Goal: Task Accomplishment & Management: Use online tool/utility

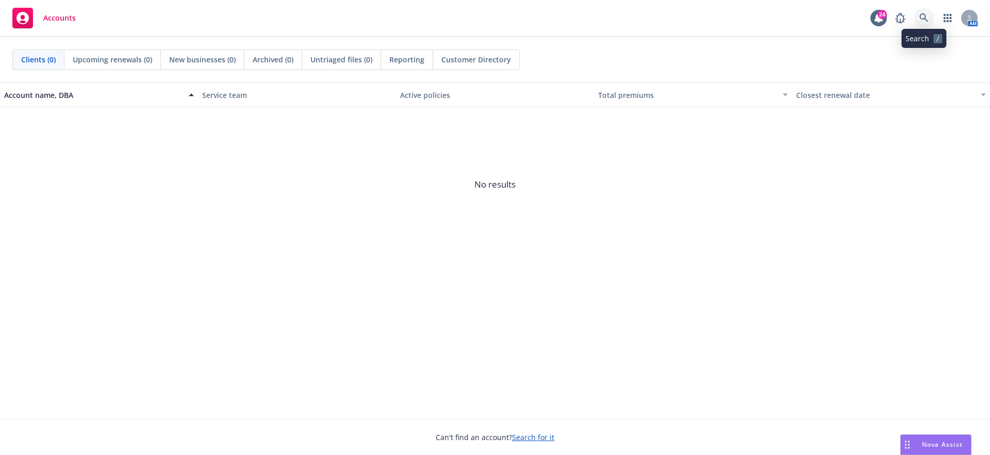
click at [922, 14] on icon at bounding box center [923, 17] width 9 height 9
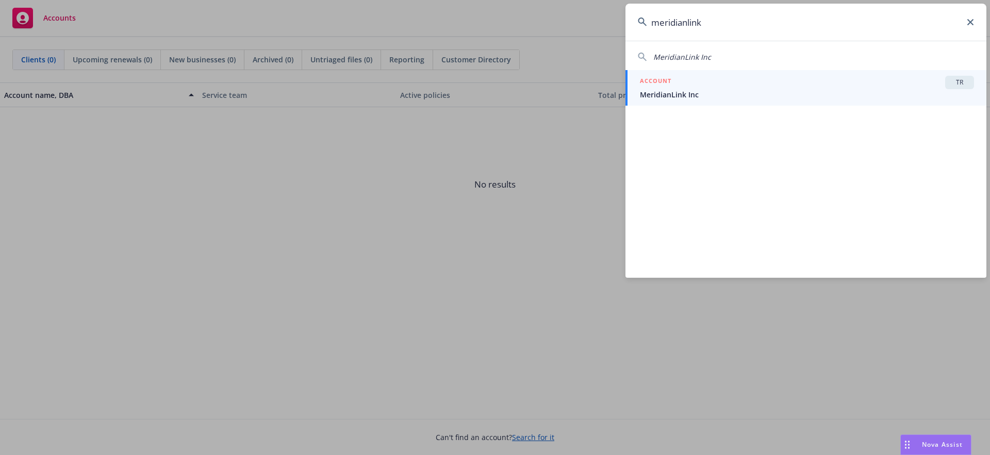
type input "meridianlink"
click at [719, 83] on div "ACCOUNT TR" at bounding box center [807, 82] width 334 height 13
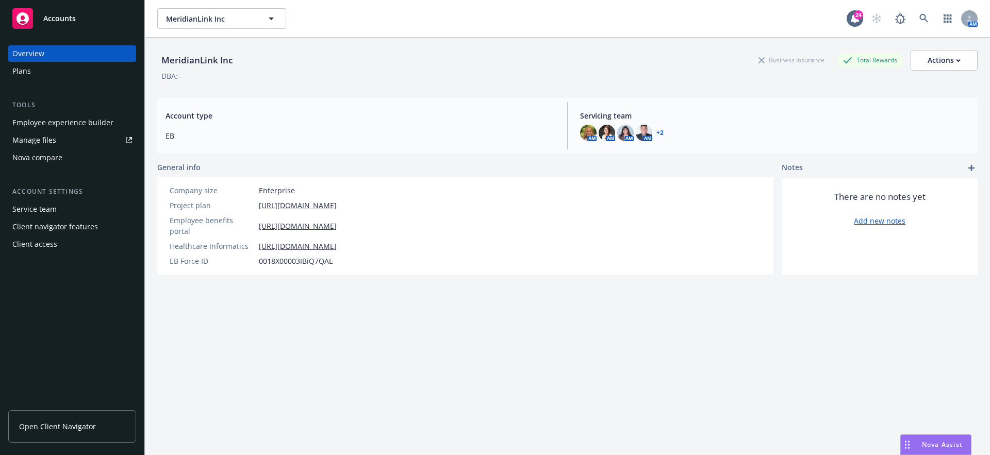
click at [53, 125] on div "Employee experience builder" at bounding box center [62, 122] width 101 height 16
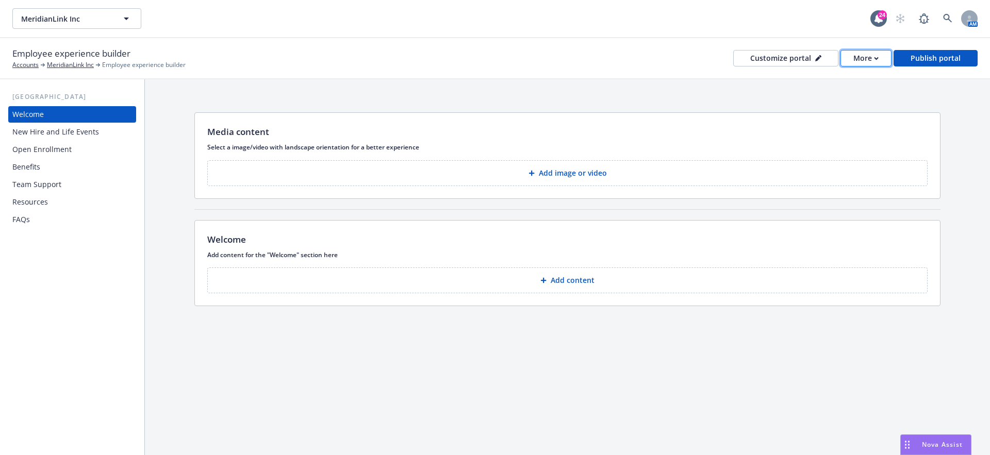
click at [882, 62] on button "More" at bounding box center [865, 58] width 51 height 16
click at [665, 91] on div "Media content Select a image/video with landscape orientation for a better expe…" at bounding box center [567, 211] width 845 height 264
click at [845, 58] on button "More" at bounding box center [865, 58] width 51 height 16
click at [549, 53] on div "Employee experience builder Accounts MeridianLink Inc Employee experience build…" at bounding box center [494, 58] width 965 height 23
click at [813, 62] on div "Customize portal" at bounding box center [785, 58] width 71 height 15
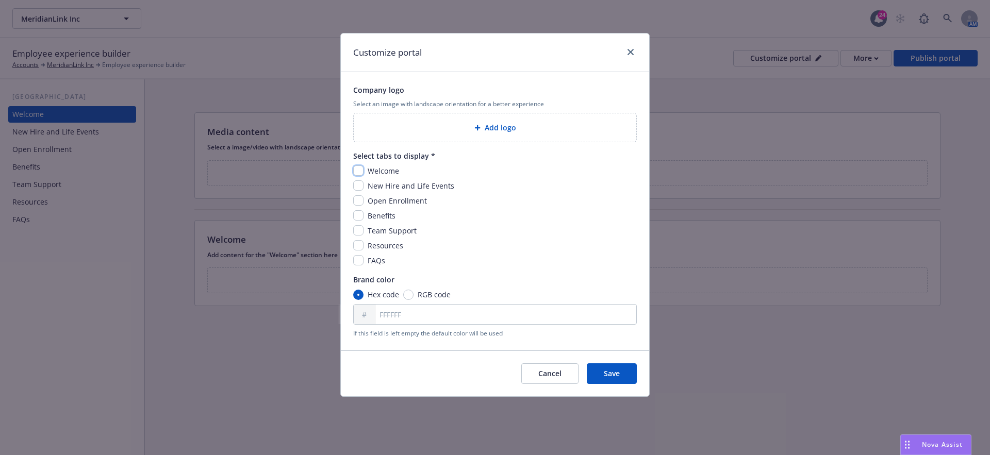
click at [356, 169] on input "checkbox" at bounding box center [358, 170] width 10 height 10
checkbox input "true"
click at [356, 184] on input "checkbox" at bounding box center [358, 185] width 10 height 10
checkbox input "true"
click at [361, 204] on input "checkbox" at bounding box center [358, 200] width 10 height 10
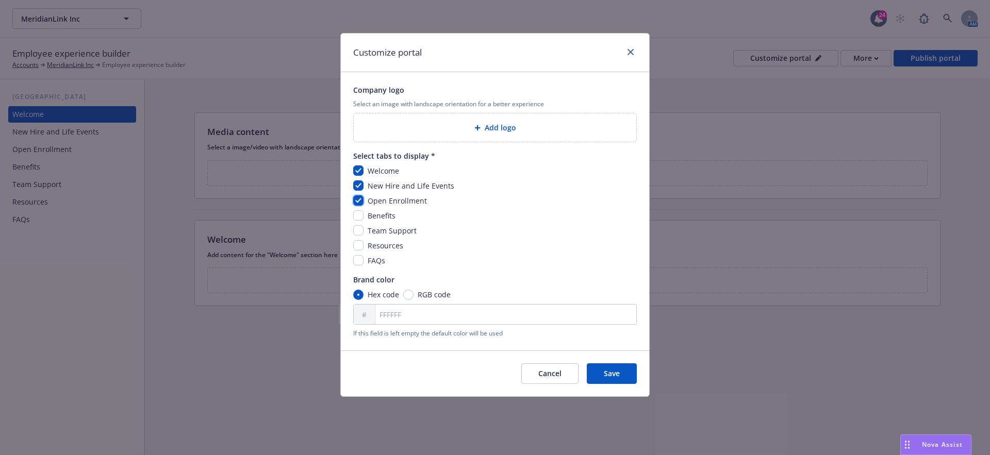
checkbox input "true"
click at [361, 212] on input "checkbox" at bounding box center [358, 215] width 10 height 10
checkbox input "true"
click at [358, 223] on div "Welcome New Hire and Life Events Open Enrollment Benefits Team Support Resource…" at bounding box center [494, 215] width 283 height 101
click at [357, 232] on input "checkbox" at bounding box center [358, 230] width 10 height 10
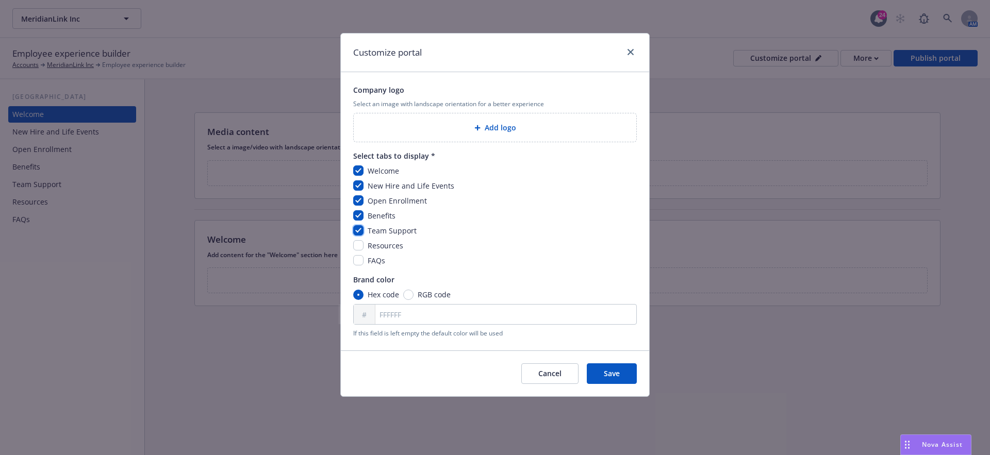
checkbox input "true"
click at [358, 238] on div "Welcome New Hire and Life Events Open Enrollment Benefits Team Support Resource…" at bounding box center [494, 215] width 283 height 101
click at [358, 247] on input "checkbox" at bounding box center [358, 245] width 10 height 10
checkbox input "true"
click at [358, 254] on div "Welcome New Hire and Life Events Open Enrollment Benefits Team Support Resource…" at bounding box center [494, 215] width 283 height 101
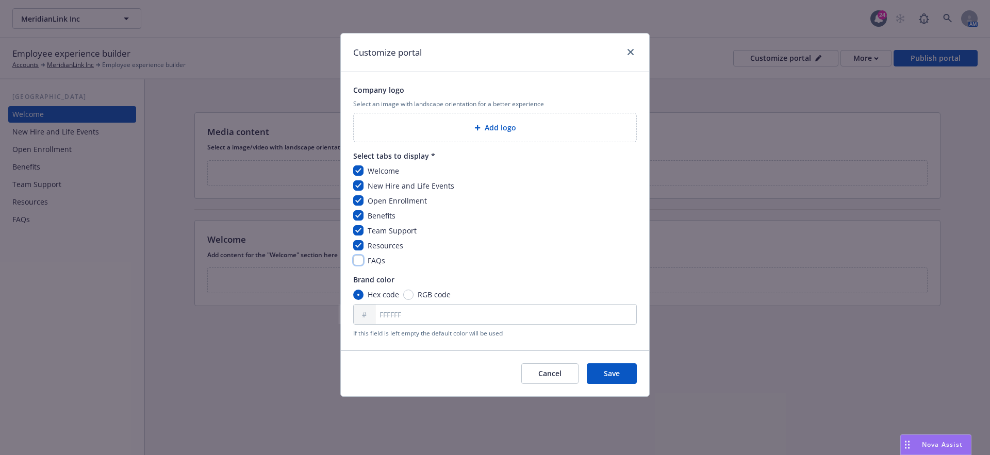
click at [361, 261] on input "checkbox" at bounding box center [358, 260] width 10 height 10
checkbox input "true"
click at [602, 376] on button "Save" at bounding box center [612, 373] width 50 height 21
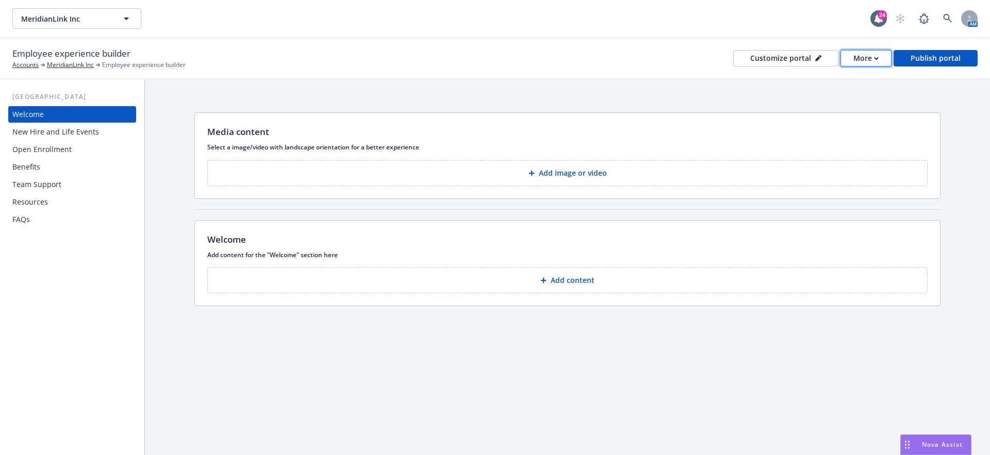
click at [868, 59] on div "More" at bounding box center [865, 58] width 25 height 15
click at [846, 84] on div "Copy preview link Copy portal link" at bounding box center [846, 91] width 94 height 41
click at [876, 57] on icon "button" at bounding box center [876, 59] width 5 height 4
click at [821, 80] on link "Copy preview link" at bounding box center [846, 81] width 94 height 21
click at [860, 59] on div "More" at bounding box center [865, 58] width 25 height 15
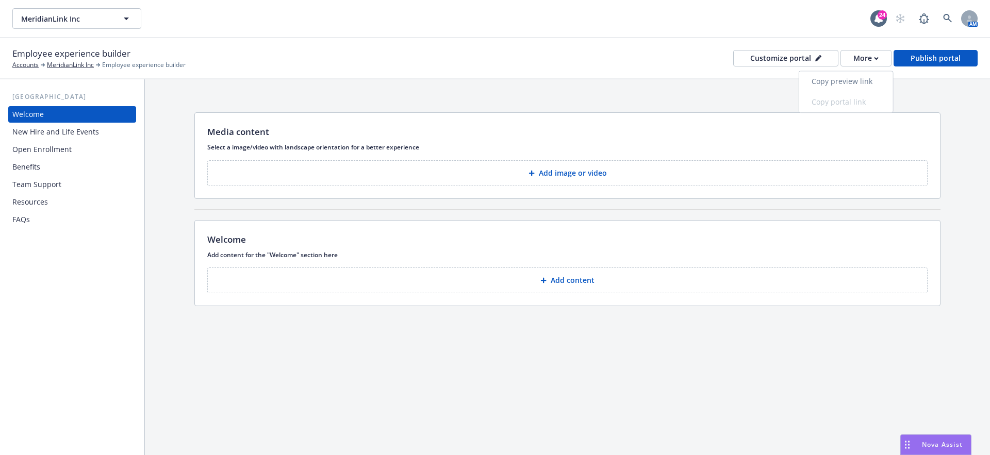
click at [847, 77] on link "Copy preview link" at bounding box center [846, 81] width 94 height 21
click at [862, 68] on div "Employee experience builder Accounts MeridianLink Inc Employee experience build…" at bounding box center [494, 58] width 965 height 23
click at [862, 66] on div "Employee experience builder Accounts MeridianLink Inc Employee experience build…" at bounding box center [494, 58] width 965 height 23
click at [862, 60] on div "More" at bounding box center [865, 58] width 25 height 15
click at [847, 84] on link "Copy preview link" at bounding box center [846, 81] width 94 height 21
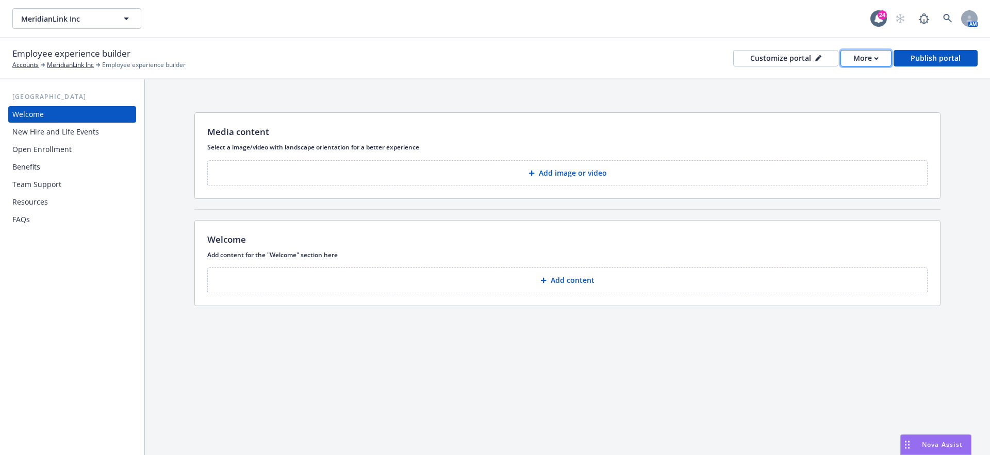
click at [860, 65] on div "More" at bounding box center [865, 58] width 25 height 15
click at [812, 83] on link "Copy preview link" at bounding box center [846, 81] width 94 height 21
click at [413, 272] on button "Add content" at bounding box center [567, 281] width 720 height 26
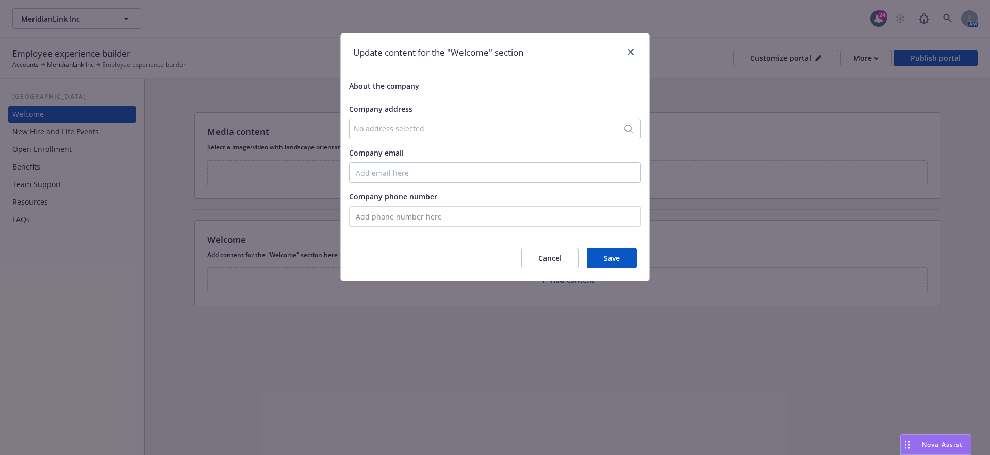
click at [362, 129] on div "No address selected" at bounding box center [490, 128] width 272 height 11
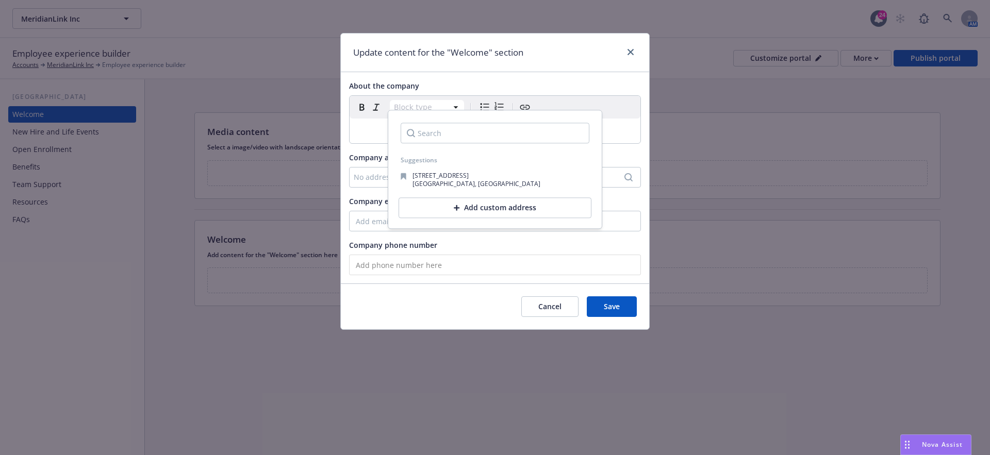
click at [93, 204] on div "Update content for the "Welcome" section About the company Block type Paragraph…" at bounding box center [495, 227] width 990 height 455
click at [556, 311] on button "Cancel" at bounding box center [549, 306] width 57 height 21
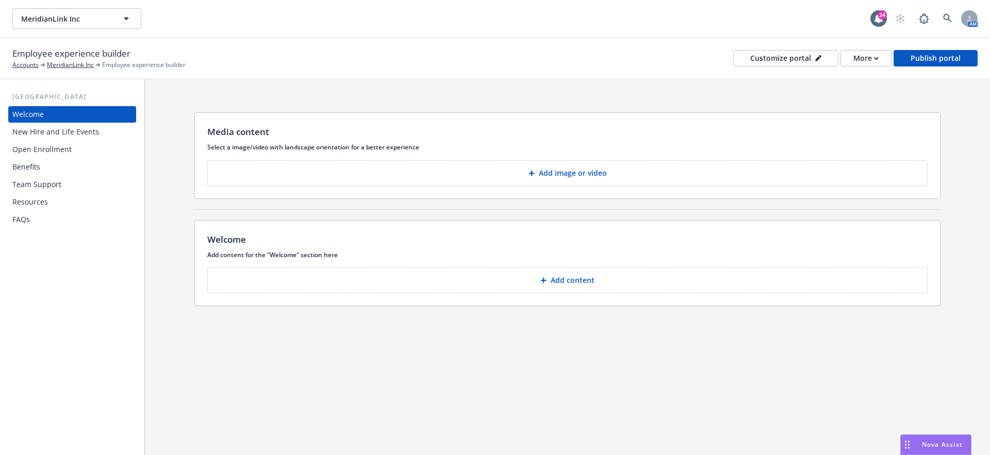
click at [319, 286] on button "Add content" at bounding box center [567, 281] width 720 height 26
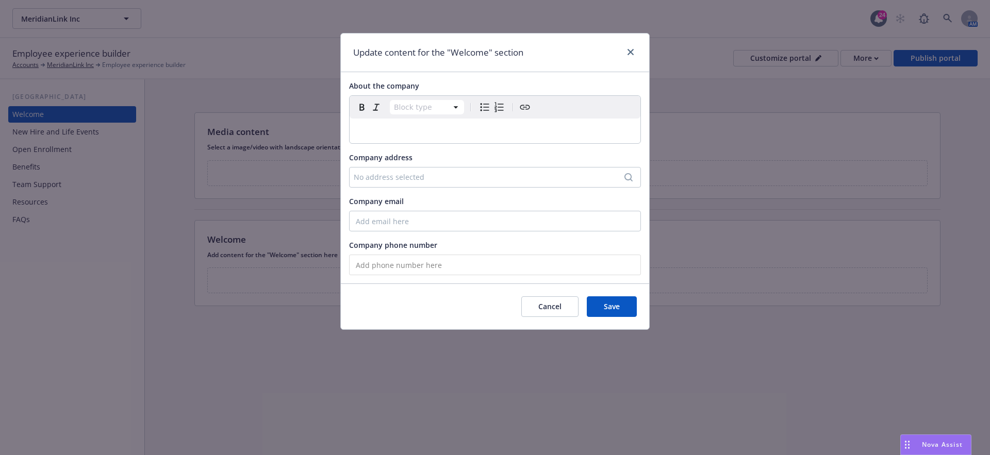
select select "paragraph"
click at [418, 132] on p "editable markdown" at bounding box center [495, 131] width 278 height 12
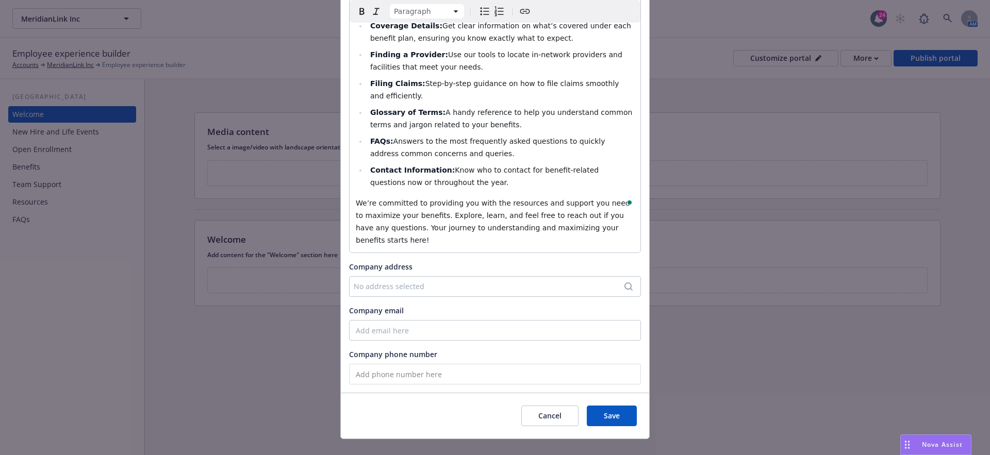
scroll to position [204, 0]
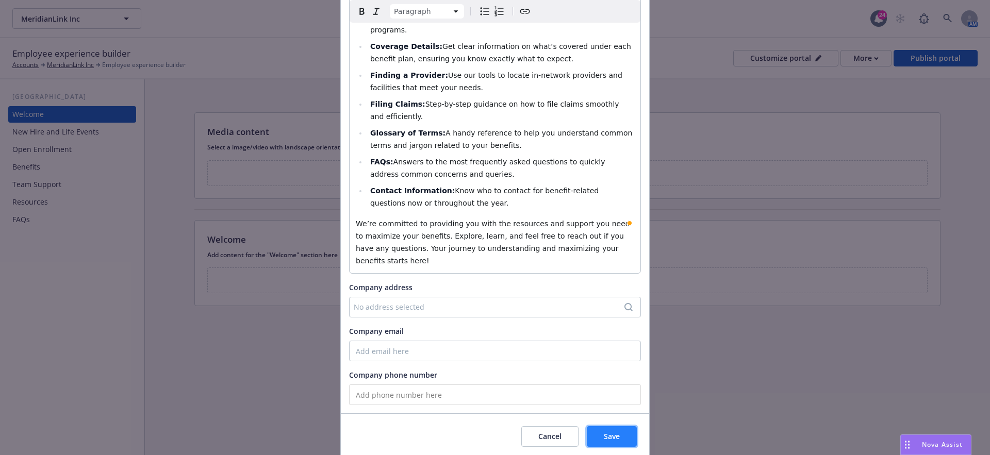
click at [615, 431] on span "Save" at bounding box center [612, 436] width 16 height 10
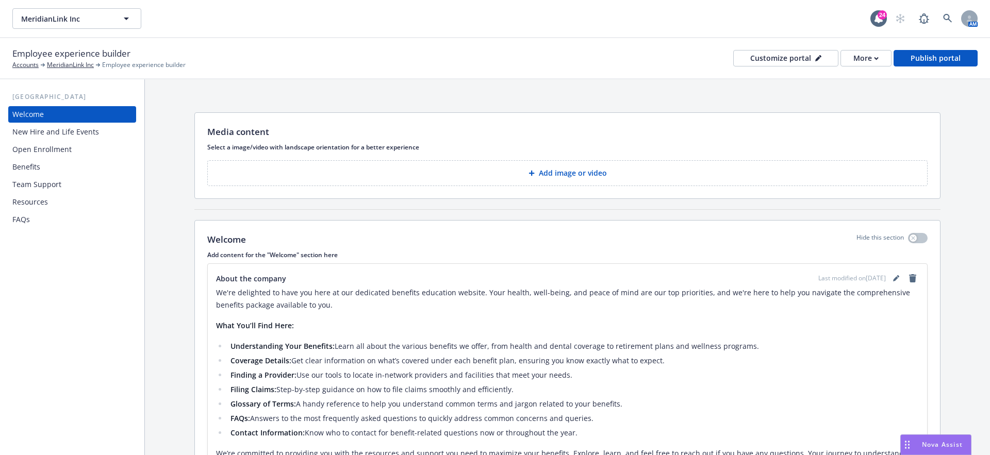
click at [87, 139] on div "New Hire and Life Events" at bounding box center [55, 132] width 87 height 16
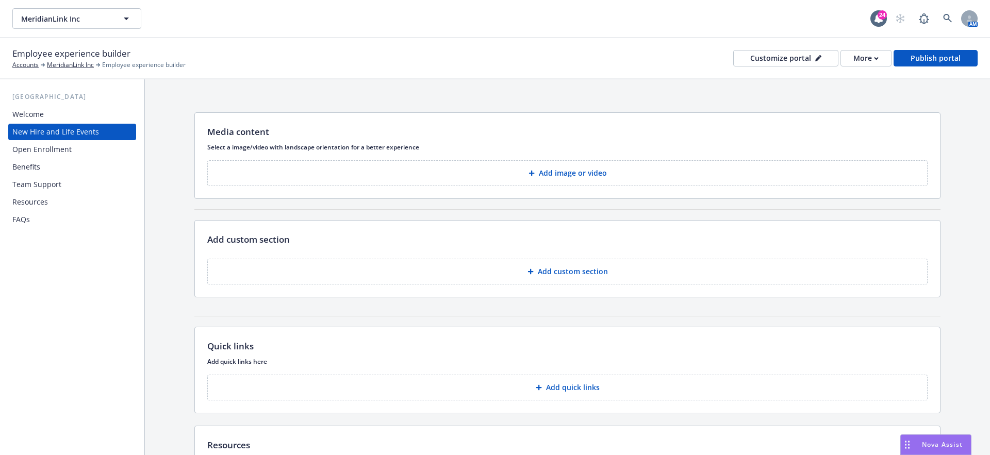
click at [579, 178] on button "Add image or video" at bounding box center [567, 173] width 720 height 26
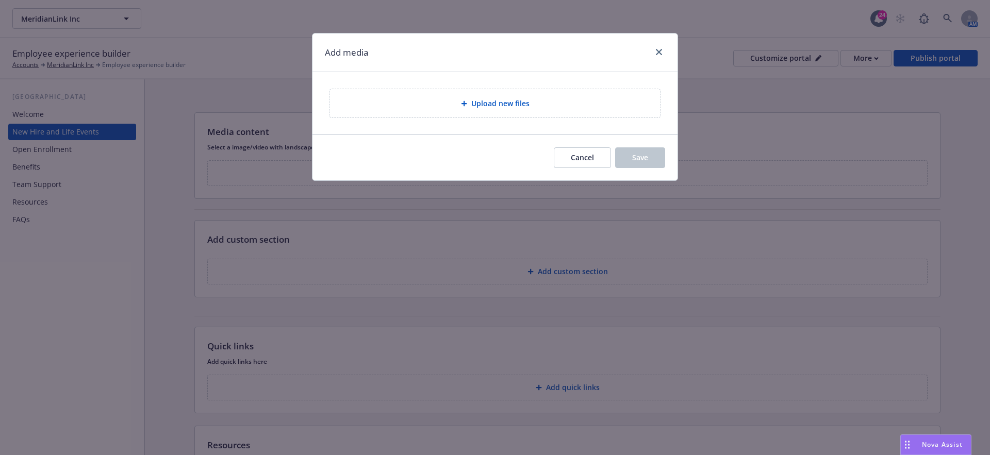
click at [478, 108] on span "Upload new files" at bounding box center [500, 103] width 58 height 11
click at [592, 153] on span "Cancel" at bounding box center [582, 158] width 23 height 10
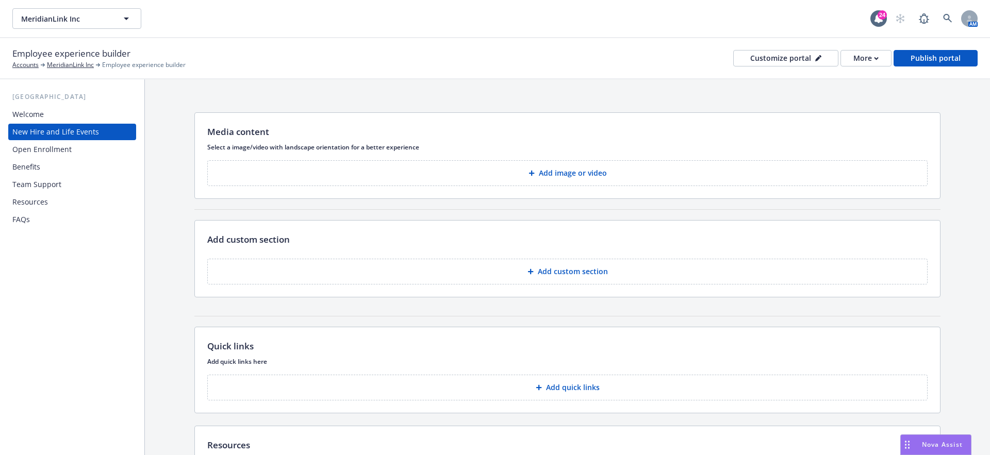
click at [526, 174] on button "Add image or video" at bounding box center [567, 173] width 720 height 26
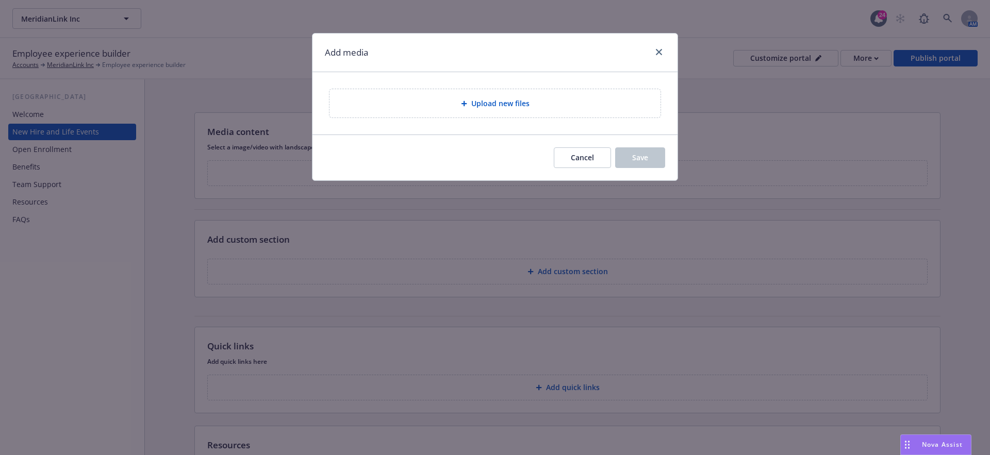
click at [462, 89] on div "Upload new files" at bounding box center [494, 103] width 331 height 28
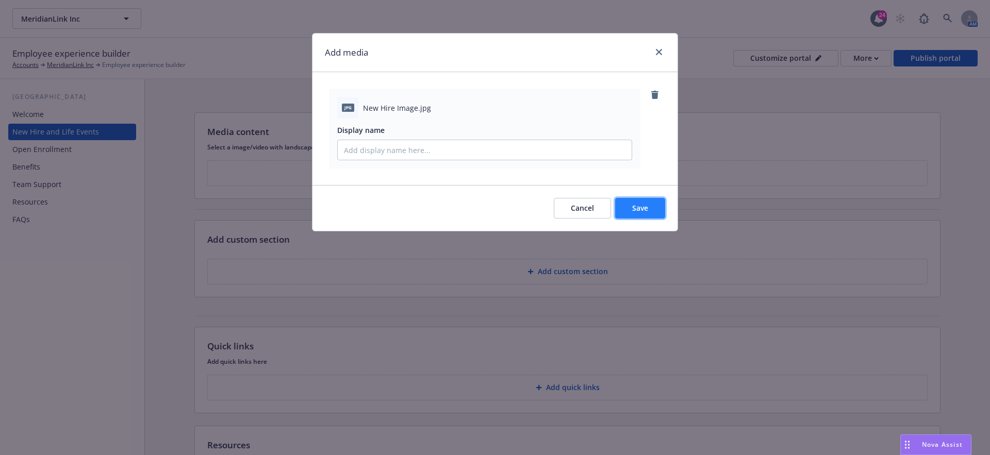
click at [651, 211] on button "Save" at bounding box center [640, 208] width 50 height 21
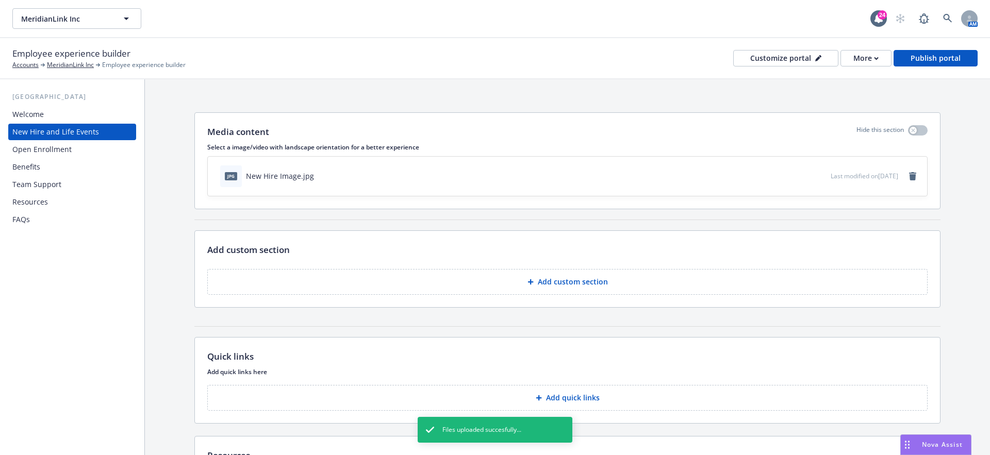
click at [514, 274] on button "Add custom section" at bounding box center [567, 282] width 720 height 26
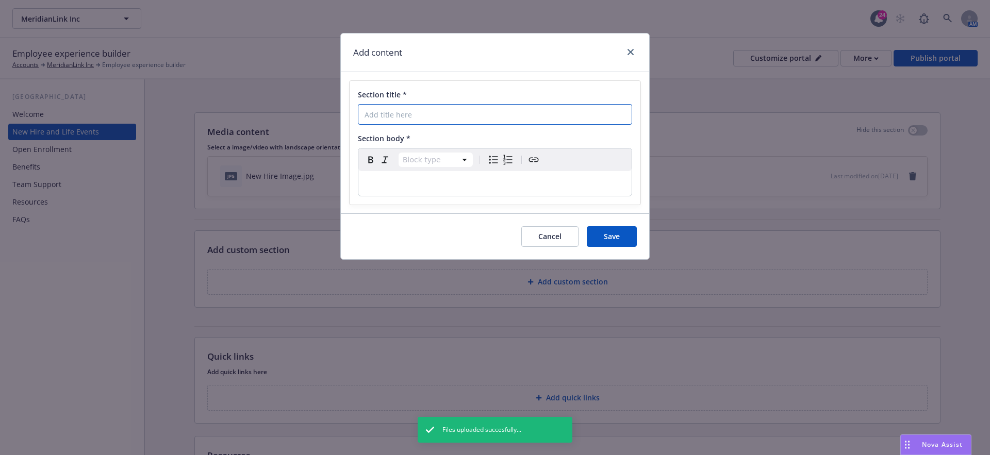
click at [398, 112] on input "Section title *" at bounding box center [495, 114] width 274 height 21
paste input "Employee & Dependent Eligibility"
type input "Employee & Dependent Eligibility"
select select "paragraph"
drag, startPoint x: 376, startPoint y: 181, endPoint x: 379, endPoint y: 186, distance: 5.9
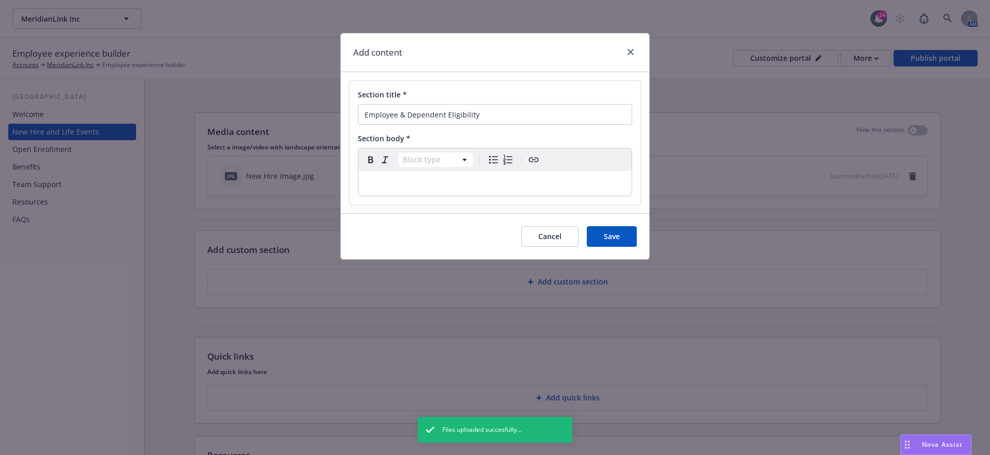
click at [376, 181] on p "editable markdown" at bounding box center [494, 183] width 261 height 12
click at [384, 172] on div "To enrich screen reader interactions, please activate Accessibility in Grammarl…" at bounding box center [494, 183] width 273 height 25
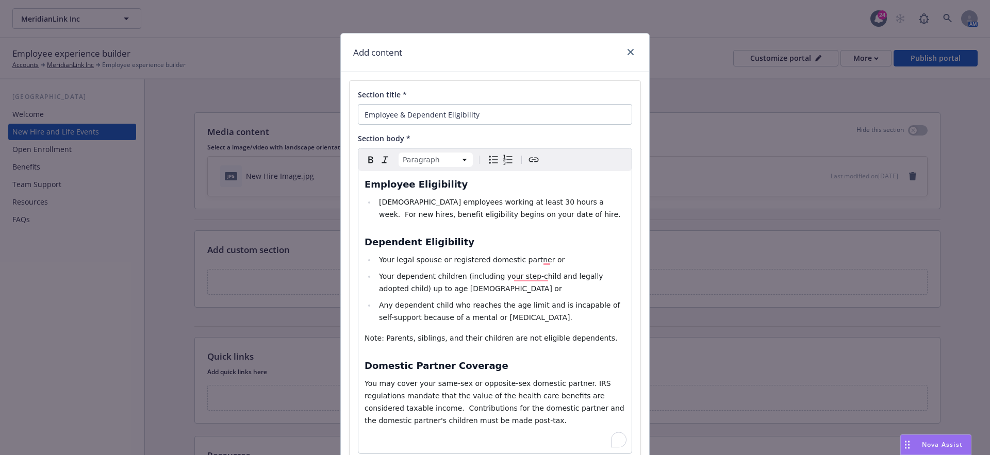
select select
click at [505, 203] on span "Full time employees working at least 30 hours a week. For new hires, benefit el…" at bounding box center [500, 208] width 242 height 21
click at [499, 202] on span "Full time employees working at least 30 hours a week. For new hires, benefit el…" at bounding box center [500, 208] width 242 height 21
click at [502, 202] on span "Full time employees working at least 30 hours a week. For new hires, benefit el…" at bounding box center [500, 208] width 242 height 21
click at [511, 203] on span "Full time employees working at least [30 hours a week. For new hires, benefit e…" at bounding box center [500, 208] width 242 height 21
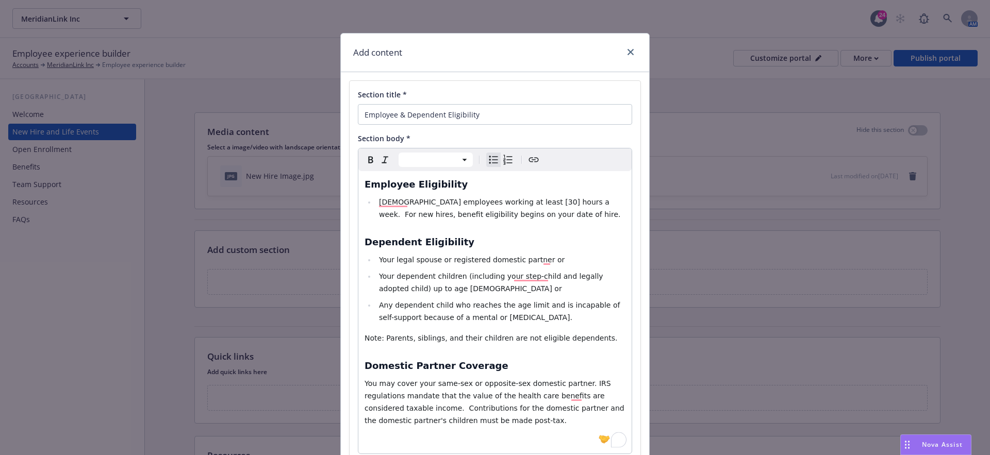
click at [460, 215] on span "Full time employees working at least [30] hours a week. For new hires, benefit …" at bounding box center [500, 208] width 242 height 21
click at [525, 215] on span "Full time employees working at least [30] hours a week. For new hires, benefit …" at bounding box center [501, 208] width 244 height 21
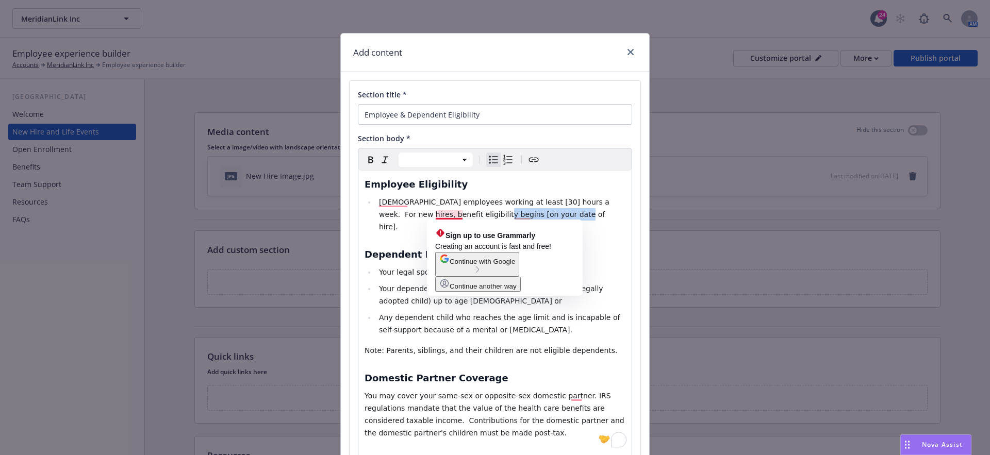
drag, startPoint x: 528, startPoint y: 212, endPoint x: 458, endPoint y: 213, distance: 70.1
click at [458, 213] on span "Full time employees working at least [30] hours a week. For new hires, benefit …" at bounding box center [495, 214] width 232 height 33
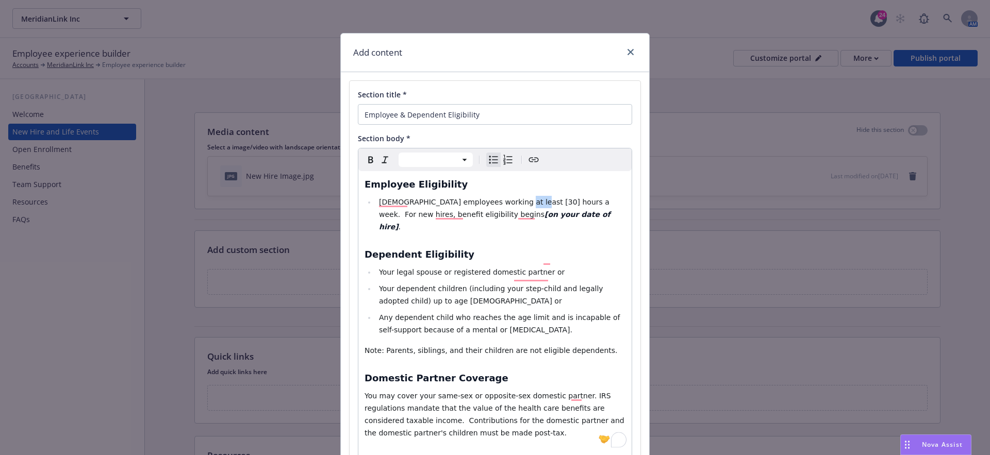
drag, startPoint x: 500, startPoint y: 199, endPoint x: 516, endPoint y: 200, distance: 16.0
click at [516, 200] on span "Full time employees working at least [30] hours a week. For new hires, benefit …" at bounding box center [495, 208] width 232 height 21
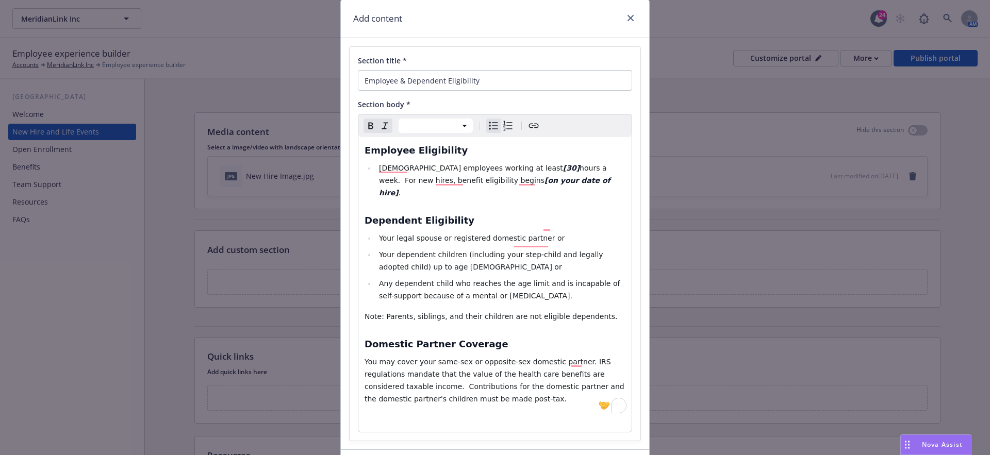
scroll to position [40, 0]
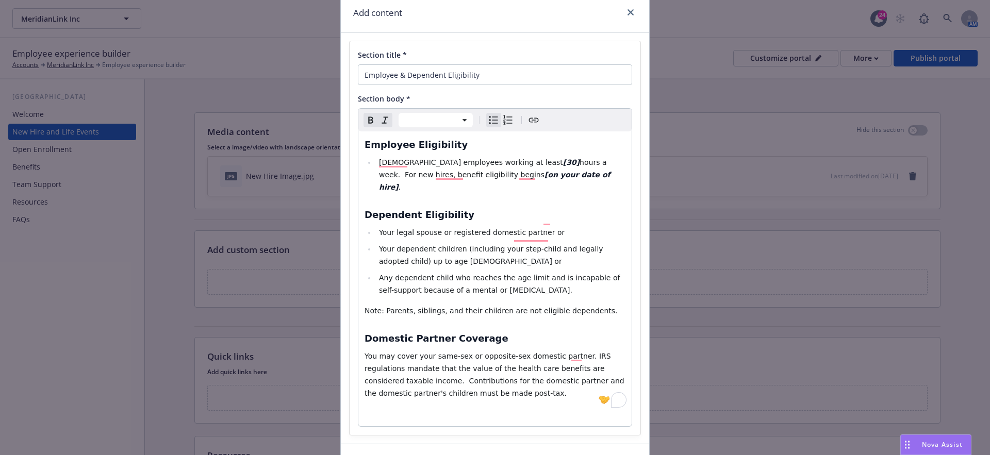
select select "paragraph"
click at [430, 352] on span "You may cover your same-sex or opposite-sex domestic partner. IRS regulations m…" at bounding box center [495, 374] width 262 height 45
click at [520, 352] on span "You may cover your [same-sex or opposite-sex] domestic partner. IRS regulations…" at bounding box center [495, 374] width 262 height 45
drag, startPoint x: 521, startPoint y: 343, endPoint x: 491, endPoint y: 343, distance: 30.4
click at [491, 352] on span "You may cover your [same-sex or opposite-sex] domestic partner. IRS regulations…" at bounding box center [495, 374] width 262 height 45
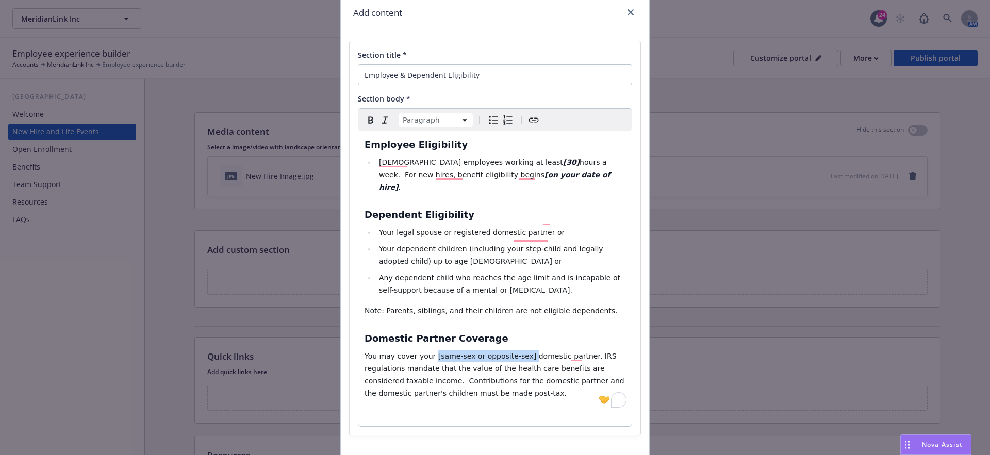
drag, startPoint x: 525, startPoint y: 344, endPoint x: 432, endPoint y: 346, distance: 92.8
click at [432, 352] on span "You may cover your [same-sex or opposite-sex] domestic partner. IRS regulations…" at bounding box center [495, 374] width 262 height 45
click at [424, 408] on p "To enrich screen reader interactions, please activate Accessibility in Grammarl…" at bounding box center [494, 414] width 261 height 12
click at [612, 441] on span "Save" at bounding box center [612, 446] width 16 height 10
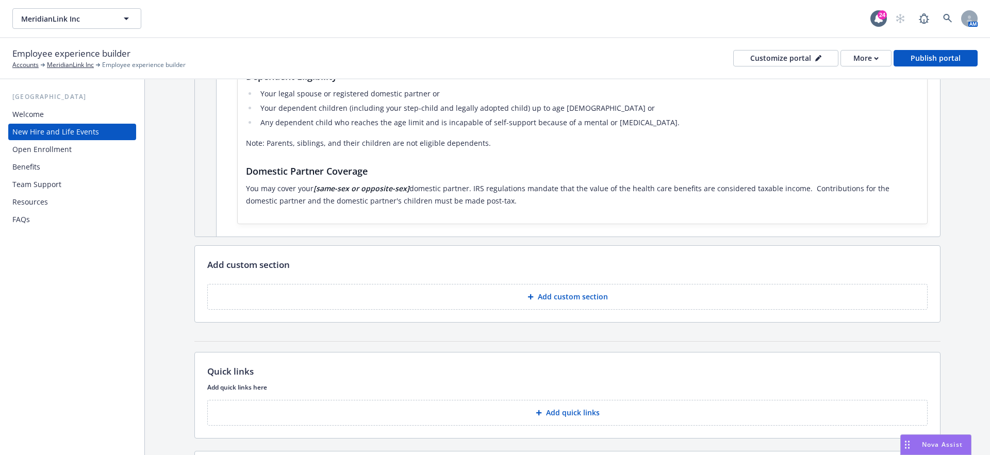
scroll to position [295, 0]
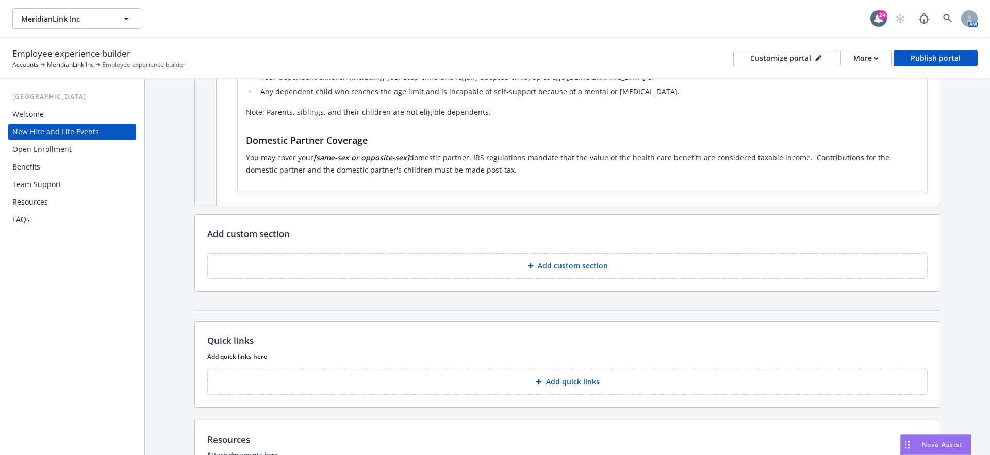
click at [512, 263] on button "Add custom section" at bounding box center [567, 266] width 720 height 26
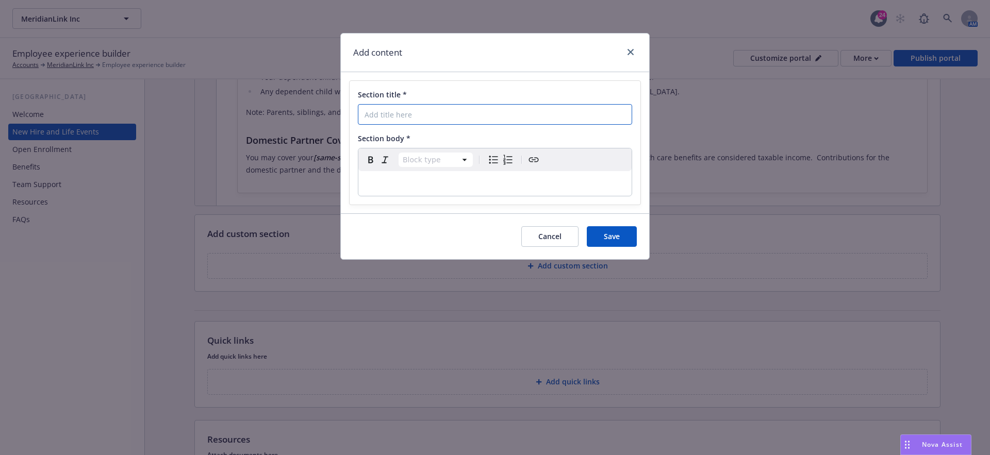
paste input "When Can I Enroll"
click at [407, 116] on input "Section title *" at bounding box center [495, 114] width 274 height 21
type input "When Can I Enroll"
select select "paragraph"
click at [380, 191] on div "editable markdown" at bounding box center [494, 183] width 273 height 25
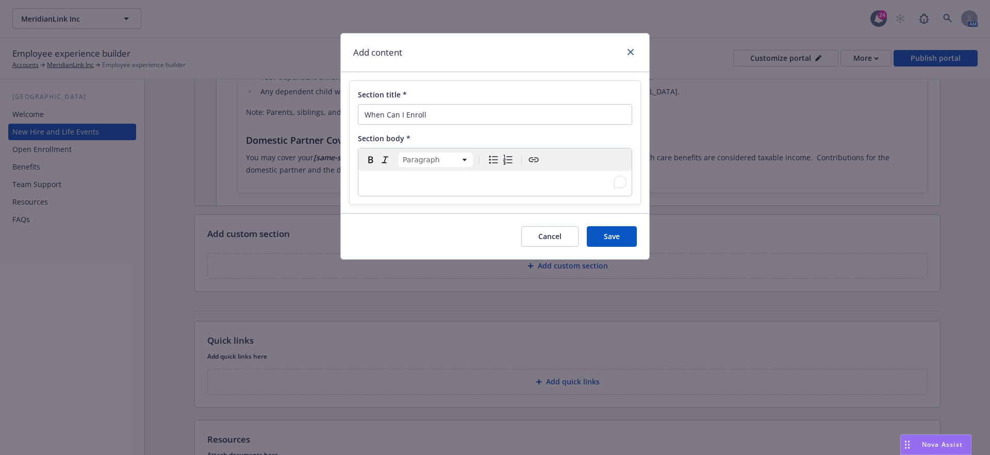
click at [372, 177] on p "To enrich screen reader interactions, please activate Accessibility in Grammarl…" at bounding box center [494, 183] width 261 height 12
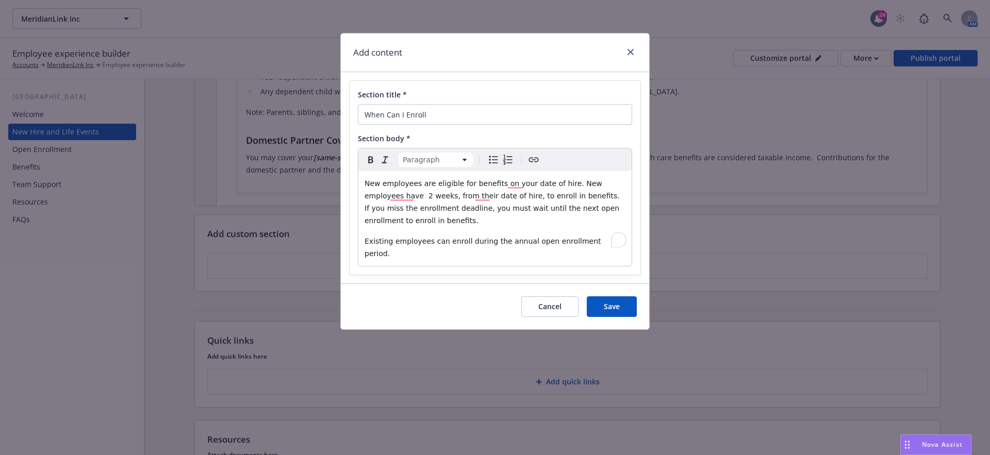
click at [498, 185] on span "New employees are eligible for benefits on your date of hire. New employees hav…" at bounding box center [492, 201] width 257 height 45
click at [497, 183] on span "New employees are eligible for benefits on your date of hire. New employees hav…" at bounding box center [492, 201] width 257 height 45
click at [562, 184] on span "New employees are eligible for benefits [on your date of hire. New employees ha…" at bounding box center [492, 201] width 257 height 45
click at [386, 195] on span "New employees are eligible for benefits [on your date of hire]. New employees h…" at bounding box center [492, 201] width 257 height 45
click at [385, 195] on span "New employees are eligible for benefits [on your date of hire]. New employees h…" at bounding box center [492, 201] width 257 height 45
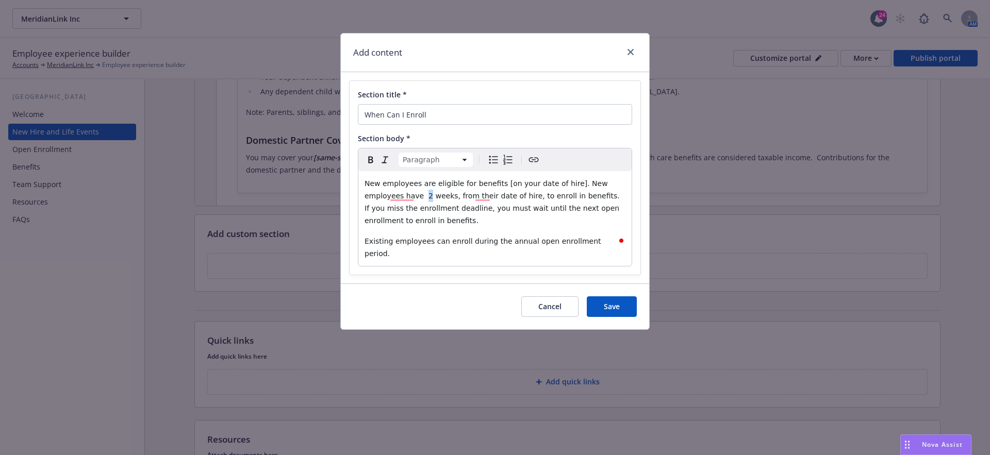
click at [385, 195] on span "New employees are eligible for benefits [on your date of hire]. New employees h…" at bounding box center [492, 201] width 257 height 45
click at [412, 196] on span "New employees are eligible for benefits [on your date of hire]. New employees h…" at bounding box center [494, 201] width 260 height 45
drag, startPoint x: 415, startPoint y: 195, endPoint x: 381, endPoint y: 197, distance: 34.1
click at [381, 197] on span "New employees are eligible for benefits [on your date of hire]. New employees h…" at bounding box center [495, 201] width 263 height 45
drag, startPoint x: 498, startPoint y: 183, endPoint x: 562, endPoint y: 186, distance: 63.9
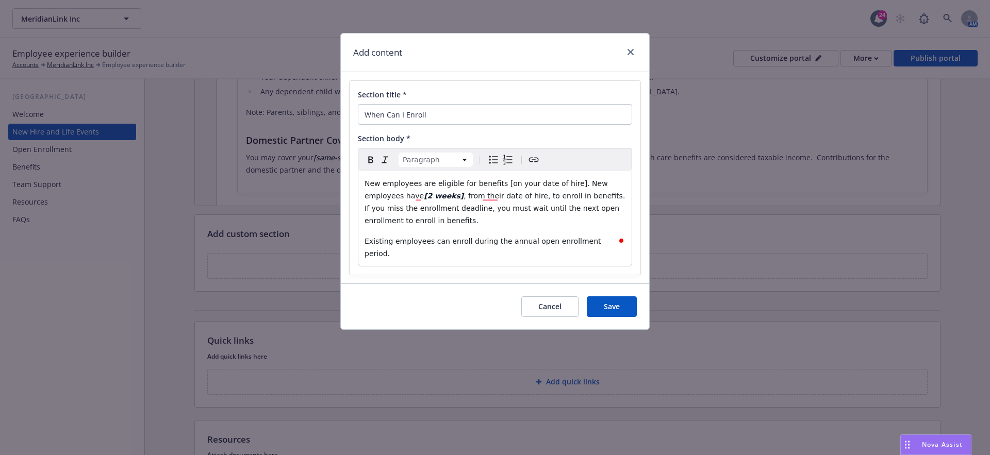
click at [562, 186] on span "New employees are eligible for benefits [on your date of hire]. New employees h…" at bounding box center [486, 189] width 245 height 21
drag, startPoint x: 567, startPoint y: 185, endPoint x: 495, endPoint y: 185, distance: 72.2
click at [495, 185] on span "New employees are eligible for benefits [on your date of hire]. New employees h…" at bounding box center [486, 189] width 245 height 21
click at [612, 283] on div "Cancel Save" at bounding box center [495, 306] width 308 height 46
click at [610, 299] on button "Save" at bounding box center [612, 306] width 50 height 21
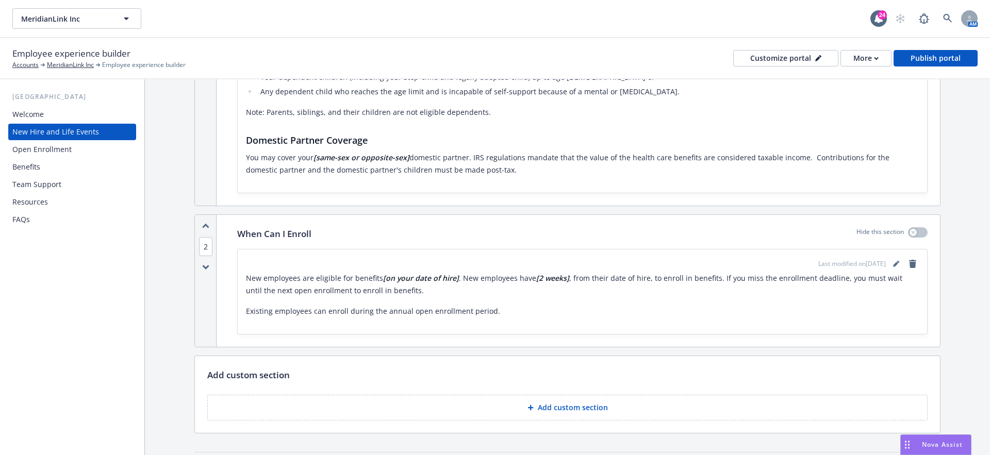
click at [509, 397] on button "Add custom section" at bounding box center [567, 408] width 720 height 26
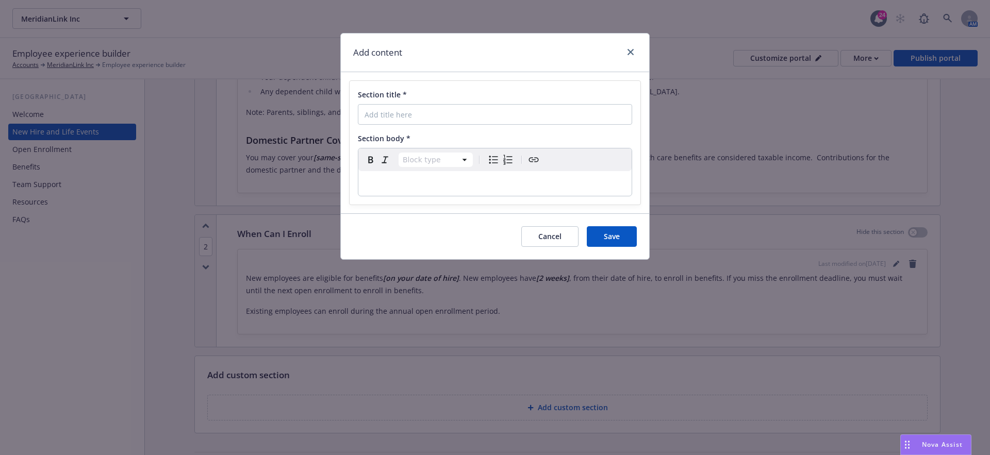
click at [384, 125] on div "Section title * Section body * Block type Paragraph Heading 1 Heading 2 Heading…" at bounding box center [494, 143] width 291 height 124
click at [373, 120] on input "Section title *" at bounding box center [495, 114] width 274 height 21
paste input "Life Events & Changing Your Benefits"
type input "Life Events & Changing Your Benefits"
select select "paragraph"
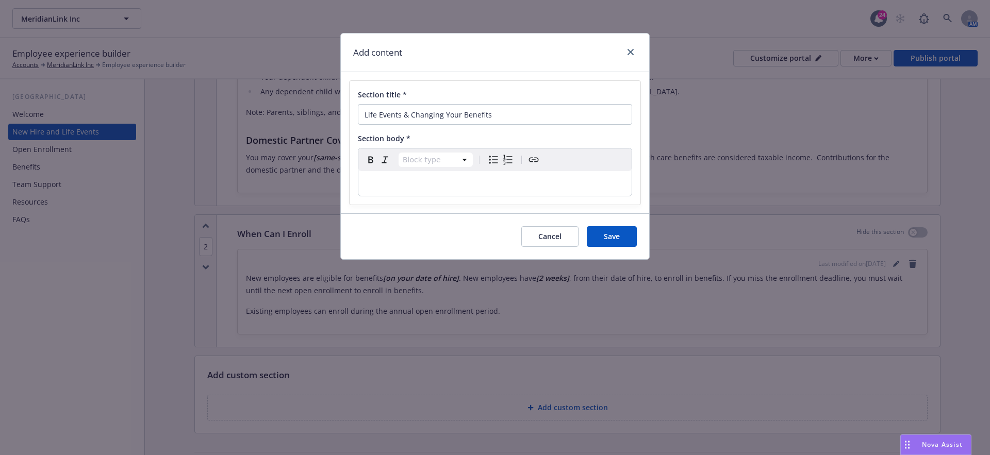
click at [378, 185] on p "editable markdown" at bounding box center [494, 183] width 261 height 12
click at [371, 177] on p "To enrich screen reader interactions, please activate Accessibility in Grammarl…" at bounding box center [494, 183] width 261 height 12
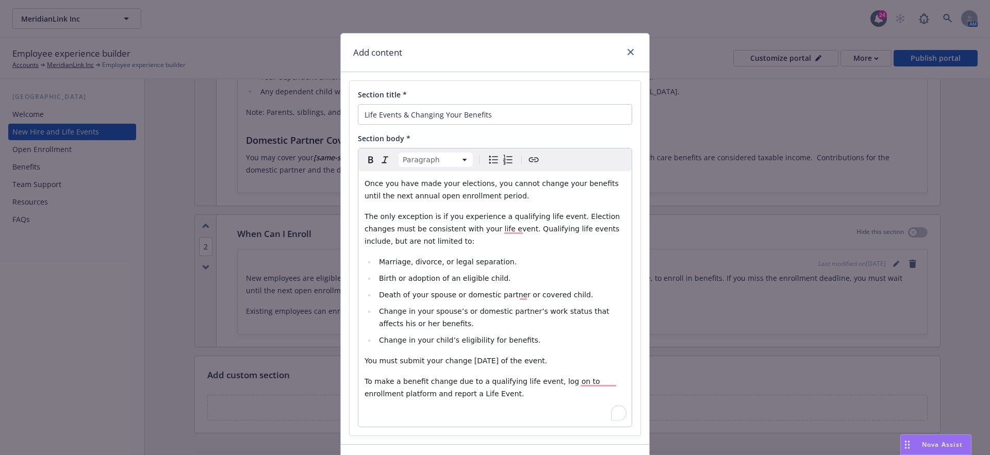
click at [475, 413] on p "To enrich screen reader interactions, please activate Accessibility in Grammarl…" at bounding box center [494, 414] width 261 height 12
click at [581, 385] on span "To make a benefit change due to a qualifying life event, log on to enrollment p…" at bounding box center [483, 387] width 238 height 21
click at [391, 393] on span "To make a benefit change due to a qualifying life event, log on to [enrollment …" at bounding box center [483, 387] width 238 height 21
drag, startPoint x: 394, startPoint y: 393, endPoint x: 581, endPoint y: 380, distance: 187.0
click at [581, 380] on span "To make a benefit change due to a qualifying life event, log on to [enrollment …" at bounding box center [483, 387] width 238 height 21
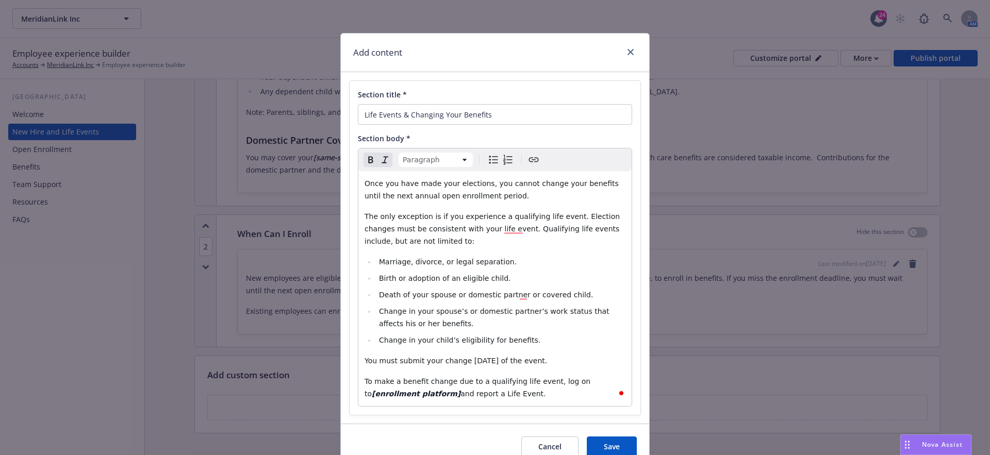
click at [610, 435] on div "Cancel Save" at bounding box center [495, 447] width 308 height 46
click at [602, 438] on button "Save" at bounding box center [612, 447] width 50 height 21
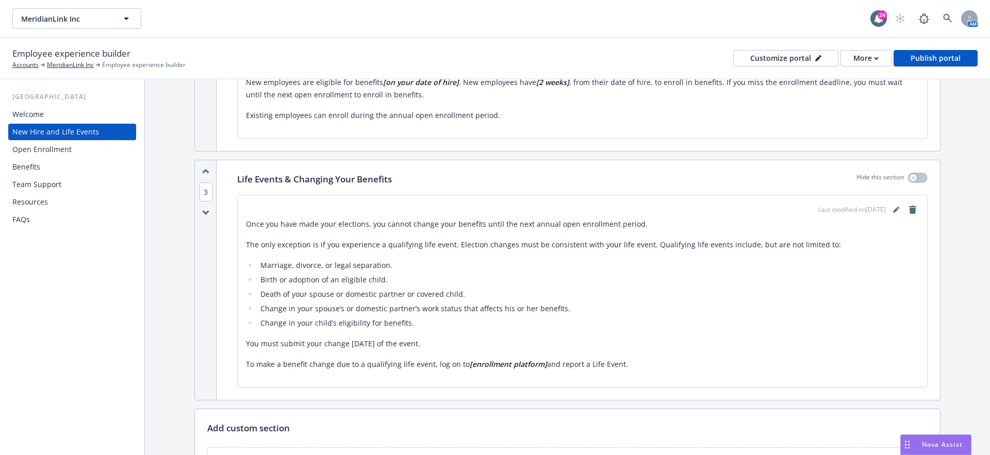
scroll to position [546, 0]
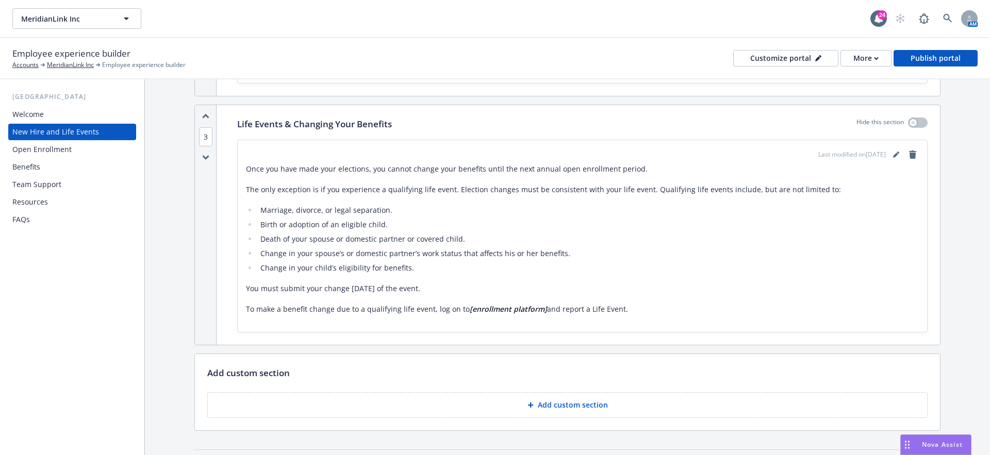
click at [533, 398] on button "Add custom section" at bounding box center [567, 405] width 720 height 26
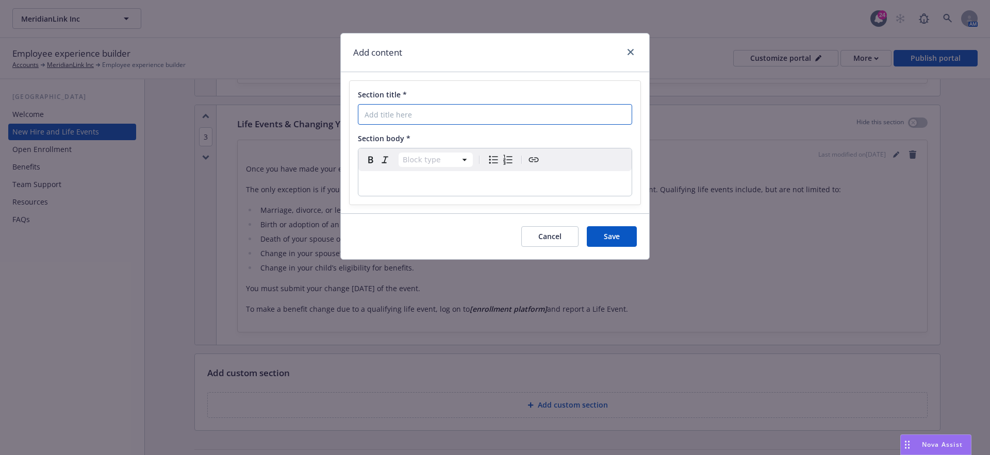
click at [460, 110] on input "Section title *" at bounding box center [495, 114] width 274 height 21
paste input "How To Enroll"
type input "How To Enroll"
select select "paragraph"
click at [368, 177] on p "To enrich screen reader interactions, please activate Accessibility in Grammarl…" at bounding box center [494, 183] width 261 height 12
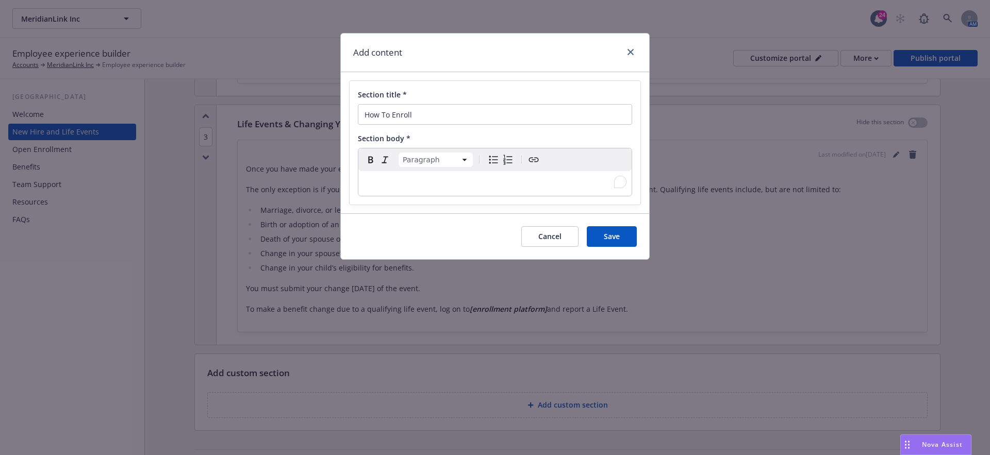
click at [374, 181] on p "To enrich screen reader interactions, please activate Accessibility in Grammarl…" at bounding box center [494, 183] width 261 height 12
select select
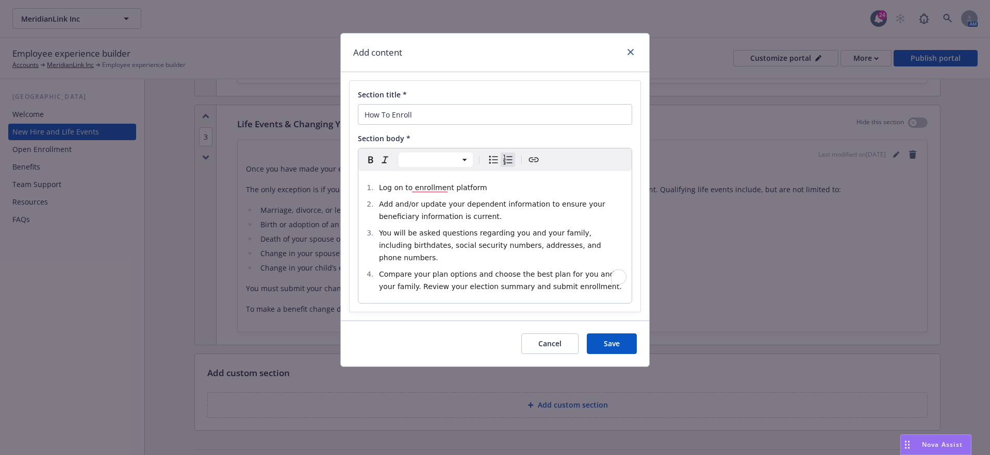
click at [422, 284] on div "Log on to enrollment platform Add and/or update your dependent information to e…" at bounding box center [494, 237] width 273 height 132
click at [410, 188] on span "Log on to enrollment platform" at bounding box center [433, 187] width 108 height 8
click at [479, 183] on span "Log on to [enrollment platform" at bounding box center [434, 187] width 111 height 8
drag, startPoint x: 498, startPoint y: 196, endPoint x: 410, endPoint y: 183, distance: 89.5
click at [410, 183] on ol "Log on to [enrollment platform] Add and/or update your dependent information to…" at bounding box center [494, 236] width 261 height 111
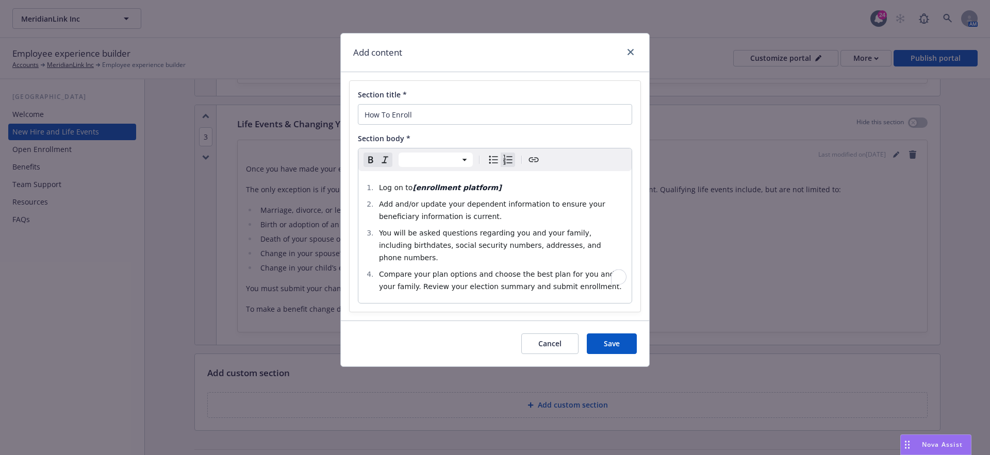
click at [595, 321] on div "Cancel Save" at bounding box center [495, 344] width 308 height 46
click at [610, 333] on button "Save" at bounding box center [612, 343] width 50 height 21
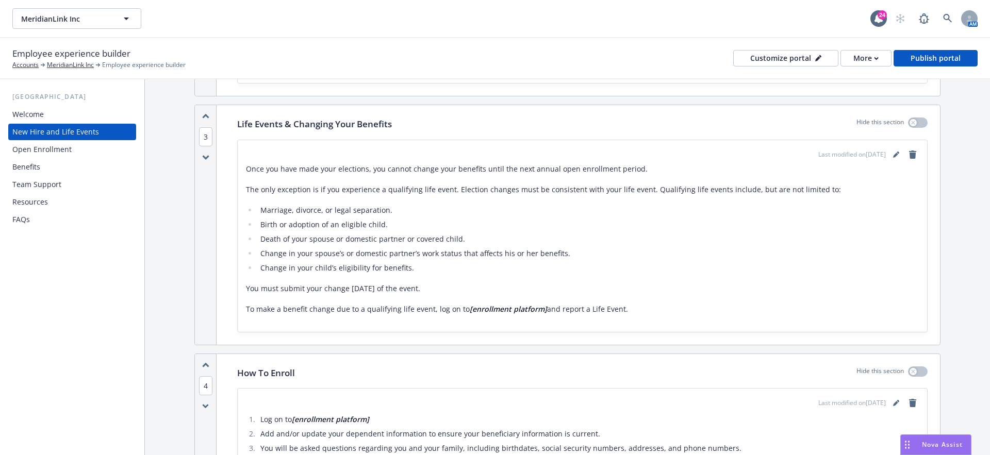
scroll to position [922, 0]
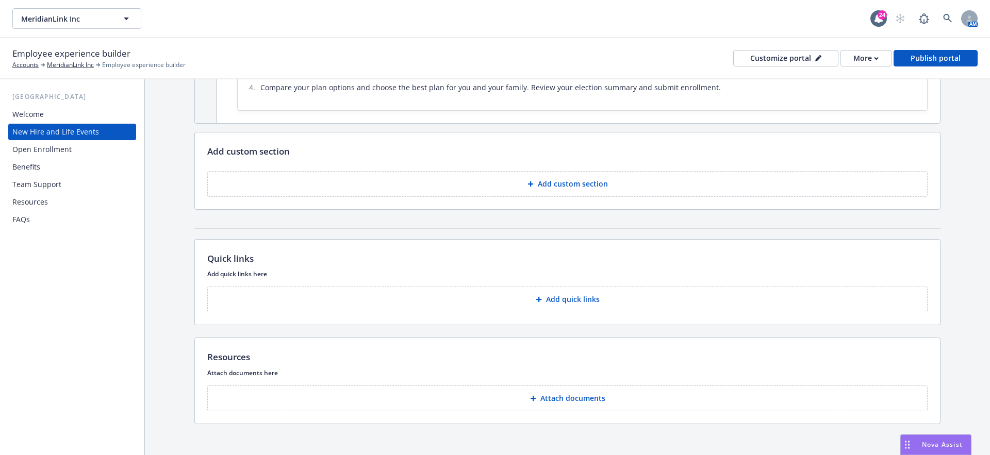
click at [527, 171] on button "Add custom section" at bounding box center [567, 184] width 720 height 26
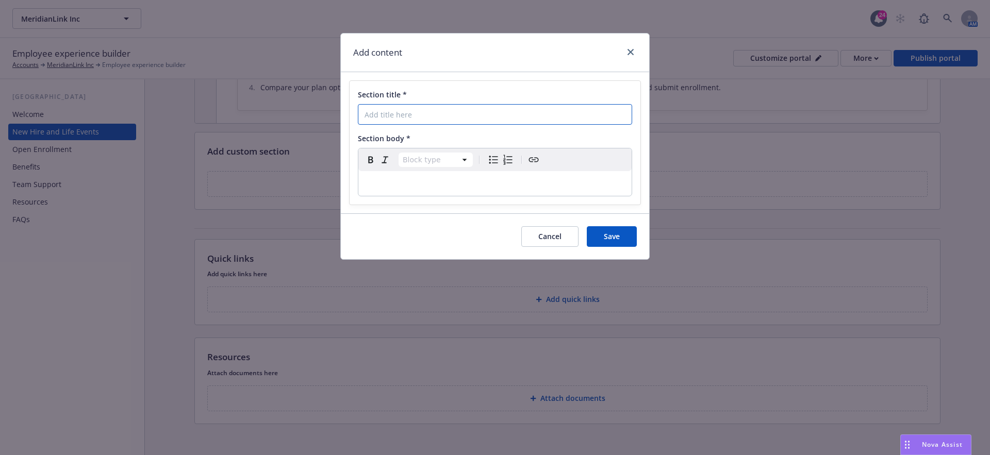
click at [397, 111] on input "Section title *" at bounding box center [495, 114] width 274 height 21
paste input "Decision Support - What Plan Is Right For You"
type input "Decision Support - What Plan Is Right For You"
select select "paragraph"
click at [373, 186] on p "To enrich screen reader interactions, please activate Accessibility in Grammarl…" at bounding box center [494, 183] width 261 height 12
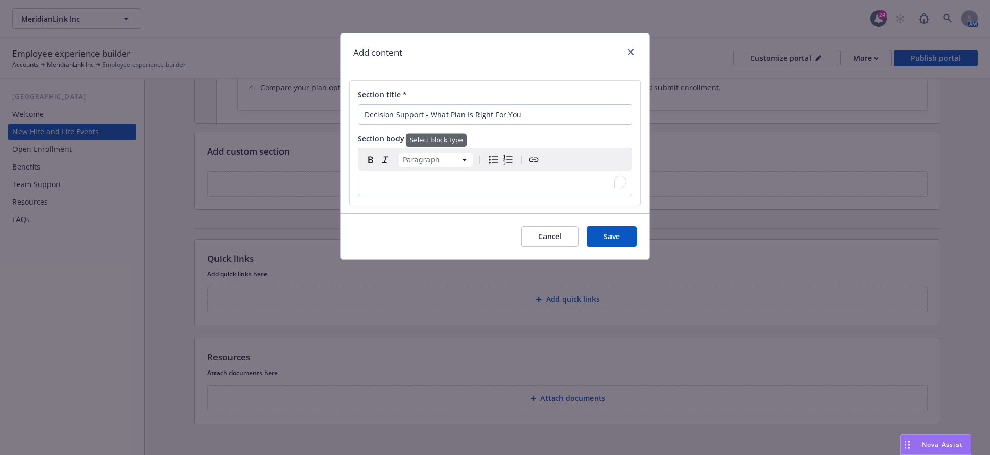
click at [380, 175] on div "To enrich screen reader interactions, please activate Accessibility in Grammarl…" at bounding box center [494, 183] width 273 height 25
click at [366, 183] on p "To enrich screen reader interactions, please activate Accessibility in Grammarl…" at bounding box center [494, 183] width 261 height 12
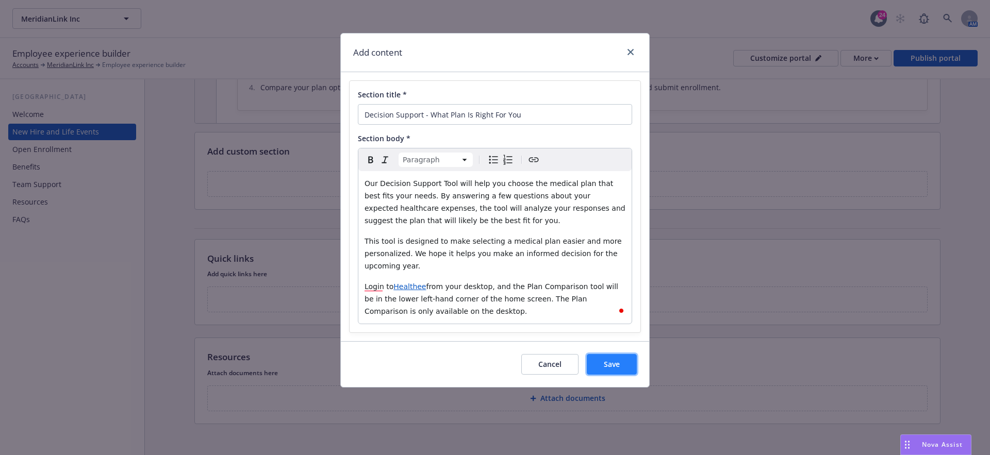
click at [606, 363] on span "Save" at bounding box center [612, 364] width 16 height 10
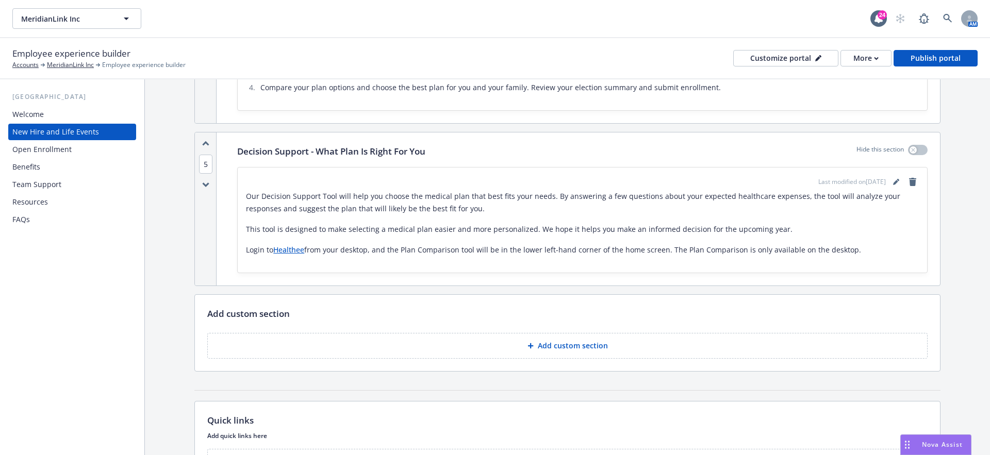
click at [513, 360] on div "Add custom section To pick up a draggable item, press the space bar. While drag…" at bounding box center [567, 333] width 745 height 76
click at [513, 347] on button "Add custom section" at bounding box center [567, 346] width 720 height 26
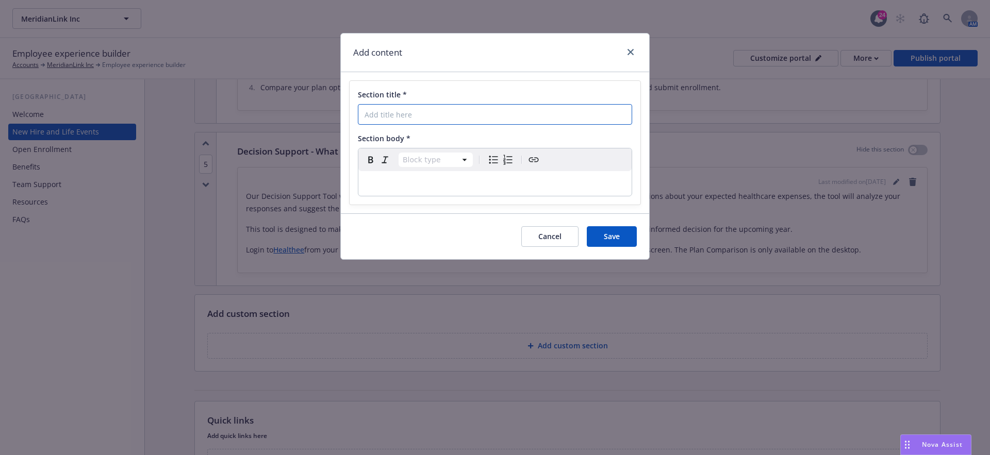
click at [371, 108] on input "Section title *" at bounding box center [495, 114] width 274 height 21
paste input "Who Do I Contact for Benefit-Related Questions?"
type input "Who Do I Contact for Benefit-Related Questions?"
click at [376, 196] on div "Section title * Who Do I Contact for Benefit-Related Questions? Section body * …" at bounding box center [494, 143] width 291 height 124
select select "paragraph"
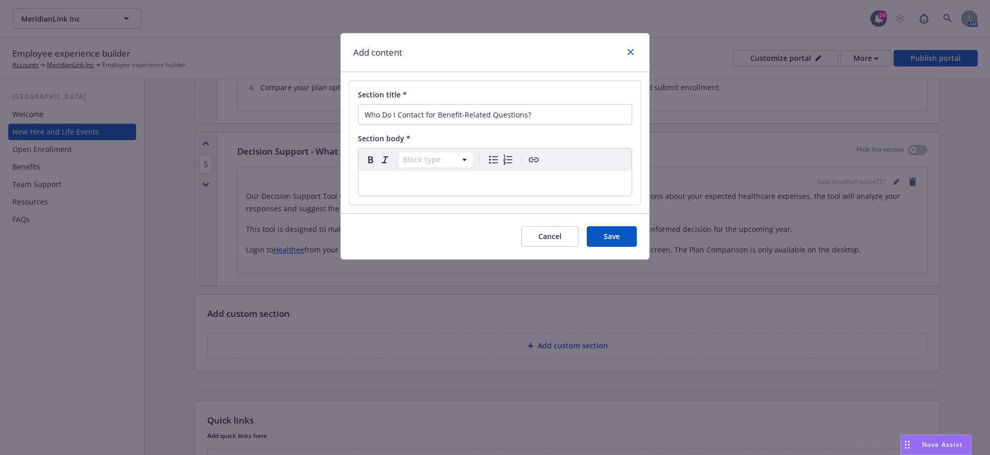
click at [423, 180] on p "editable markdown" at bounding box center [494, 183] width 261 height 12
click at [458, 192] on div "To enrich screen reader interactions, please activate Accessibility in Grammarl…" at bounding box center [494, 183] width 273 height 25
click at [392, 181] on p "To enrich screen reader interactions, please activate Accessibility in Grammarl…" at bounding box center [494, 183] width 261 height 12
paste div "To enrich screen reader interactions, please activate Accessibility in Grammarl…"
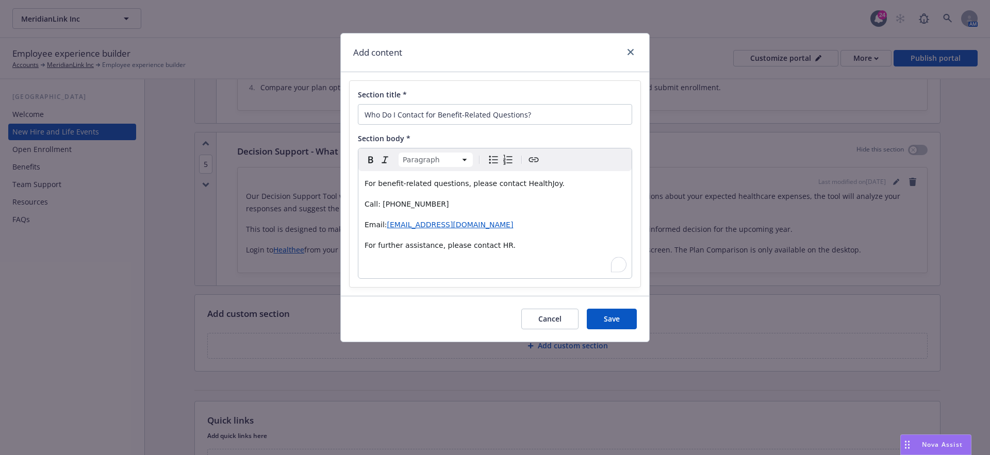
click at [514, 183] on span "For benefit-related questions, please contact HealthJoy." at bounding box center [464, 183] width 200 height 8
click at [516, 183] on span "For benefit-related questions, please contact HealthJoy." at bounding box center [464, 183] width 200 height 8
click at [550, 182] on span "For benefit-related questions, please contact [HealthJoy." at bounding box center [465, 183] width 203 height 8
drag, startPoint x: 557, startPoint y: 182, endPoint x: 515, endPoint y: 184, distance: 41.8
click at [515, 184] on p "For benefit-related questions, please contact [HealthJoy]." at bounding box center [494, 183] width 261 height 12
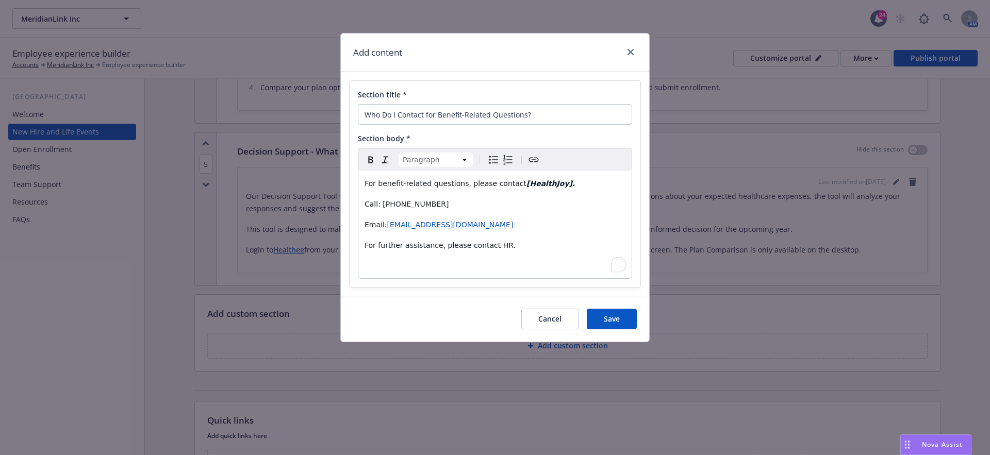
click at [380, 202] on span "Call: 877-500-3212" at bounding box center [406, 204] width 85 height 8
click at [447, 204] on p "Call: [877-500-3212]" at bounding box center [494, 204] width 261 height 12
drag, startPoint x: 450, startPoint y: 202, endPoint x: 379, endPoint y: 202, distance: 70.6
click at [379, 202] on p "Call: [877-500-3212]" at bounding box center [494, 204] width 261 height 12
click at [384, 224] on span "Email:" at bounding box center [375, 225] width 23 height 8
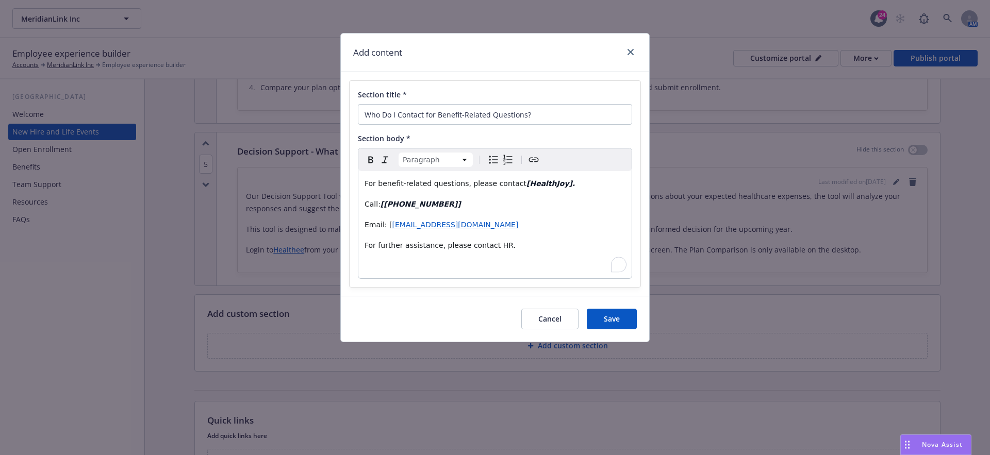
click at [449, 220] on p "Email: [ zoe@healthee.co" at bounding box center [494, 225] width 261 height 12
drag, startPoint x: 461, startPoint y: 222, endPoint x: 386, endPoint y: 224, distance: 75.3
click at [386, 224] on p "Email: [ zoe@healthee.co m]" at bounding box center [494, 225] width 261 height 12
click at [488, 266] on p "To enrich screen reader interactions, please activate Accessibility in Grammarl…" at bounding box center [494, 266] width 261 height 12
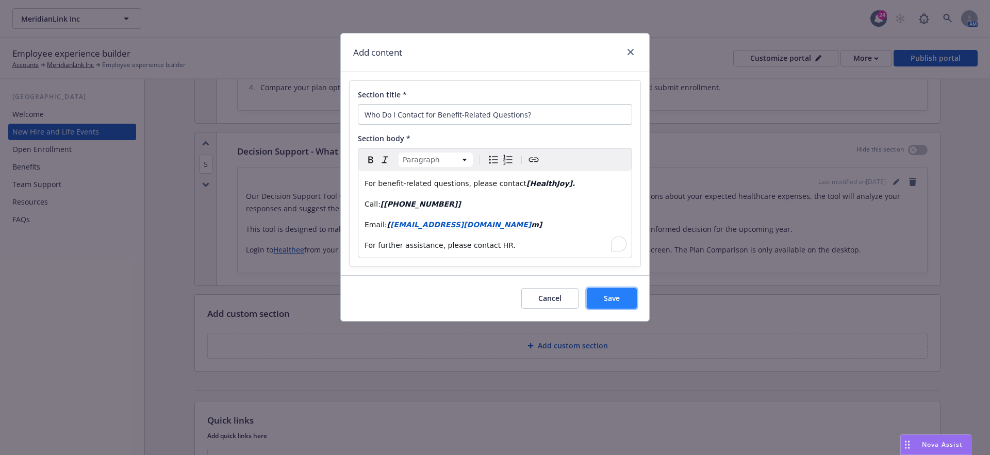
click at [619, 305] on button "Save" at bounding box center [612, 298] width 50 height 21
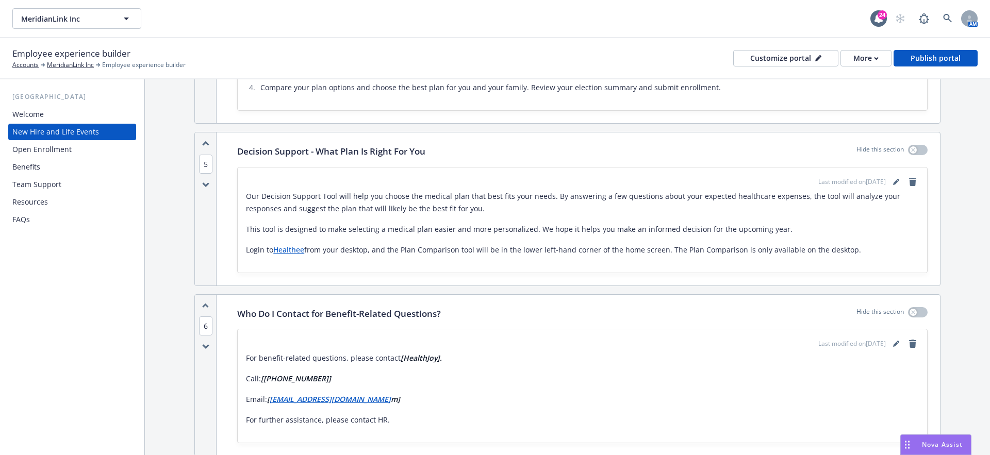
scroll to position [1252, 0]
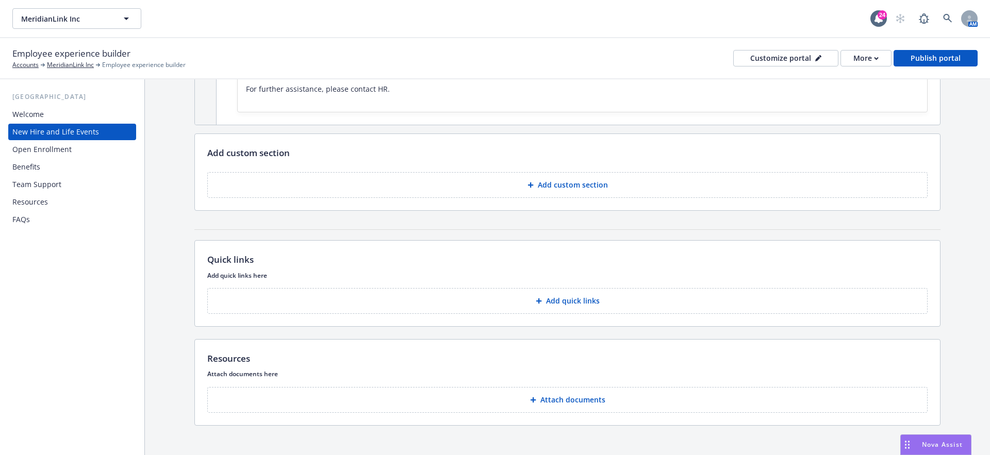
click at [544, 180] on p "Add custom section" at bounding box center [573, 185] width 70 height 10
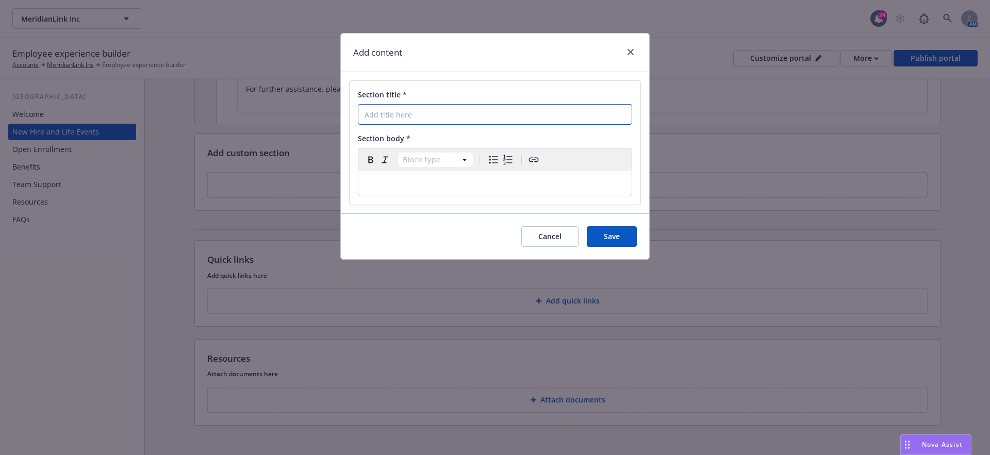
click at [388, 114] on input "Section title *" at bounding box center [495, 114] width 274 height 21
paste input "Ask [PERSON_NAME]"
type input "Ask [PERSON_NAME]"
select select "paragraph"
click at [374, 180] on p "editable markdown" at bounding box center [494, 183] width 261 height 12
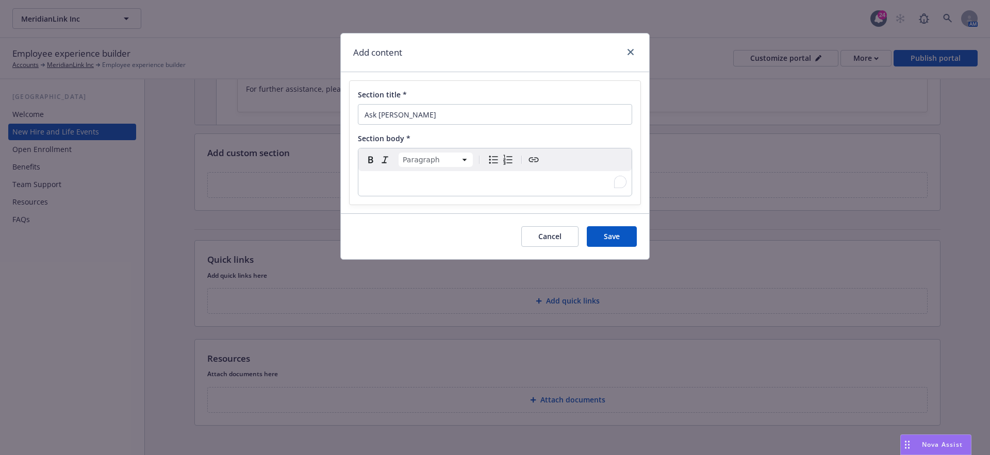
click at [447, 177] on p "To enrich screen reader interactions, please activate Accessibility in Grammarl…" at bounding box center [494, 183] width 261 height 12
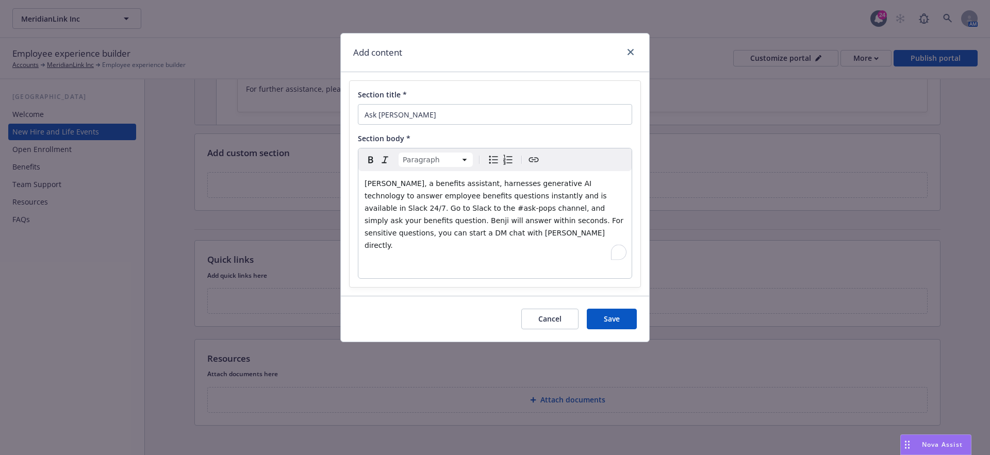
click at [400, 246] on div "Benji, a benefits assistant, harnesses generative AI technology to answer emplo…" at bounding box center [494, 224] width 273 height 107
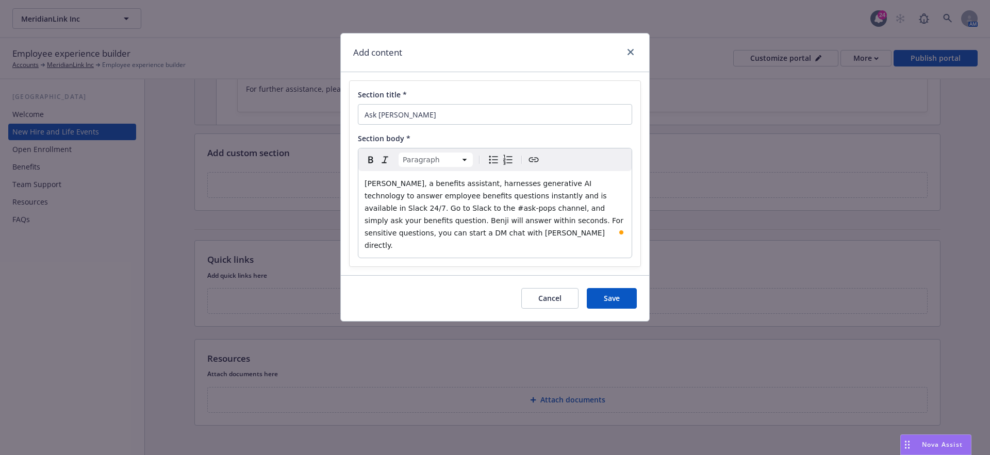
click at [403, 210] on span "Benji, a benefits assistant, harnesses generative AI technology to answer emplo…" at bounding box center [494, 214] width 261 height 70
click at [407, 208] on span "Benji, a benefits assistant, harnesses generative AI technology to answer emplo…" at bounding box center [494, 214] width 261 height 70
click at [443, 208] on span "Benji, a benefits assistant, harnesses generative AI technology to answer emplo…" at bounding box center [494, 214] width 261 height 70
drag, startPoint x: 446, startPoint y: 208, endPoint x: 406, endPoint y: 207, distance: 39.7
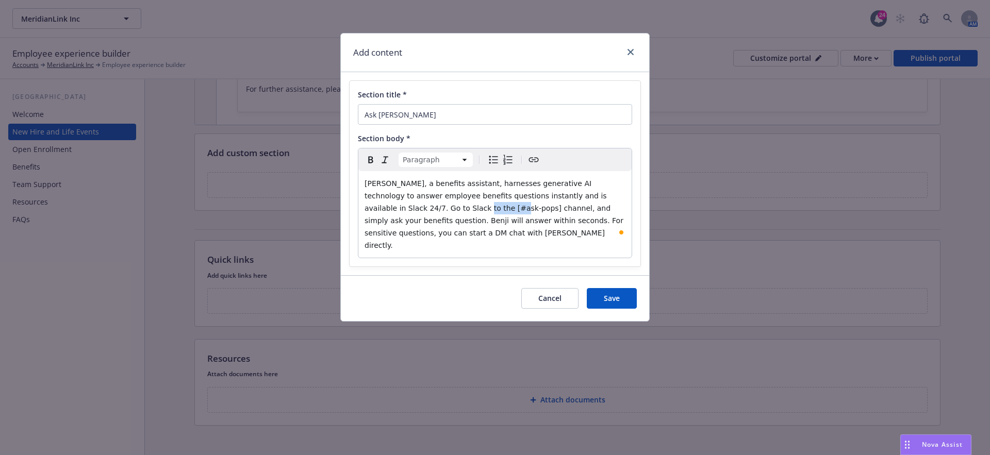
click at [406, 207] on span "Benji, a benefits assistant, harnesses generative AI technology to answer emplo…" at bounding box center [494, 214] width 261 height 70
click at [604, 293] on span "Save" at bounding box center [612, 298] width 16 height 10
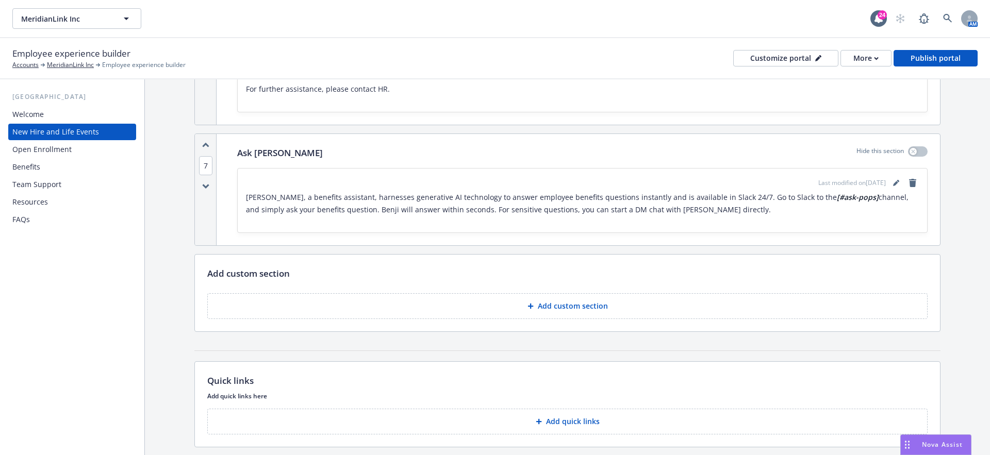
click at [57, 147] on div "Open Enrollment" at bounding box center [41, 149] width 59 height 16
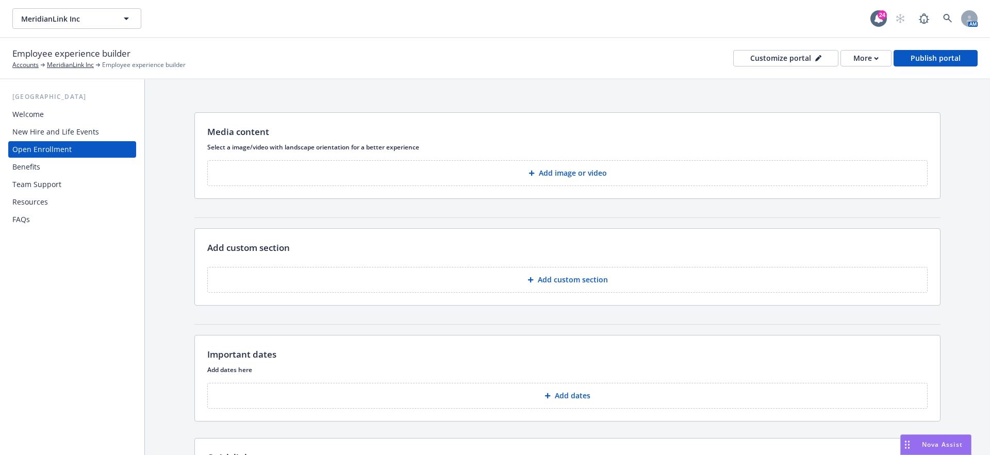
click at [495, 176] on button "Add image or video" at bounding box center [567, 173] width 720 height 26
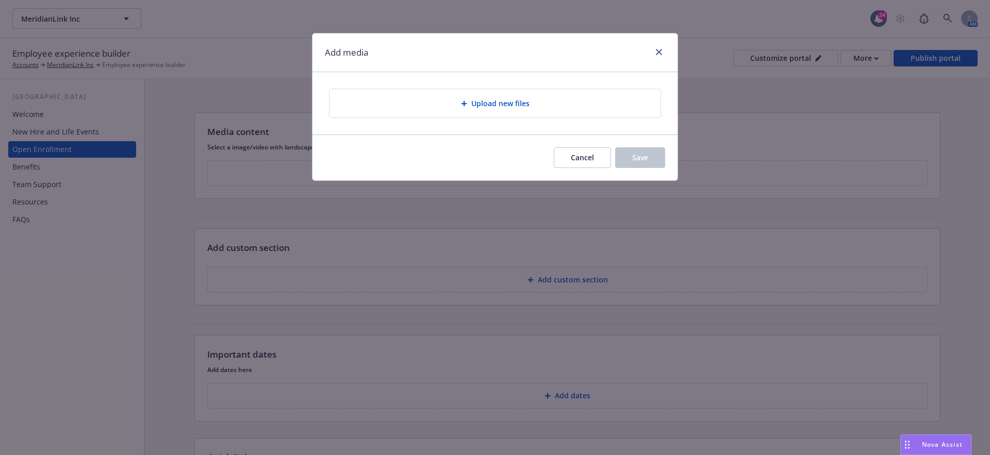
click at [509, 113] on div "Upload new files" at bounding box center [494, 103] width 331 height 28
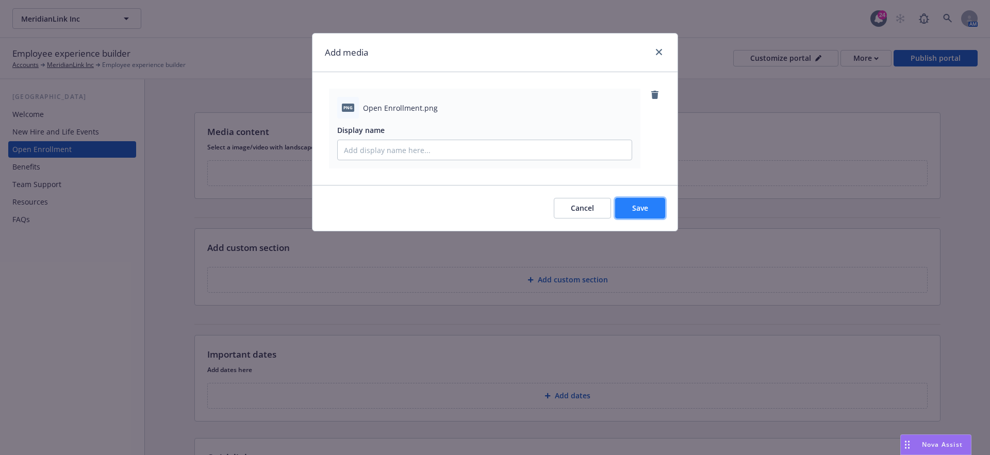
click at [649, 213] on button "Save" at bounding box center [640, 208] width 50 height 21
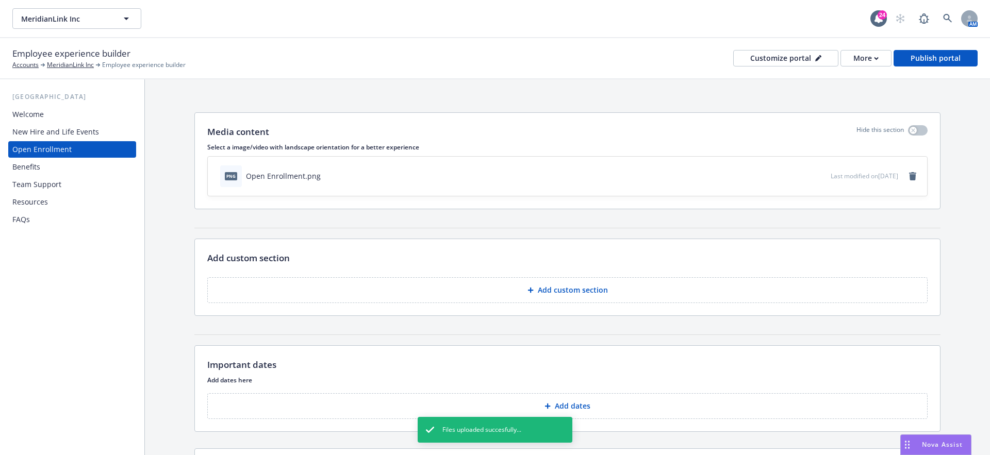
click at [559, 290] on p "Add custom section" at bounding box center [573, 290] width 70 height 10
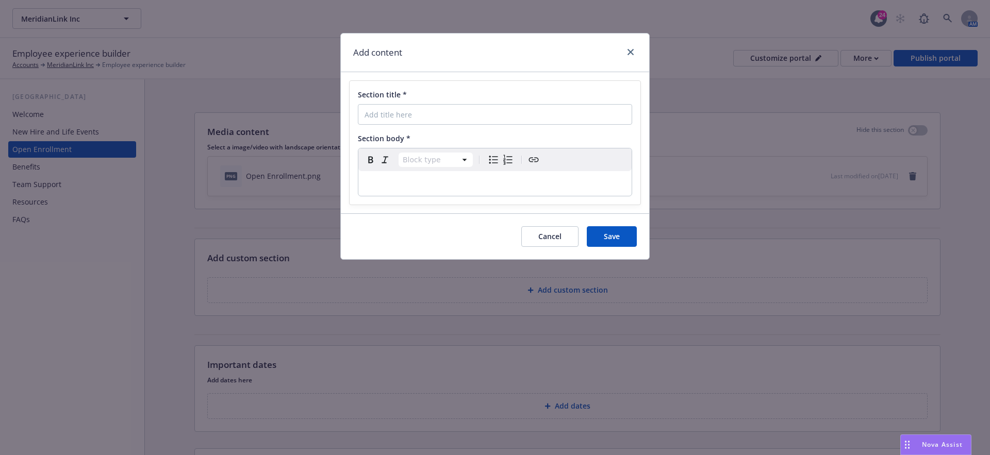
click at [375, 115] on input "Section title *" at bounding box center [495, 114] width 274 height 21
click at [366, 115] on input "What Do I Need To Do" at bounding box center [495, 114] width 274 height 21
type input "What Do I Need To Do"
select select "paragraph"
click at [388, 188] on p "To enrich screen reader interactions, please activate Accessibility in Grammarl…" at bounding box center [494, 183] width 261 height 12
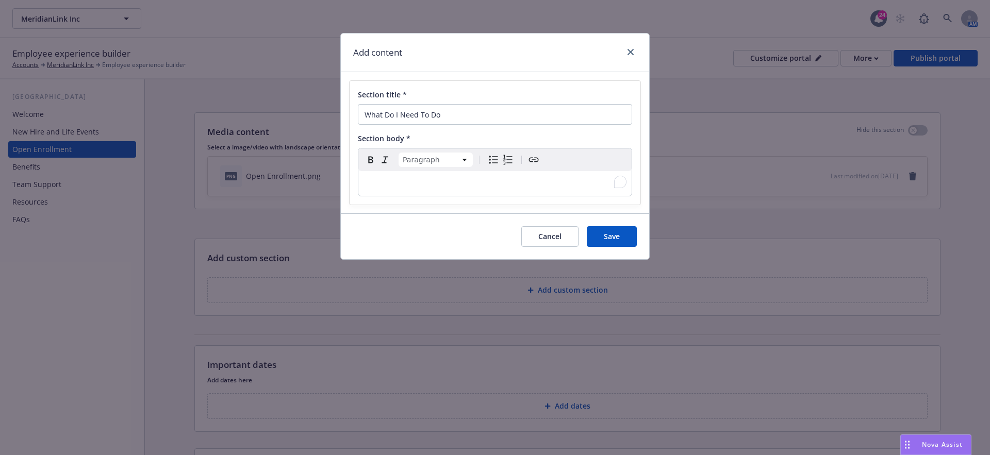
click at [363, 177] on div "To enrich screen reader interactions, please activate Accessibility in Grammarl…" at bounding box center [494, 183] width 273 height 25
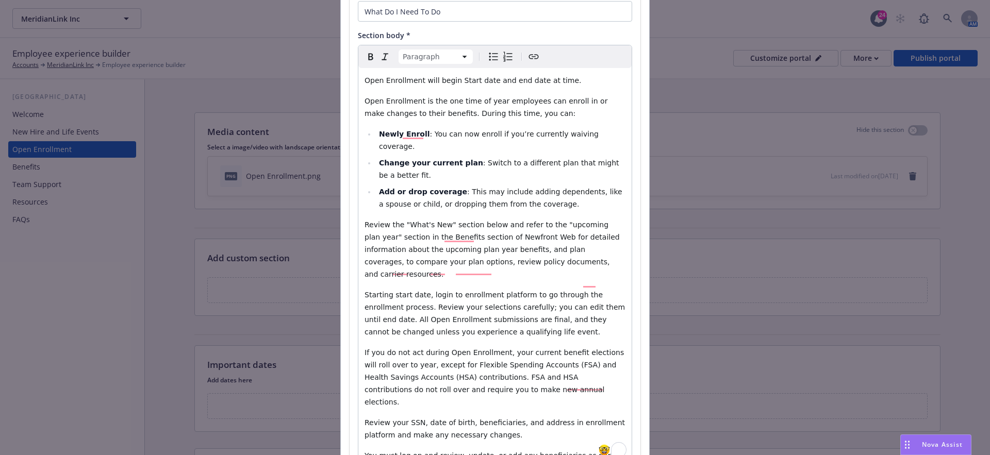
click at [455, 81] on span "Open Enrollment will begin Start date and end date at time." at bounding box center [472, 80] width 217 height 8
click at [490, 79] on span "Open Enrollment will begin [Start date and end date at time." at bounding box center [474, 80] width 220 height 8
click at [509, 78] on span "Open Enrollment will begin [Start date] and end date at time." at bounding box center [475, 80] width 222 height 8
click at [540, 81] on span "Open Enrollment will begin [Start date] and [end date at time." at bounding box center [476, 80] width 225 height 8
click at [555, 81] on span "Open Enrollment will begin [Start date] and [end date] at time." at bounding box center [478, 80] width 228 height 8
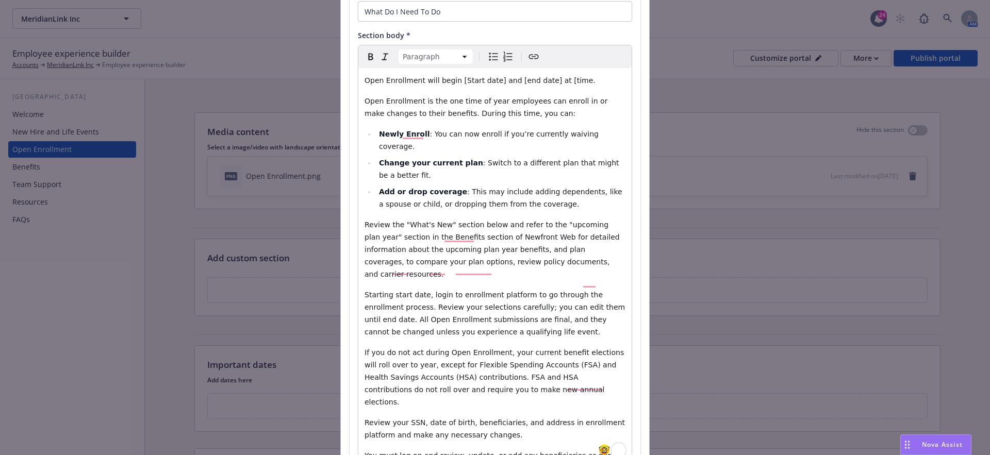
click at [570, 81] on span "Open Enrollment will begin [Start date] and [end date] at [time." at bounding box center [479, 80] width 231 height 8
drag, startPoint x: 577, startPoint y: 79, endPoint x: 555, endPoint y: 80, distance: 22.2
click at [555, 80] on p "Open Enrollment will begin [Start date] and [end date] at [time]." at bounding box center [494, 80] width 261 height 12
drag, startPoint x: 509, startPoint y: 80, endPoint x: 544, endPoint y: 81, distance: 34.5
click at [544, 81] on span "Open Enrollment will begin [Start date] and [end date] at" at bounding box center [467, 80] width 207 height 8
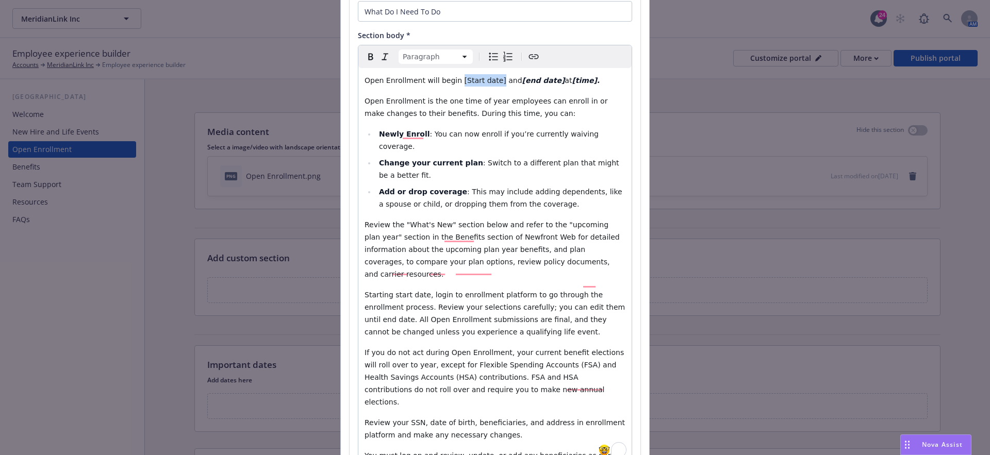
drag, startPoint x: 455, startPoint y: 81, endPoint x: 492, endPoint y: 82, distance: 37.1
click at [493, 82] on span "Open Enrollment will begin [Start date] and" at bounding box center [443, 80] width 158 height 8
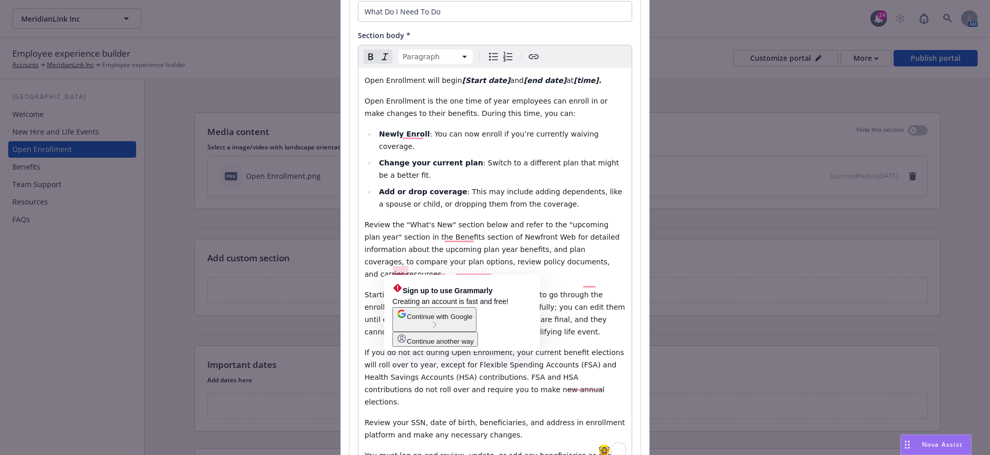
click at [392, 291] on span "Starting start date, login to enrollment platform to go through the enrollment …" at bounding box center [495, 313] width 263 height 45
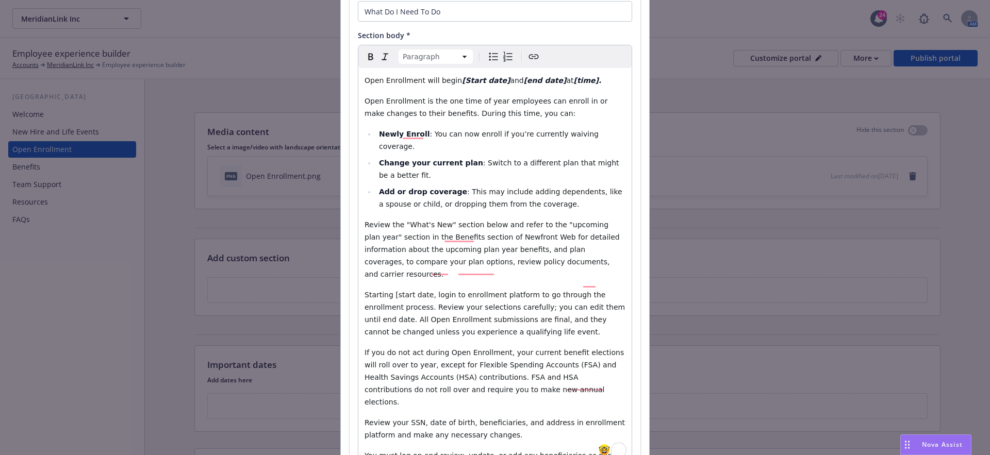
click at [427, 291] on span "Starting [start date, login to enrollment platform to go through the enrollment…" at bounding box center [495, 313] width 263 height 45
drag, startPoint x: 431, startPoint y: 269, endPoint x: 391, endPoint y: 270, distance: 40.2
click at [391, 291] on span "Starting [start date], login to enrollment platform to go through the enrollmen…" at bounding box center [495, 313] width 263 height 45
click at [462, 291] on span "login to enrollment platform to go through the enrollment process. Review your …" at bounding box center [495, 313] width 263 height 45
click at [465, 291] on span "login to enrollment platform to go through the enrollment process. Review your …" at bounding box center [495, 313] width 263 height 45
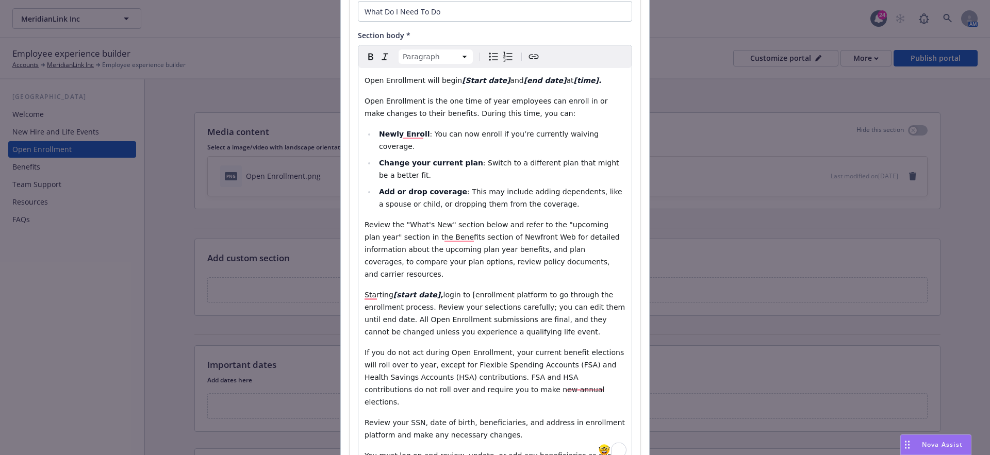
click at [532, 291] on span "login to [enrollment platform to go through the enrollment process. Review your…" at bounding box center [495, 313] width 263 height 45
drag, startPoint x: 534, startPoint y: 271, endPoint x: 461, endPoint y: 272, distance: 72.7
click at [461, 291] on span "login to [enrollment platform] to go through the enrollment process. Review you…" at bounding box center [495, 313] width 263 height 45
click at [363, 297] on div "Open Enrollment will begin [Start date] and [end date] at [time]. Open Enrollme…" at bounding box center [494, 284] width 273 height 433
click at [394, 294] on span "to go through the enrollment process. Review your selections carefully; you can…" at bounding box center [495, 313] width 263 height 45
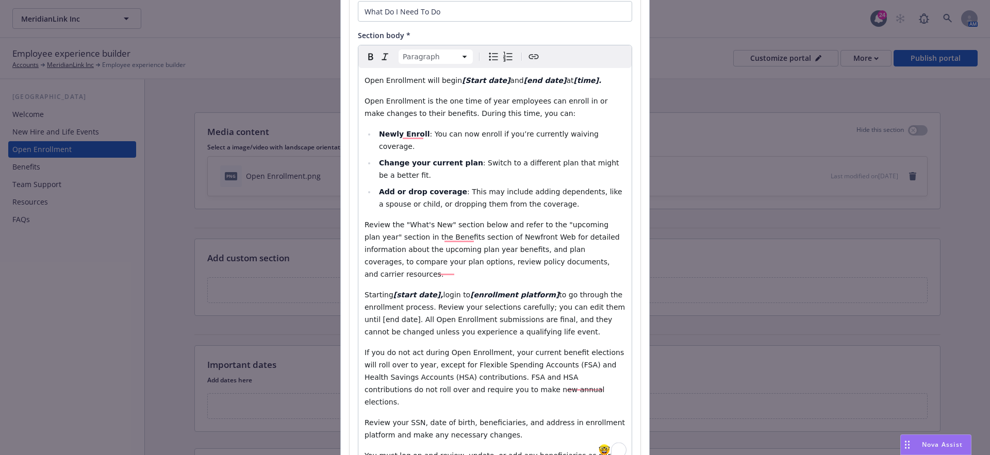
click at [400, 293] on span "to go through the enrollment process. Review your selections carefully; you can…" at bounding box center [495, 313] width 263 height 45
drag, startPoint x: 398, startPoint y: 294, endPoint x: 364, endPoint y: 295, distance: 33.5
click at [364, 295] on span "to go through the enrollment process. Review your selections carefully; you can…" at bounding box center [495, 313] width 263 height 45
click at [386, 348] on span "If you do not act during Open Enrollment, your current benefit elections will r…" at bounding box center [495, 377] width 262 height 58
click at [389, 348] on span "If you do not act during Open Enrollment, your current benefit elections will r…" at bounding box center [495, 377] width 262 height 58
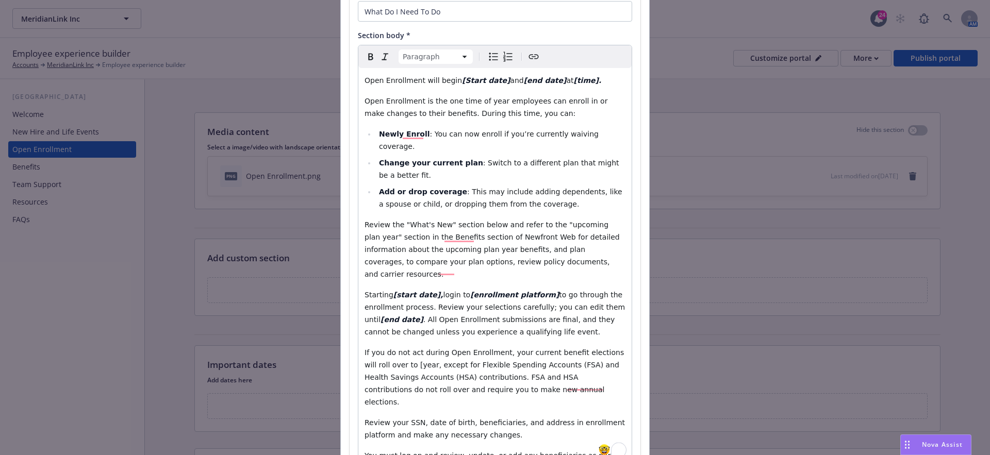
click at [406, 348] on span "If you do not act during Open Enrollment, your current benefit elections will r…" at bounding box center [495, 377] width 262 height 58
drag, startPoint x: 409, startPoint y: 338, endPoint x: 388, endPoint y: 338, distance: 21.1
click at [388, 348] on span "If you do not act during Open Enrollment, your current benefit elections will r…" at bounding box center [495, 377] width 262 height 58
click at [567, 419] on span "Review your SSN, date of birth, beneficiaries, and address in enrollment platfo…" at bounding box center [495, 429] width 262 height 21
click at [390, 419] on span "Review your SSN, date of birth, beneficiaries, and address in [enrollment platf…" at bounding box center [474, 429] width 221 height 21
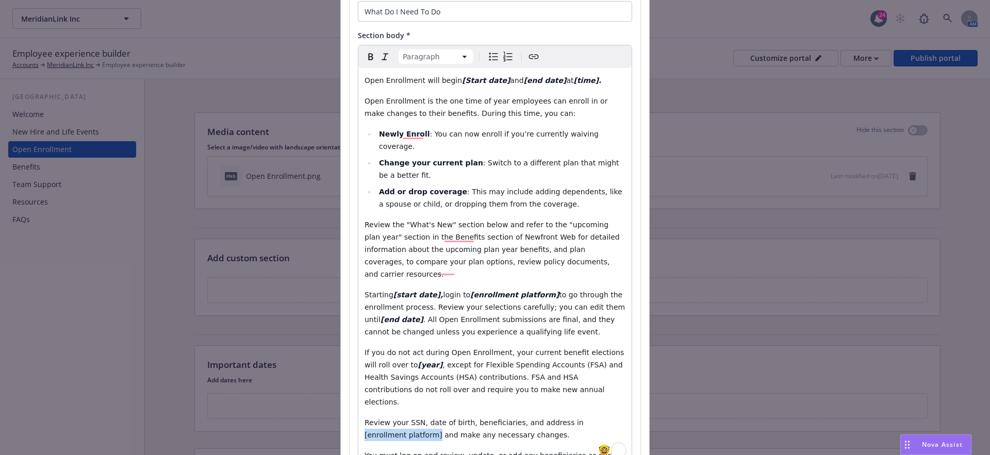
drag, startPoint x: 393, startPoint y: 399, endPoint x: 566, endPoint y: 386, distance: 173.2
click at [566, 419] on span "Review your SSN, date of birth, beneficiaries, and address in [enrollment platf…" at bounding box center [474, 429] width 221 height 21
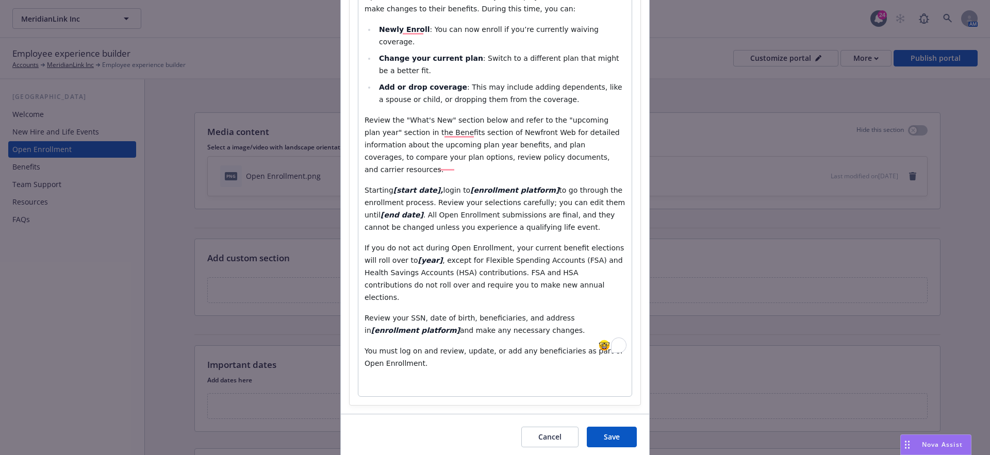
click at [441, 378] on p "To enrich screen reader interactions, please activate Accessibility in Grammarl…" at bounding box center [494, 384] width 261 height 12
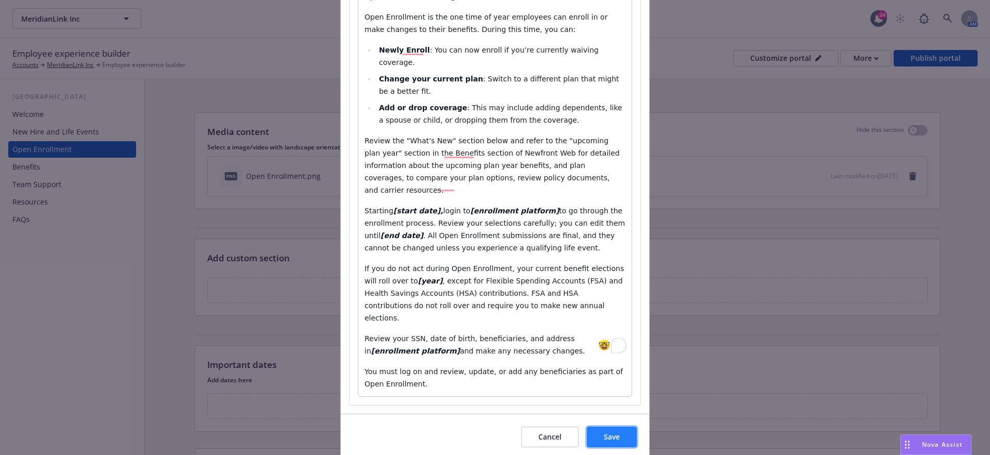
click at [623, 427] on button "Save" at bounding box center [612, 437] width 50 height 21
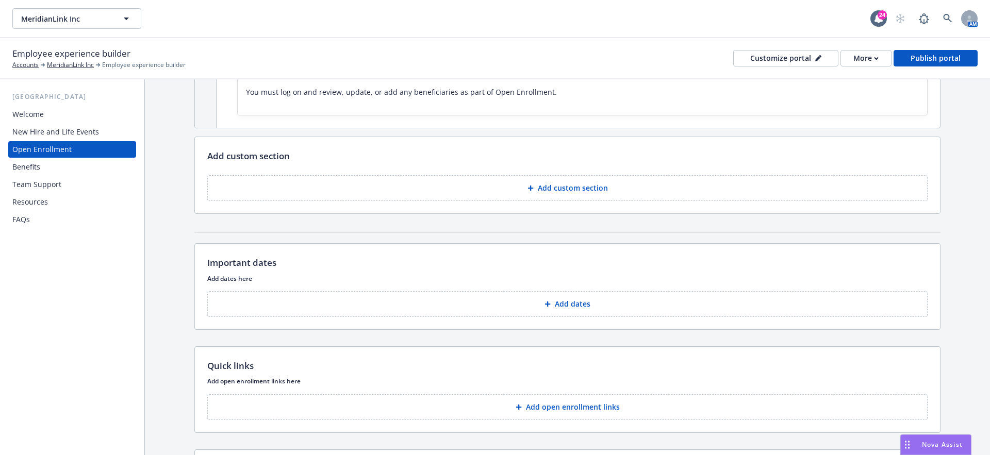
scroll to position [407, 0]
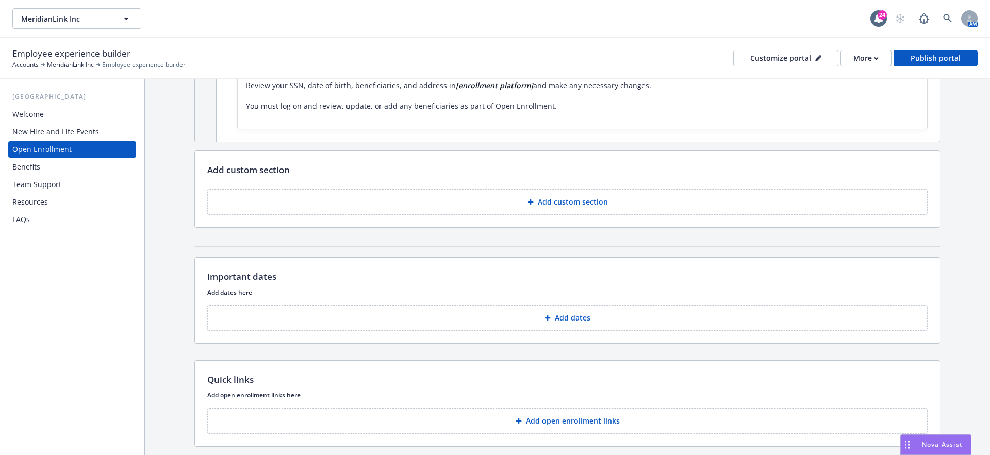
click at [510, 191] on button "Add custom section" at bounding box center [567, 202] width 720 height 26
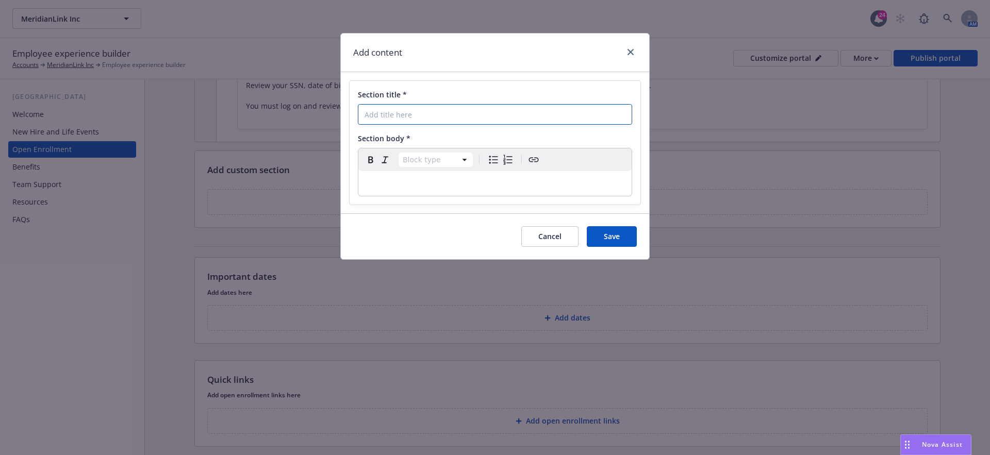
click at [371, 119] on input "Section title *" at bounding box center [495, 114] width 274 height 21
paste input "What’s New"
type input "What’s New"
select select "paragraph"
click at [373, 174] on div "editable markdown" at bounding box center [494, 183] width 273 height 25
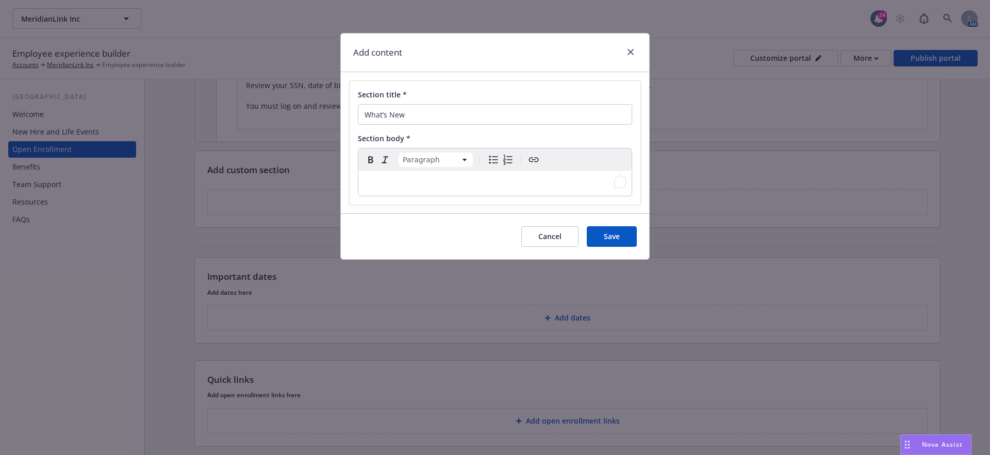
click at [398, 182] on p "To enrich screen reader interactions, please activate Accessibility in Grammarl…" at bounding box center [494, 183] width 261 height 12
click at [389, 182] on p "To enrich screen reader interactions, please activate Accessibility in Grammarl…" at bounding box center [494, 183] width 261 height 12
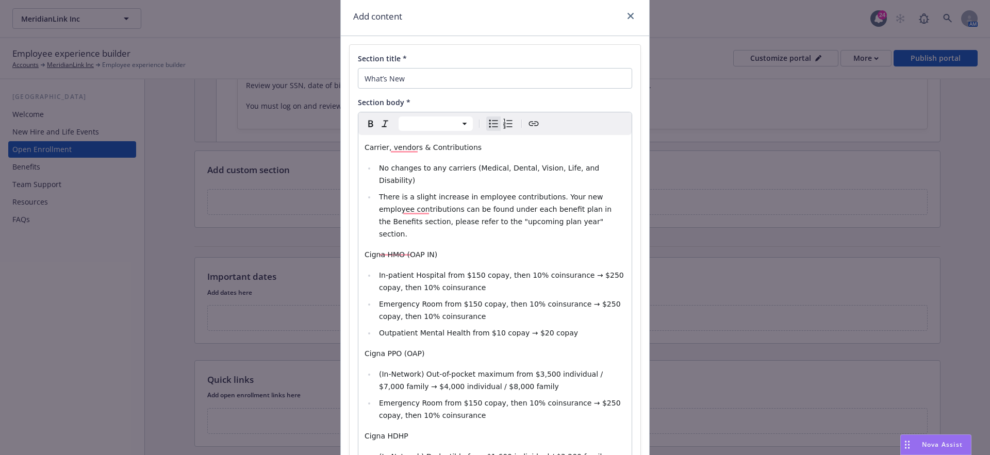
scroll to position [0, 0]
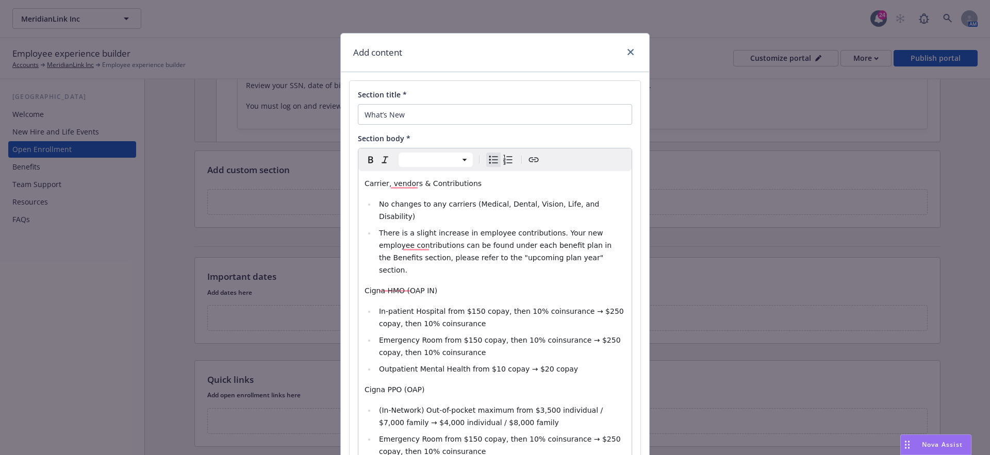
select select "paragraph"
click at [365, 179] on span "Carrier, vendors & Contributions" at bounding box center [422, 183] width 117 height 8
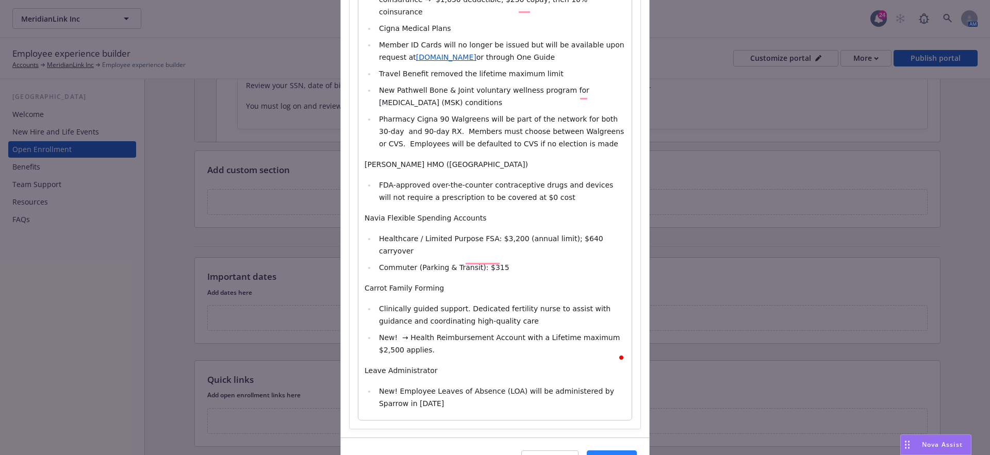
scroll to position [628, 0]
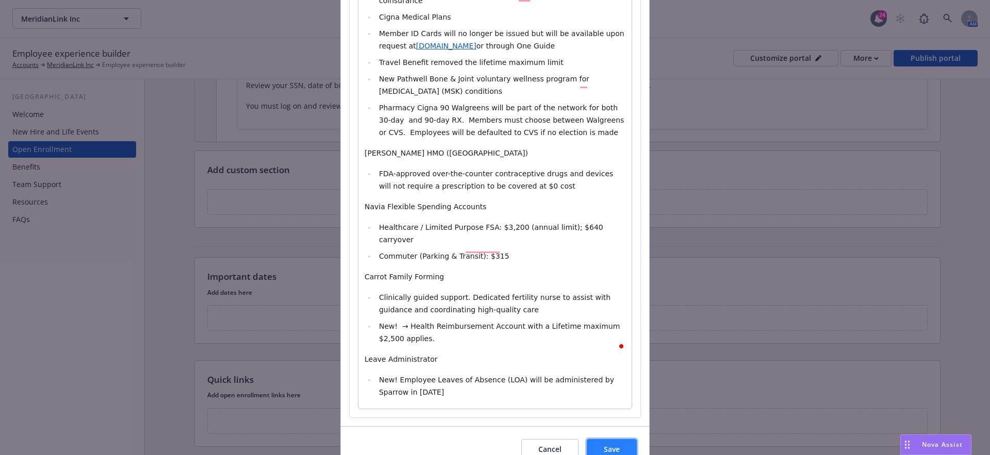
click at [619, 444] on span "Save" at bounding box center [612, 449] width 16 height 10
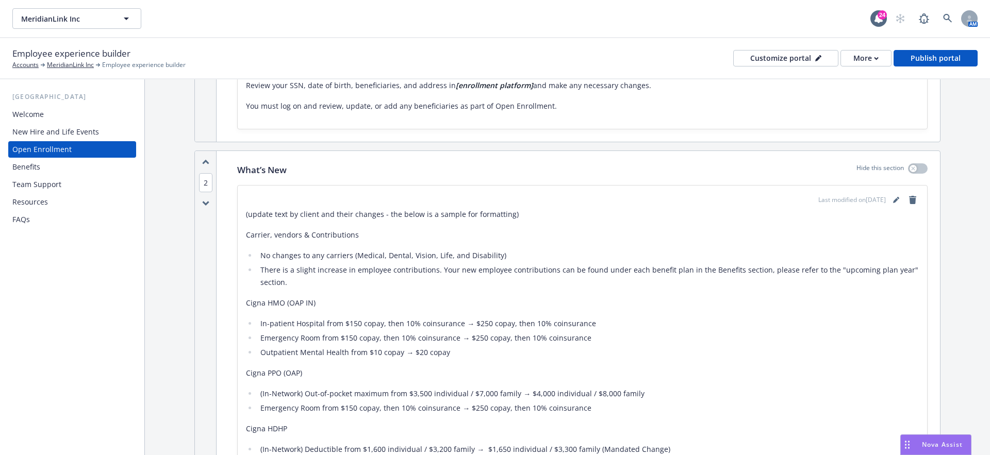
scroll to position [1045, 0]
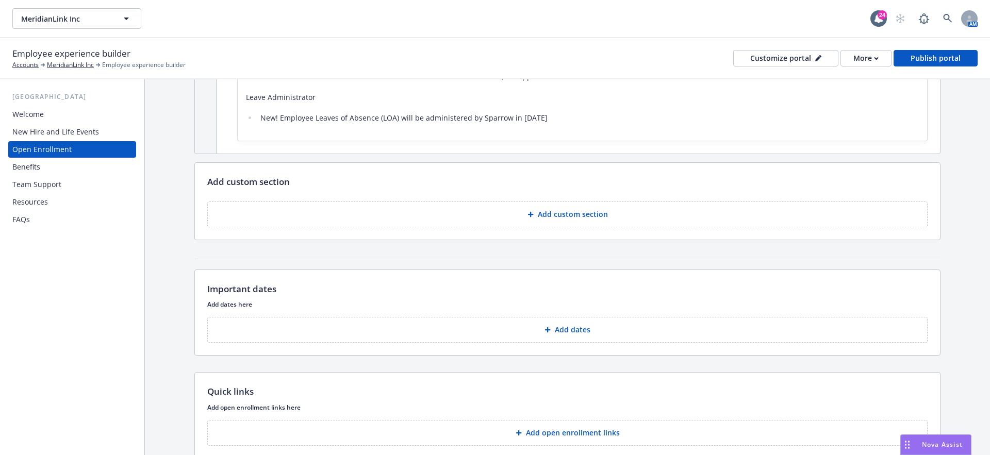
click at [558, 214] on p "Add custom section" at bounding box center [573, 214] width 70 height 10
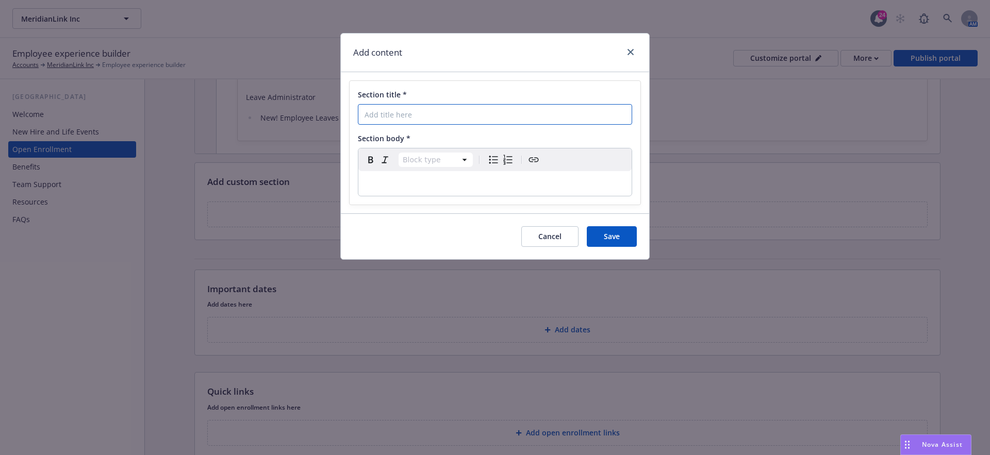
click at [373, 122] on input "Section title *" at bounding box center [495, 114] width 274 height 21
paste input "Decision Support - What Plan Is Right For You"
type input "Decision Support - What Plan Is Right For You"
select select "paragraph"
click at [390, 177] on p "To enrich screen reader interactions, please activate Accessibility in Grammarl…" at bounding box center [494, 183] width 261 height 12
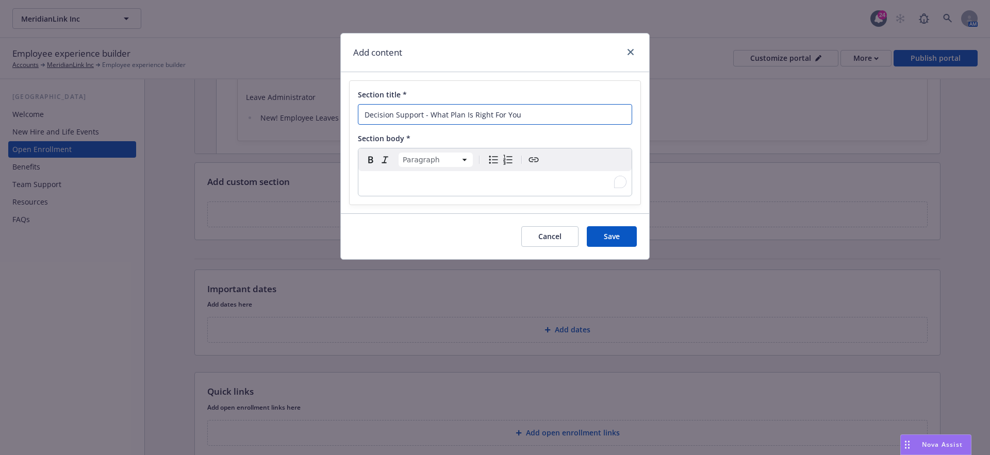
click at [366, 117] on input "Decision Support - What Plan Is Right For You" at bounding box center [495, 114] width 274 height 21
type input "Decision Support - What Plan Is Right For You"
click at [379, 185] on p "To enrich screen reader interactions, please activate Accessibility in Grammarl…" at bounding box center [494, 183] width 261 height 12
click at [377, 186] on p "To enrich screen reader interactions, please activate Accessibility in Grammarl…" at bounding box center [494, 183] width 261 height 12
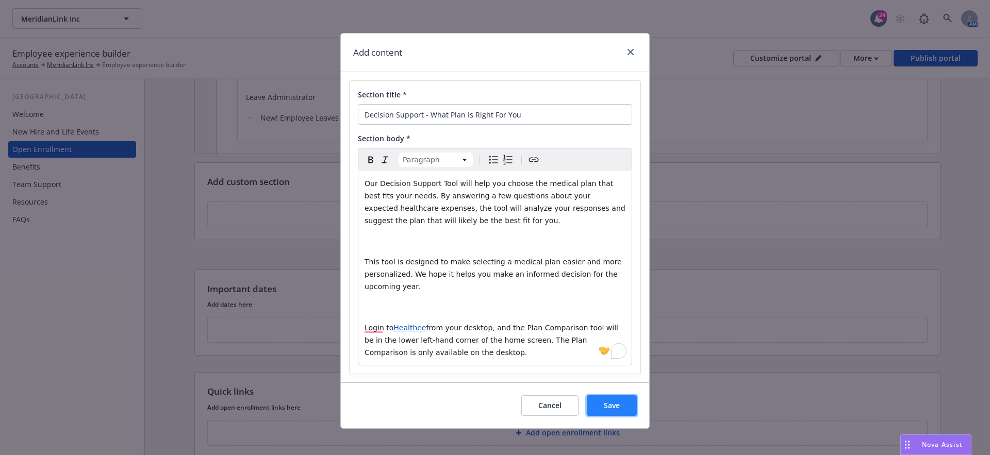
click at [616, 407] on span "Save" at bounding box center [612, 405] width 16 height 10
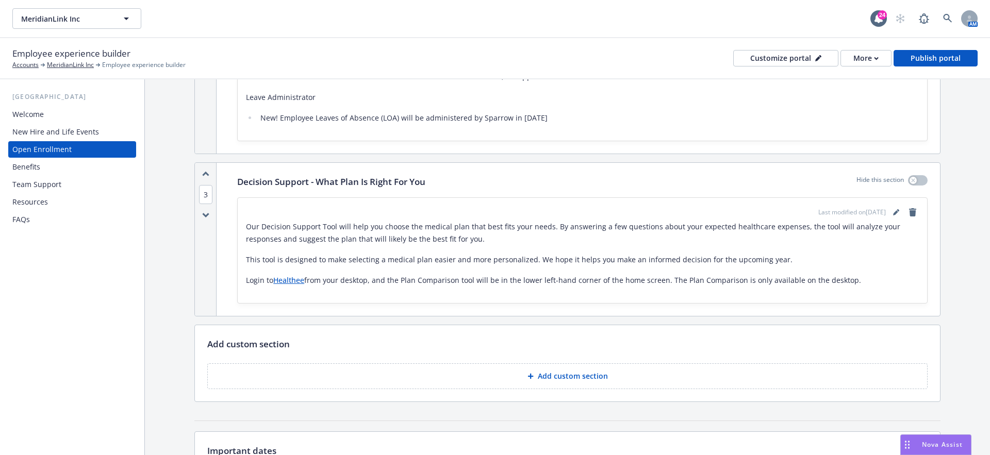
scroll to position [1110, 0]
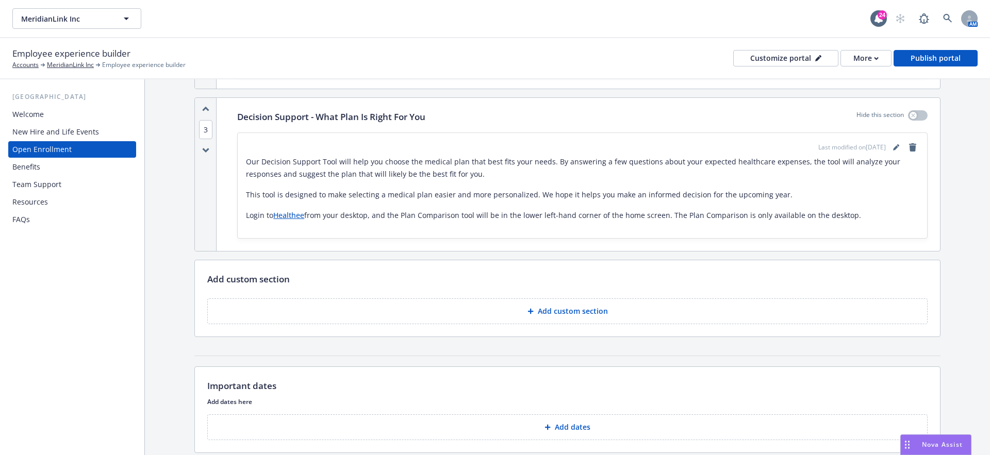
click at [508, 308] on button "Add custom section" at bounding box center [567, 311] width 720 height 26
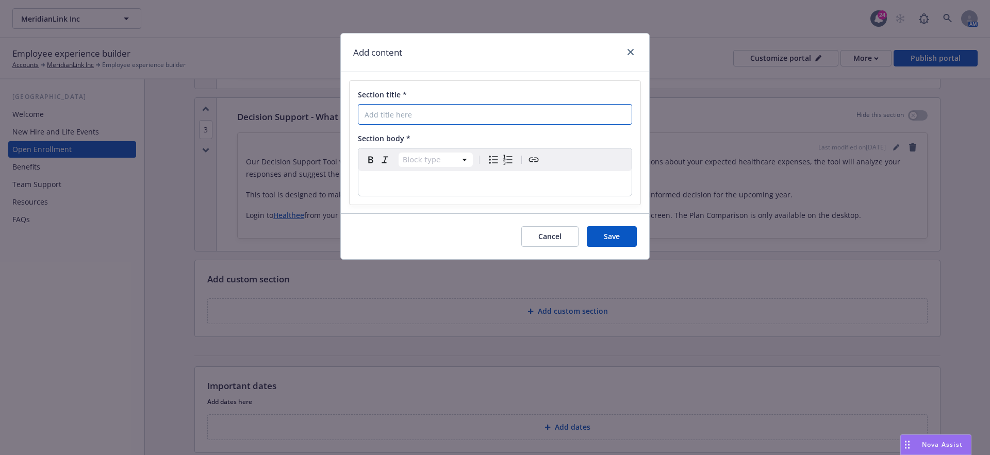
click at [376, 119] on input "Section title *" at bounding box center [495, 114] width 274 height 21
paste input "Ask [PERSON_NAME]"
type input "Ask [PERSON_NAME]"
select select "paragraph"
click at [379, 191] on div "editable markdown" at bounding box center [494, 183] width 273 height 25
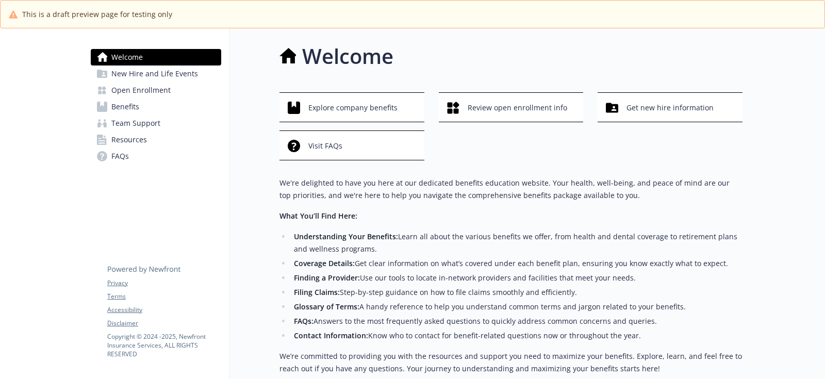
click at [146, 76] on span "New Hire and Life Events" at bounding box center [154, 73] width 87 height 16
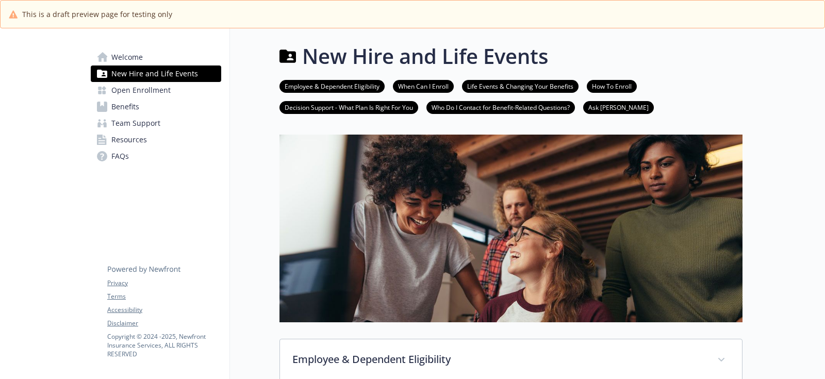
click at [146, 82] on span "Open Enrollment" at bounding box center [140, 90] width 59 height 16
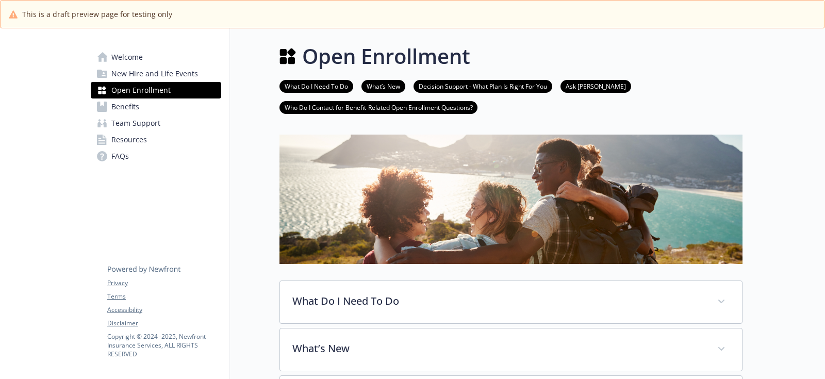
click at [171, 69] on span "New Hire and Life Events" at bounding box center [154, 73] width 87 height 16
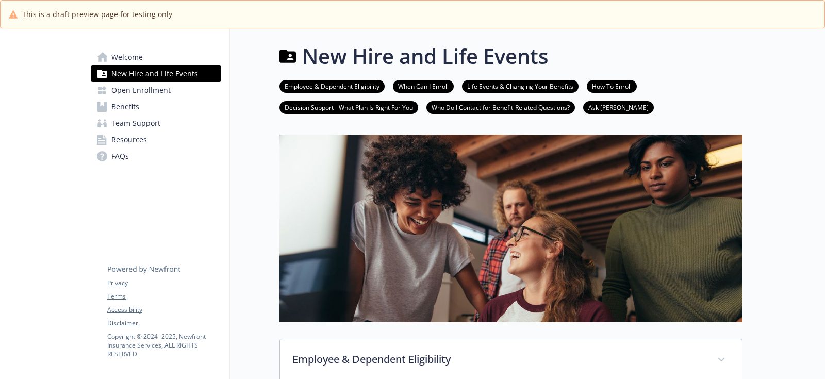
click at [157, 95] on span "Open Enrollment" at bounding box center [140, 90] width 59 height 16
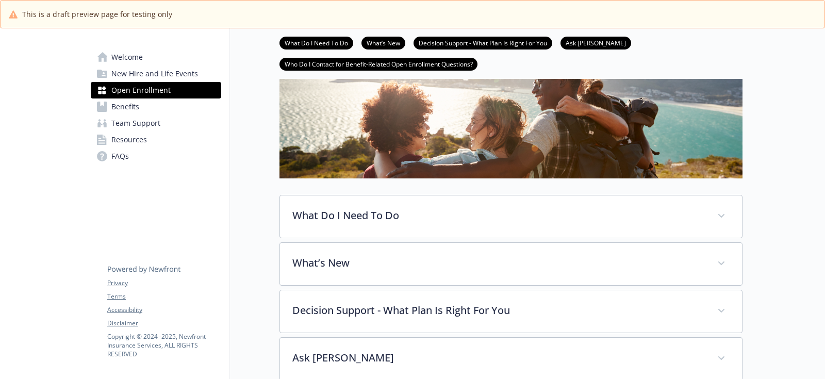
scroll to position [205, 0]
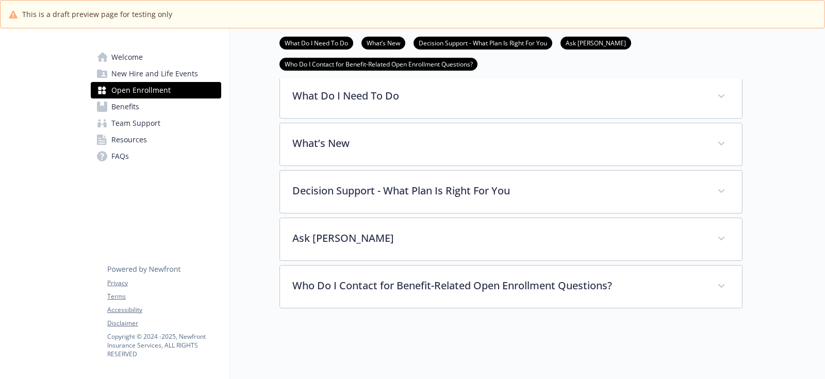
click at [160, 103] on link "Benefits" at bounding box center [156, 106] width 130 height 16
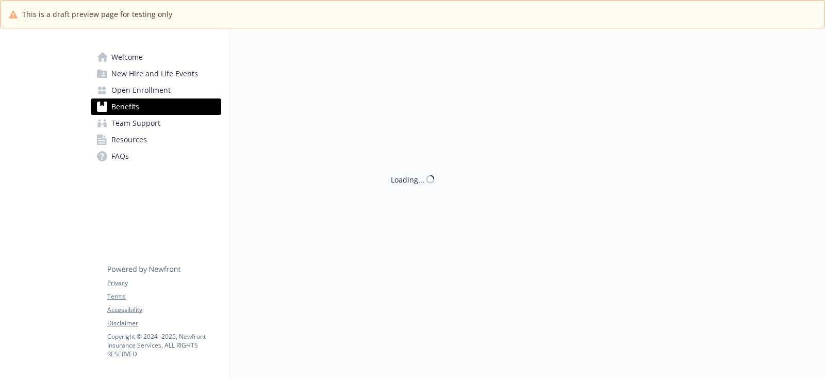
scroll to position [205, 0]
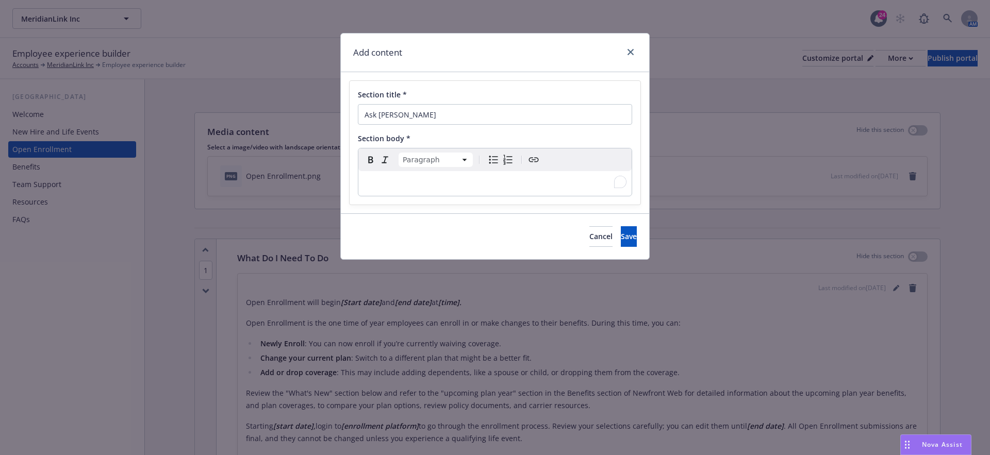
scroll to position [1110, 0]
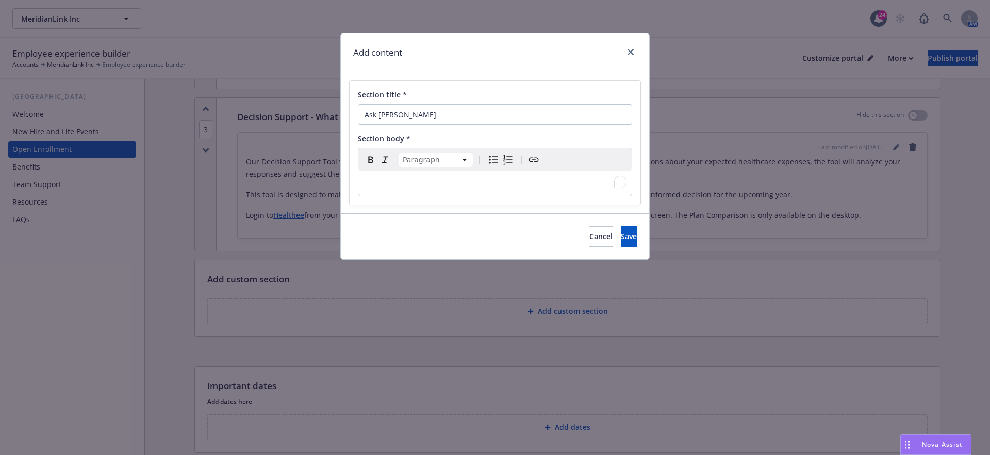
click at [372, 183] on p "To enrich screen reader interactions, please activate Accessibility in Grammarl…" at bounding box center [494, 183] width 261 height 12
paste div "To enrich screen reader interactions, please activate Accessibility in Grammarl…"
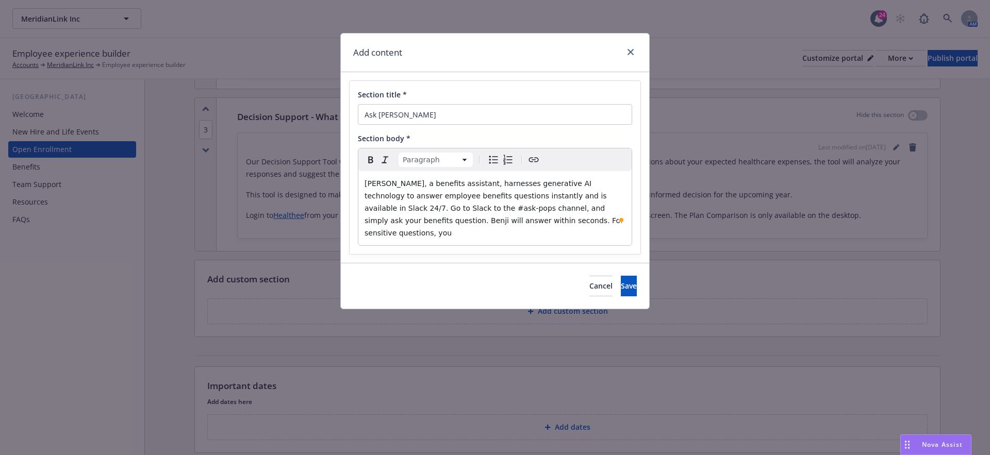
click at [405, 211] on span "Benji, a benefits assistant, harnesses generative AI technology to answer emplo…" at bounding box center [494, 208] width 261 height 58
click at [443, 210] on span "Benji, a benefits assistant, harnesses generative AI technology to answer emplo…" at bounding box center [494, 208] width 261 height 58
drag, startPoint x: 443, startPoint y: 210, endPoint x: 405, endPoint y: 210, distance: 37.6
click at [405, 210] on span "Benji, a benefits assistant, harnesses generative AI technology to answer emplo…" at bounding box center [494, 208] width 261 height 58
click at [621, 276] on button "Save" at bounding box center [629, 286] width 16 height 21
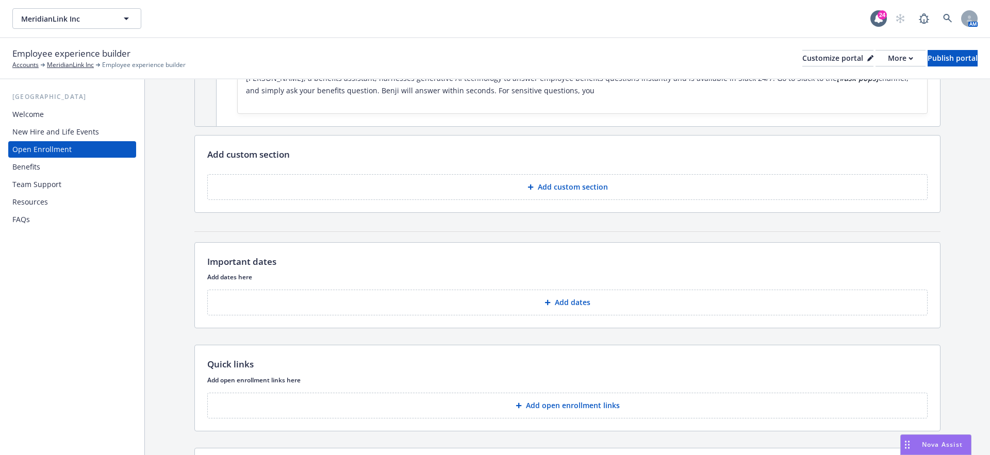
scroll to position [1344, 0]
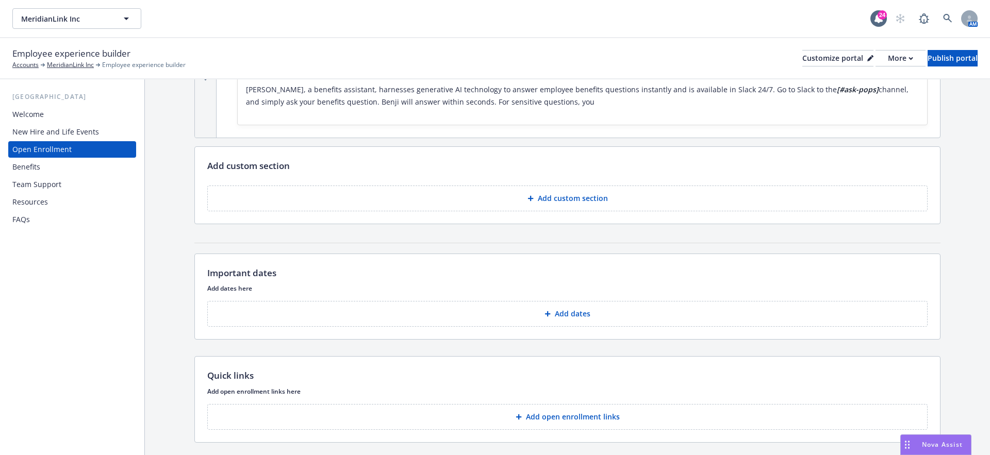
click at [430, 199] on button "Add custom section" at bounding box center [567, 199] width 720 height 26
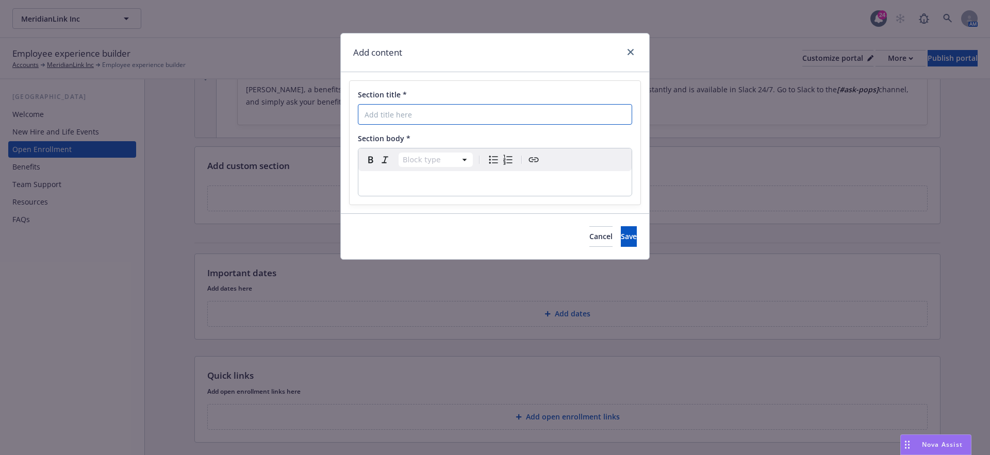
click at [365, 121] on input "Section title *" at bounding box center [495, 114] width 274 height 21
paste input "Who Do I Contact for Benefit-Related Open Enrollment Questions?"
type input "Who Do I Contact for Benefit-Related Open Enrollment Questions?"
select select "paragraph"
click at [382, 181] on p "editable markdown" at bounding box center [494, 183] width 261 height 12
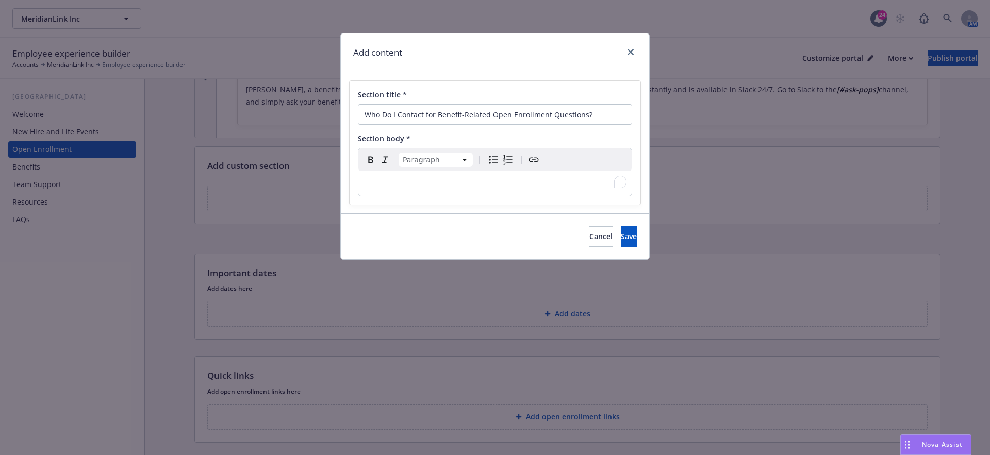
click at [383, 185] on p "To enrich screen reader interactions, please activate Accessibility in Grammarl…" at bounding box center [494, 183] width 261 height 12
paste div "To enrich screen reader interactions, please activate Accessibility in Grammarl…"
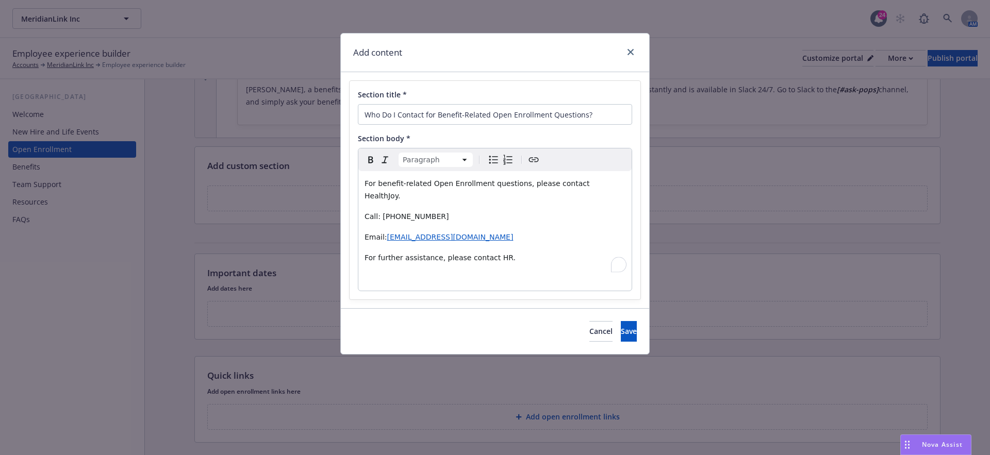
click at [574, 185] on span "For benefit-related Open Enrollment questions, please contact HealthJoy." at bounding box center [477, 189] width 227 height 21
click at [592, 181] on span "For benefit-related Open Enrollment questions, please contact [HealthJoy." at bounding box center [477, 189] width 227 height 21
drag, startPoint x: 613, startPoint y: 181, endPoint x: 573, endPoint y: 181, distance: 40.2
click at [573, 181] on span "For benefit-related Open Enrollment questions, please contact [HealthJoy]." at bounding box center [477, 189] width 227 height 21
click at [381, 212] on span "Call: 877-500-3212" at bounding box center [406, 216] width 85 height 8
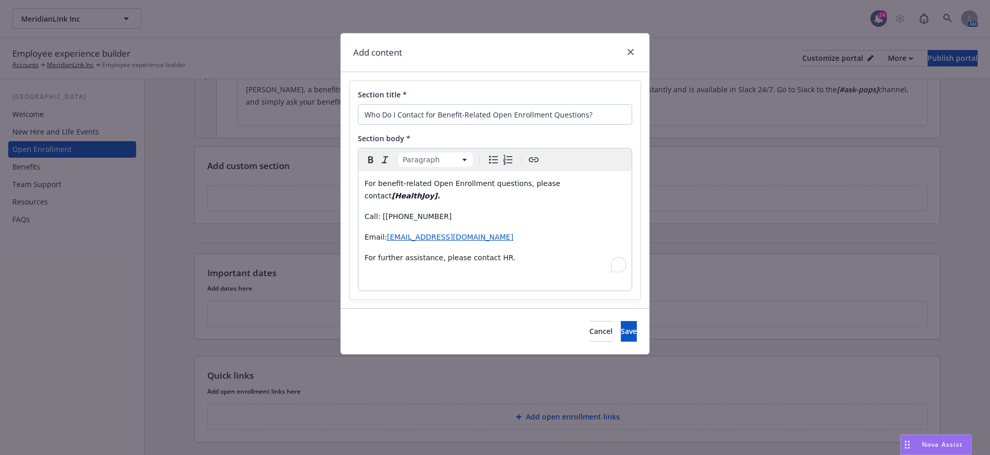
click at [429, 212] on span "Call: [877-500-3212" at bounding box center [407, 216] width 87 height 8
click at [438, 210] on p "Call: [877-500-3212" at bounding box center [494, 216] width 261 height 12
drag, startPoint x: 441, startPoint y: 202, endPoint x: 381, endPoint y: 202, distance: 60.3
click at [380, 210] on p "Call: [877-500-3212]" at bounding box center [494, 216] width 261 height 12
click at [383, 233] on span "Email:" at bounding box center [375, 237] width 23 height 8
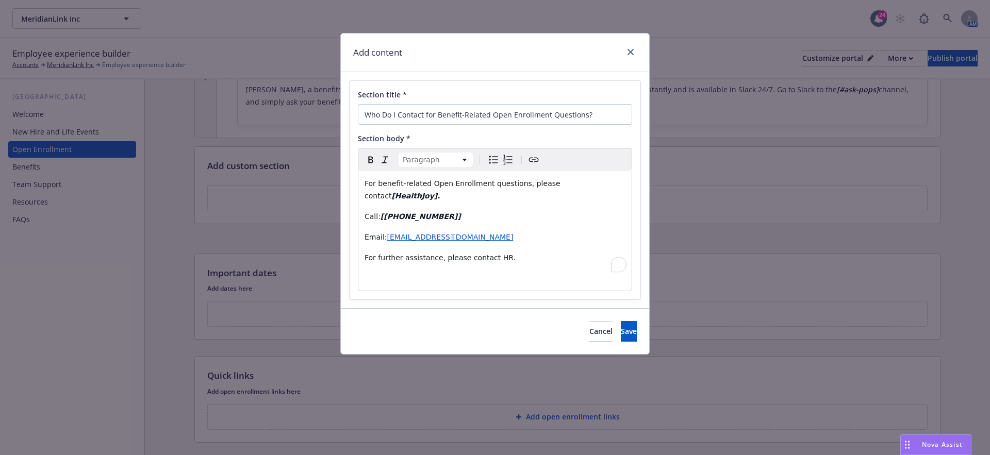
click at [387, 233] on span "[EMAIL_ADDRESS][DOMAIN_NAME]" at bounding box center [450, 237] width 126 height 8
click at [449, 231] on p "Email: [ zoe@healthee.co" at bounding box center [494, 237] width 261 height 12
drag, startPoint x: 467, startPoint y: 226, endPoint x: 385, endPoint y: 225, distance: 82.5
click at [385, 231] on p "Email: [ zoe@healthee.co m]" at bounding box center [494, 237] width 261 height 12
click at [506, 272] on p "To enrich screen reader interactions, please activate Accessibility in Grammarl…" at bounding box center [494, 278] width 261 height 12
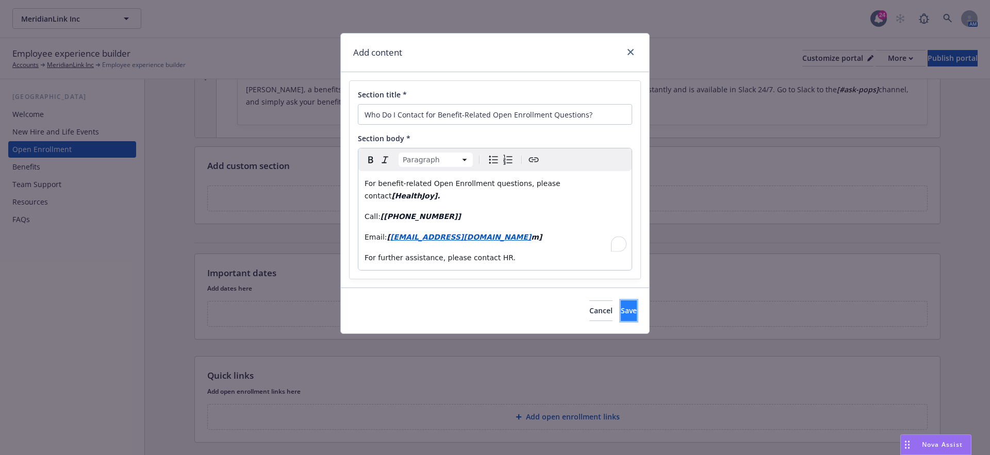
click at [621, 300] on button "Save" at bounding box center [629, 310] width 16 height 21
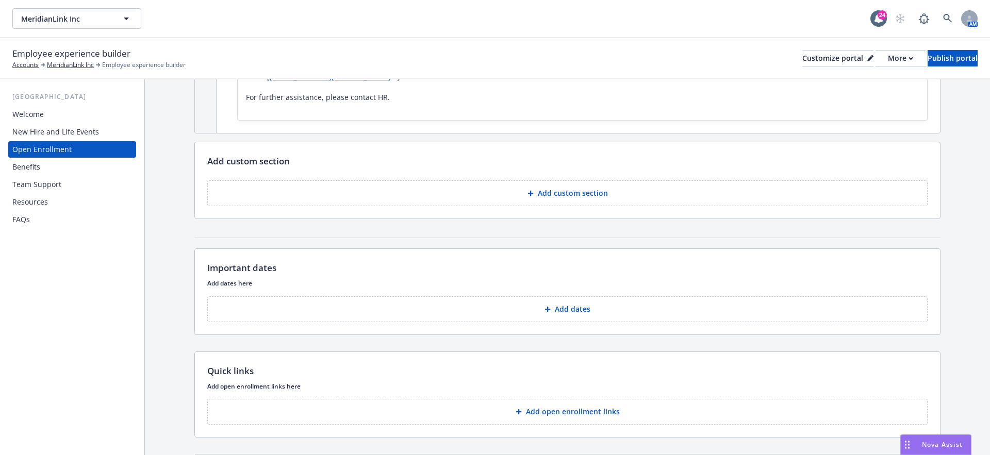
scroll to position [1569, 0]
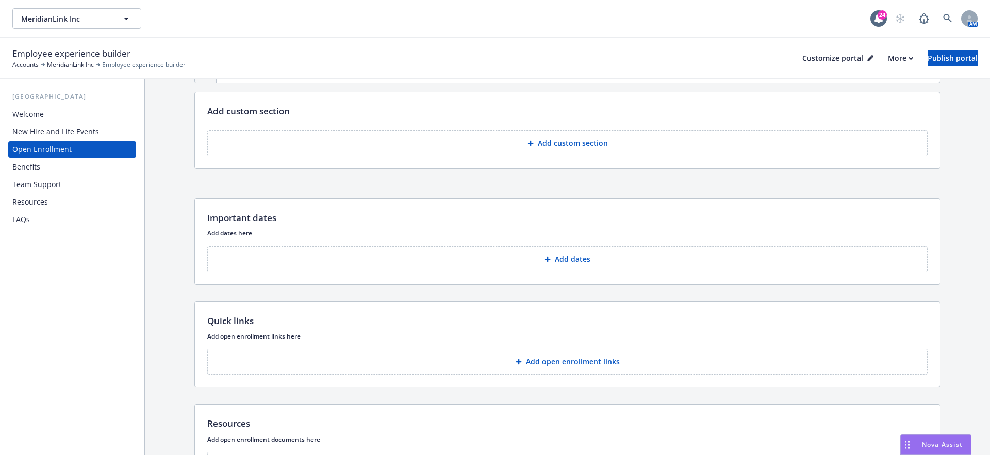
click at [18, 219] on div "FAQs" at bounding box center [21, 219] width 18 height 16
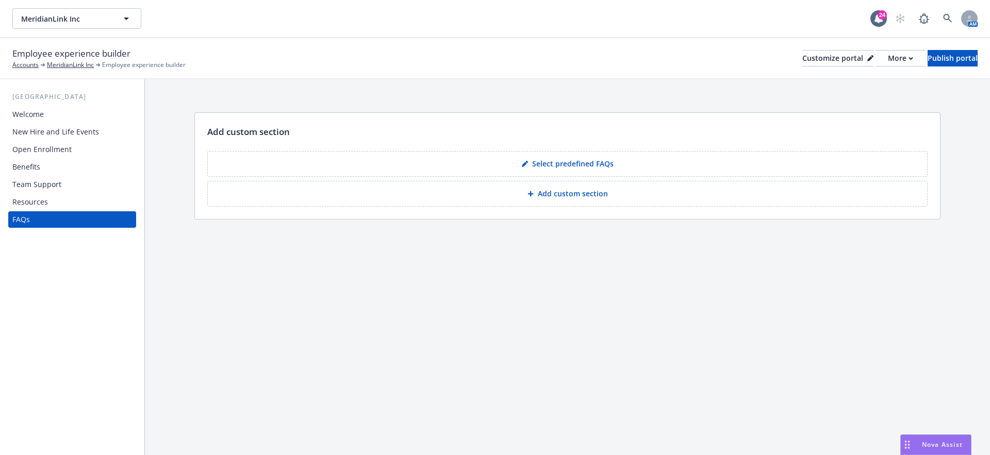
click at [560, 161] on p "Select predefined FAQs" at bounding box center [572, 164] width 81 height 10
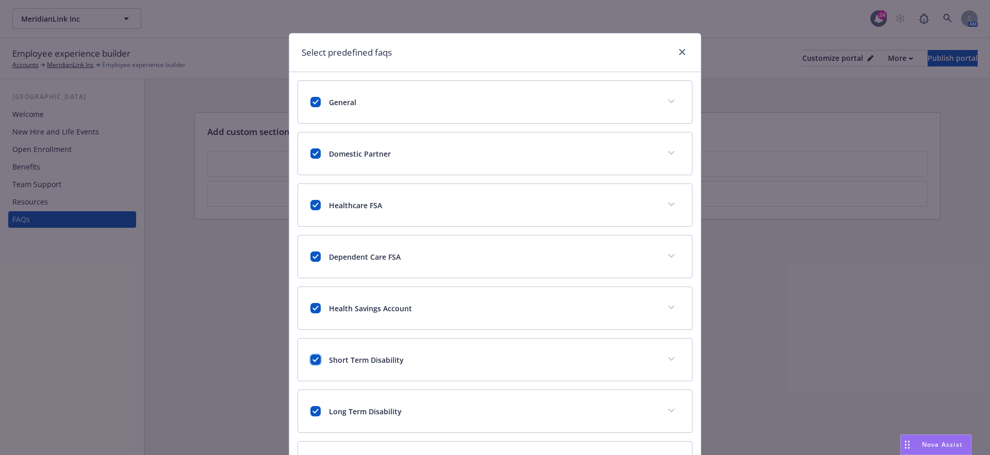
click at [318, 357] on input "checkbox" at bounding box center [315, 360] width 10 height 10
checkbox input "false"
click at [315, 413] on input "checkbox" at bounding box center [315, 411] width 10 height 10
checkbox input "false"
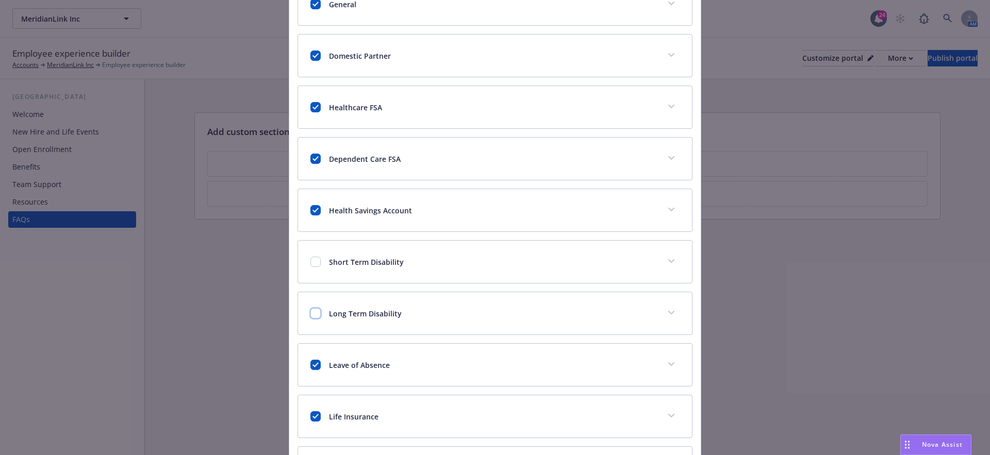
scroll to position [134, 0]
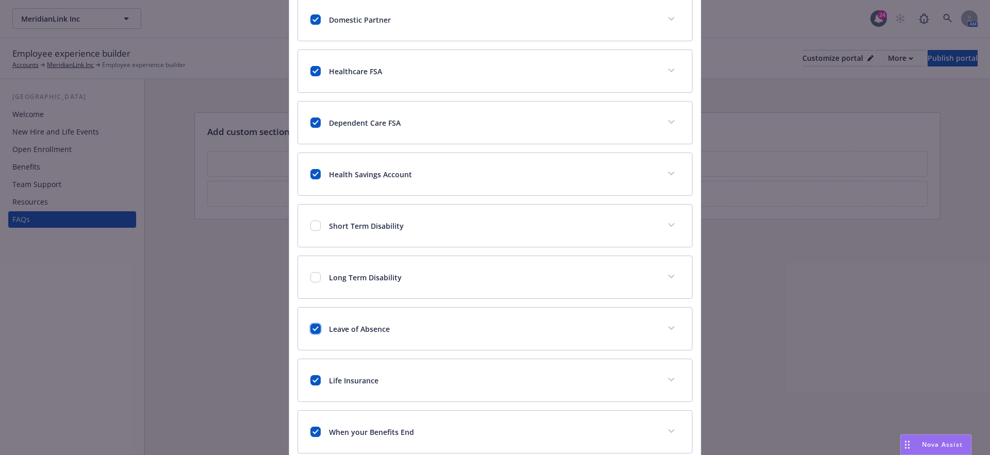
click at [312, 324] on input "checkbox" at bounding box center [315, 329] width 10 height 10
checkbox input "false"
click at [312, 370] on div "Life Insurance" at bounding box center [495, 380] width 394 height 42
click at [314, 377] on input "checkbox" at bounding box center [315, 380] width 10 height 10
checkbox input "false"
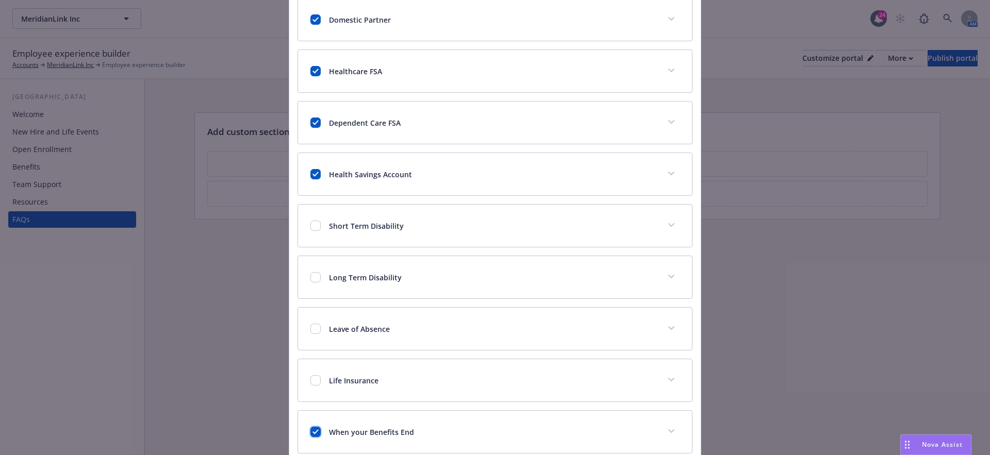
click at [315, 427] on input "checkbox" at bounding box center [315, 432] width 10 height 10
checkbox input "false"
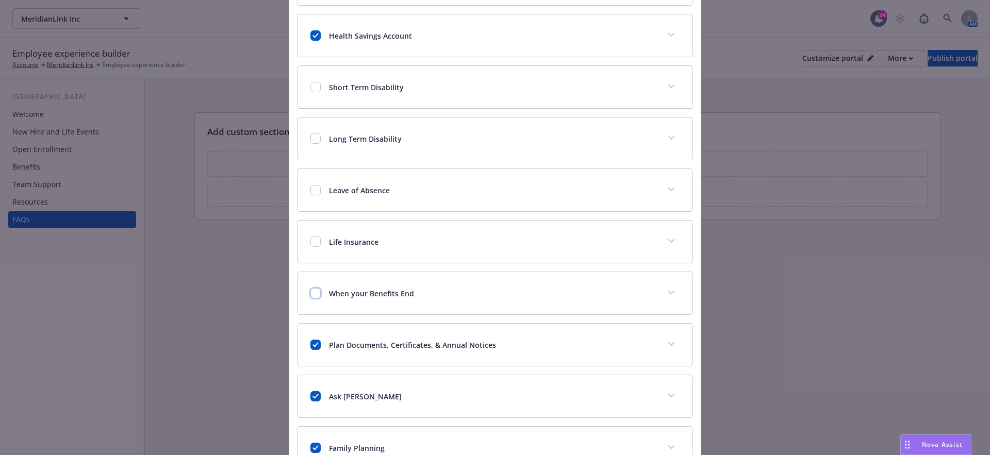
scroll to position [292, 0]
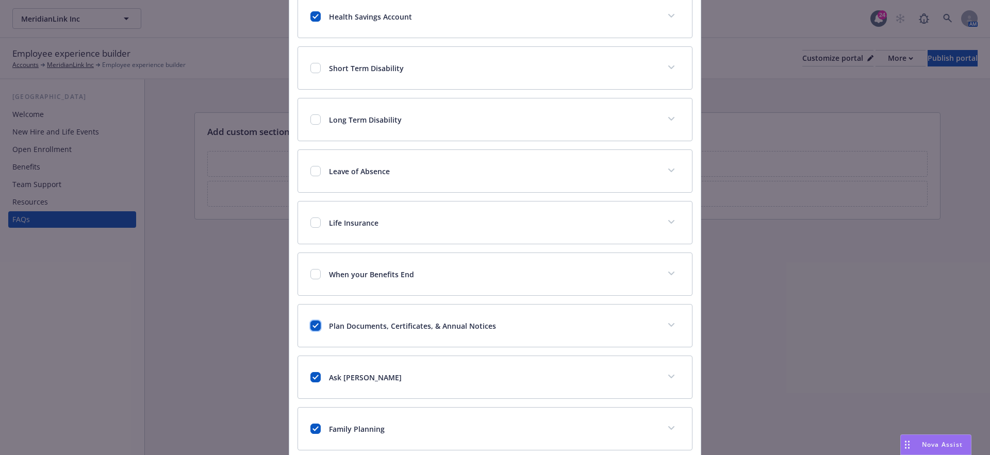
click at [314, 325] on input "checkbox" at bounding box center [315, 326] width 10 height 10
checkbox input "false"
click at [314, 378] on div "Ask [PERSON_NAME]" at bounding box center [482, 377] width 344 height 11
click at [312, 372] on input "checkbox" at bounding box center [315, 377] width 10 height 10
checkbox input "false"
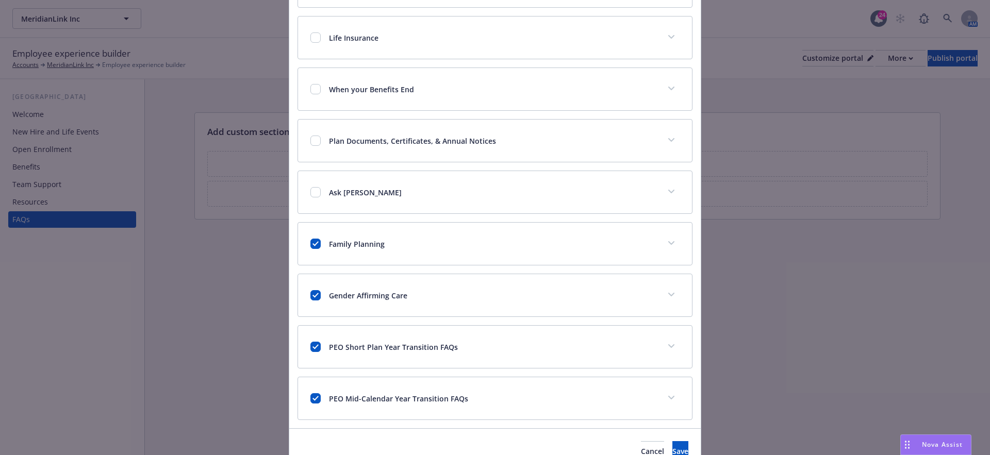
scroll to position [487, 0]
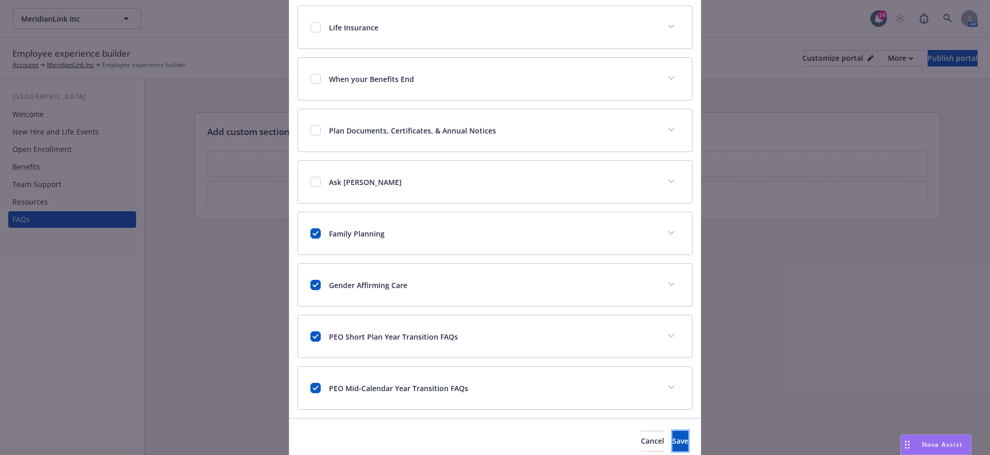
drag, startPoint x: 656, startPoint y: 438, endPoint x: 711, endPoint y: 432, distance: 55.5
click at [672, 438] on span "Save" at bounding box center [680, 441] width 16 height 10
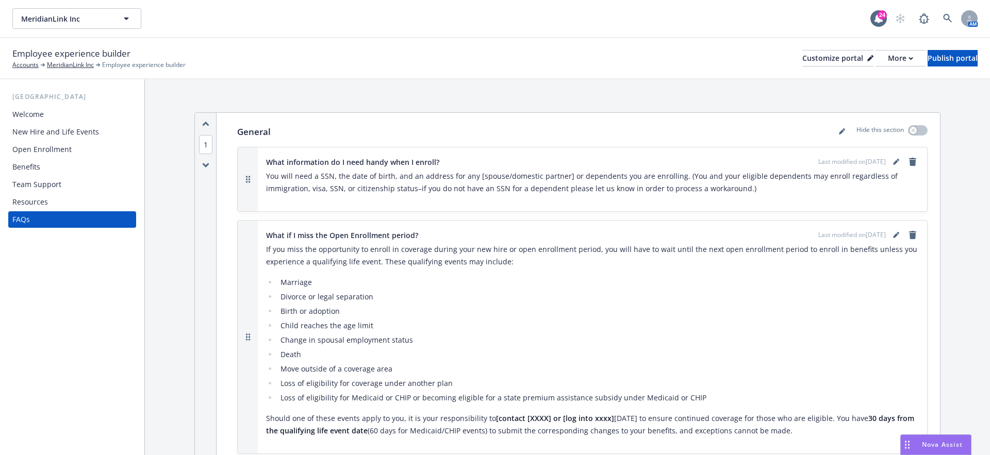
click at [68, 202] on div "Resources" at bounding box center [72, 202] width 120 height 16
click at [66, 185] on div "Team Support" at bounding box center [72, 184] width 120 height 16
click at [48, 165] on div "Benefits" at bounding box center [72, 167] width 120 height 16
